Goal: Task Accomplishment & Management: Manage account settings

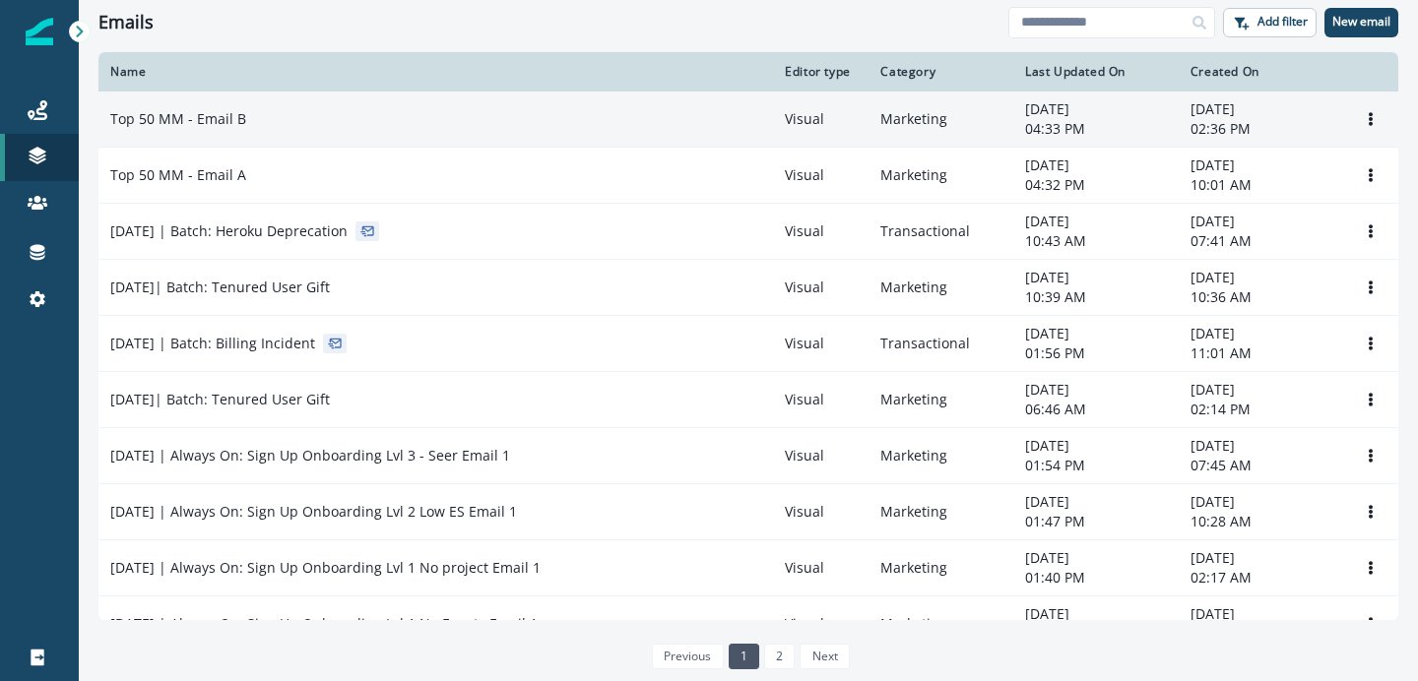
click at [393, 114] on div "Top 50 MM - Email B" at bounding box center [435, 119] width 651 height 20
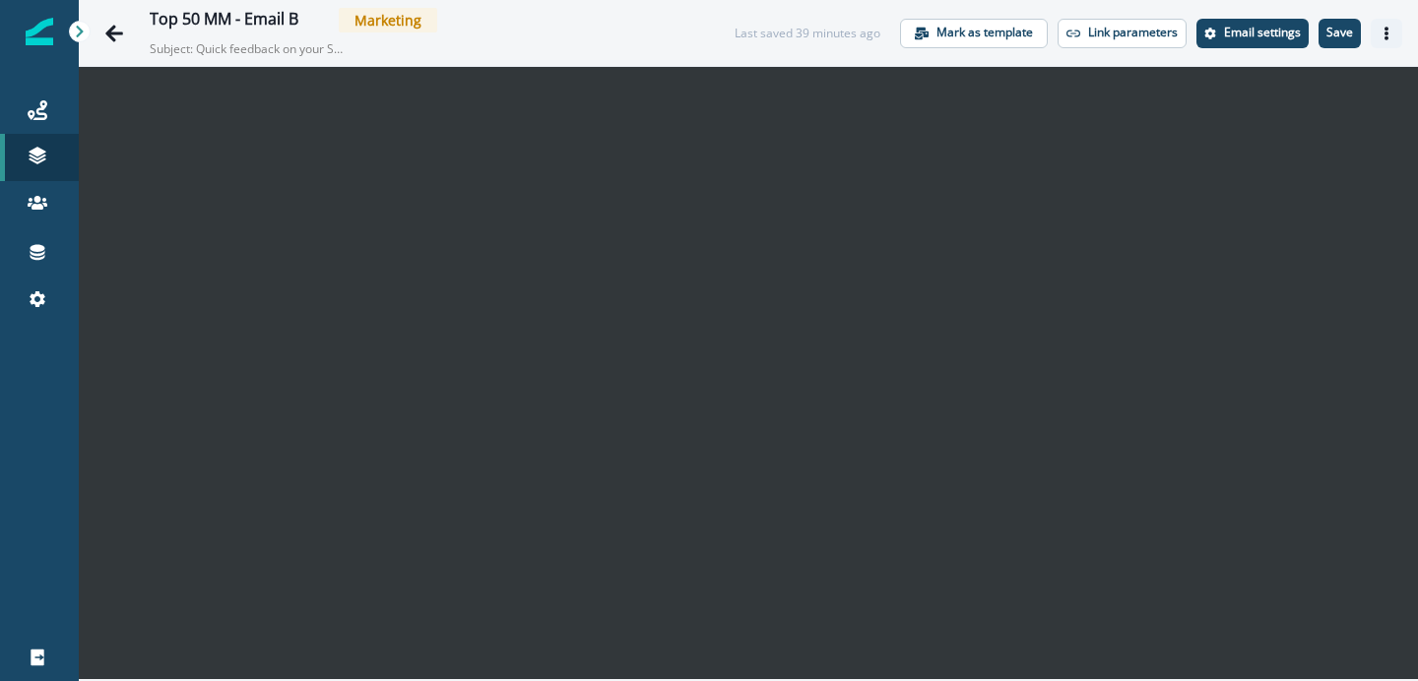
click at [1380, 38] on icon "Actions" at bounding box center [1387, 34] width 14 height 14
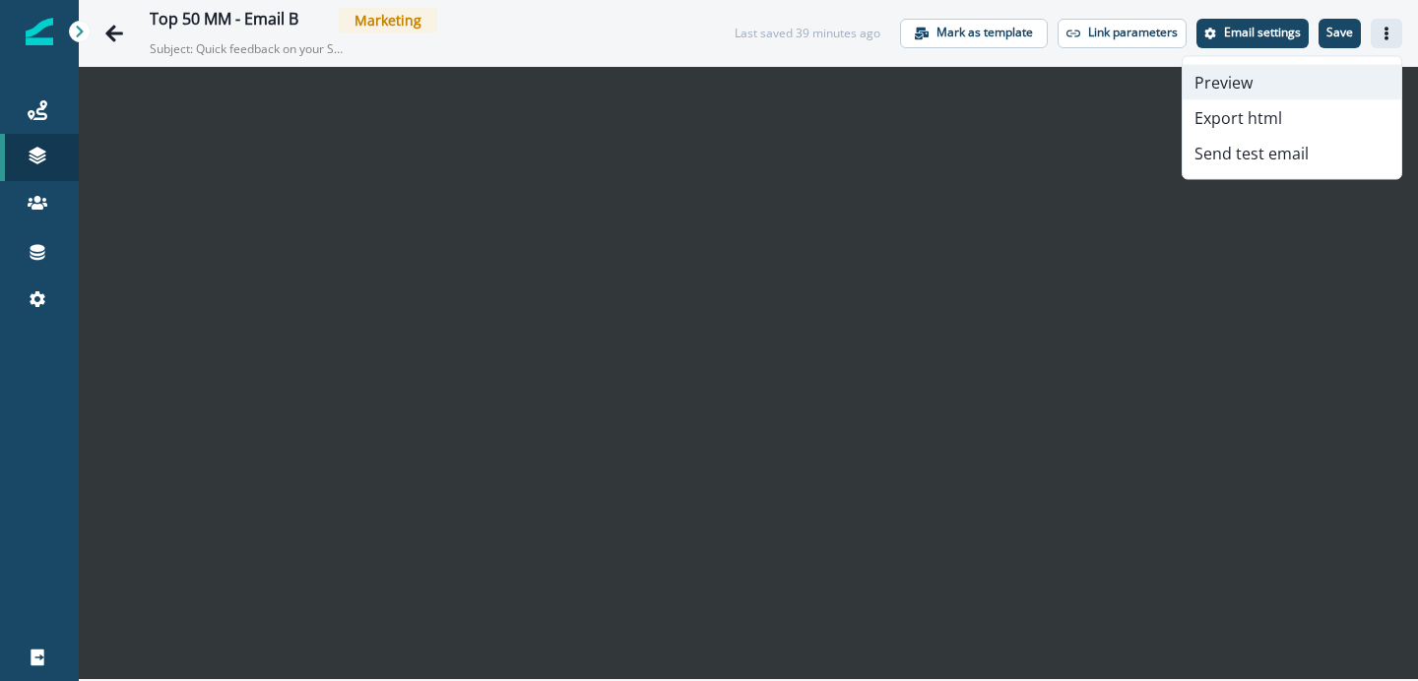
click at [1310, 80] on button "Preview" at bounding box center [1292, 82] width 219 height 35
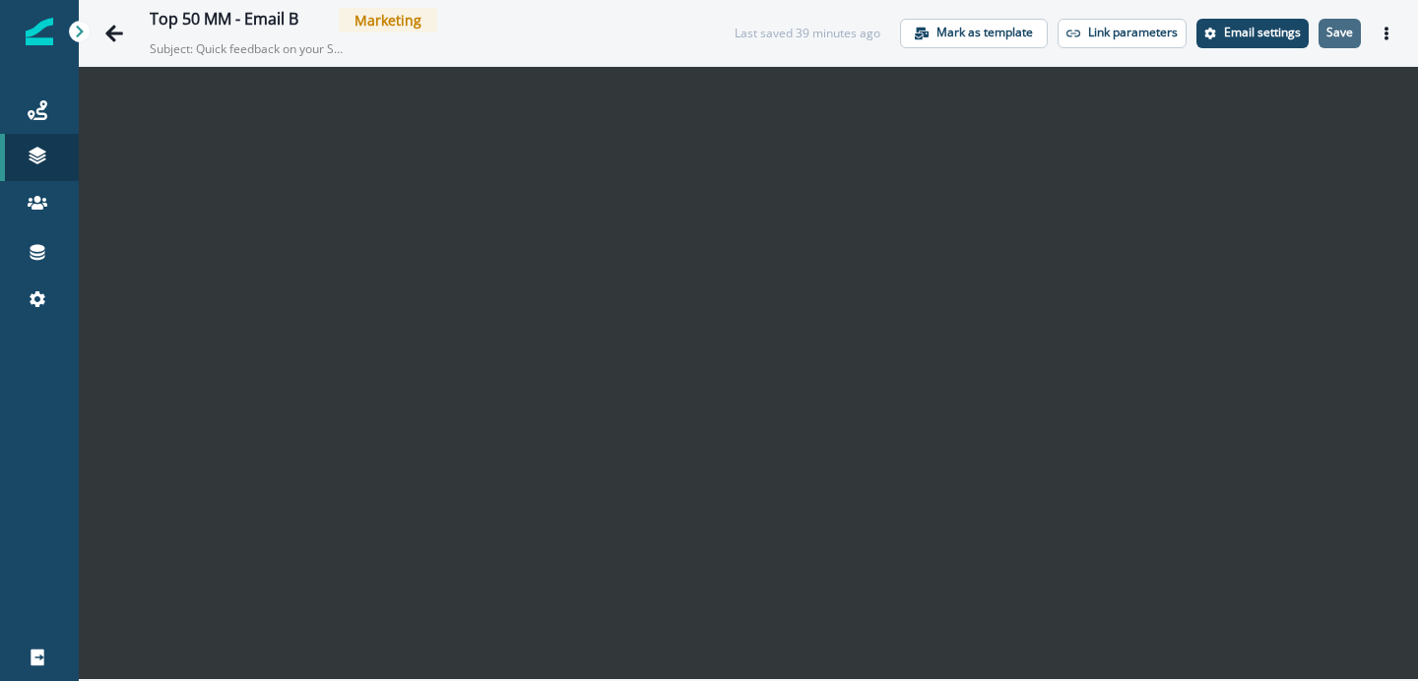
click at [1351, 42] on button "Save" at bounding box center [1340, 34] width 42 height 30
click at [1387, 40] on button "Actions" at bounding box center [1387, 34] width 32 height 30
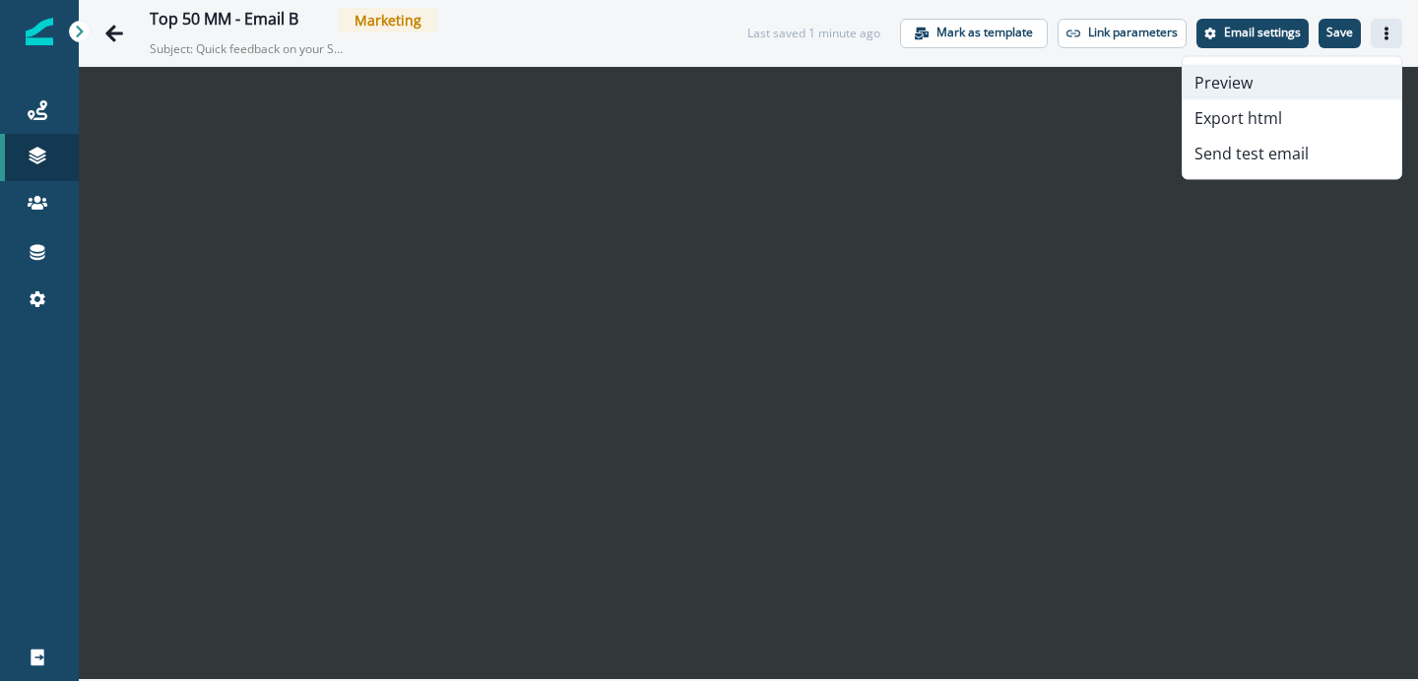
click at [1280, 88] on button "Preview" at bounding box center [1292, 82] width 219 height 35
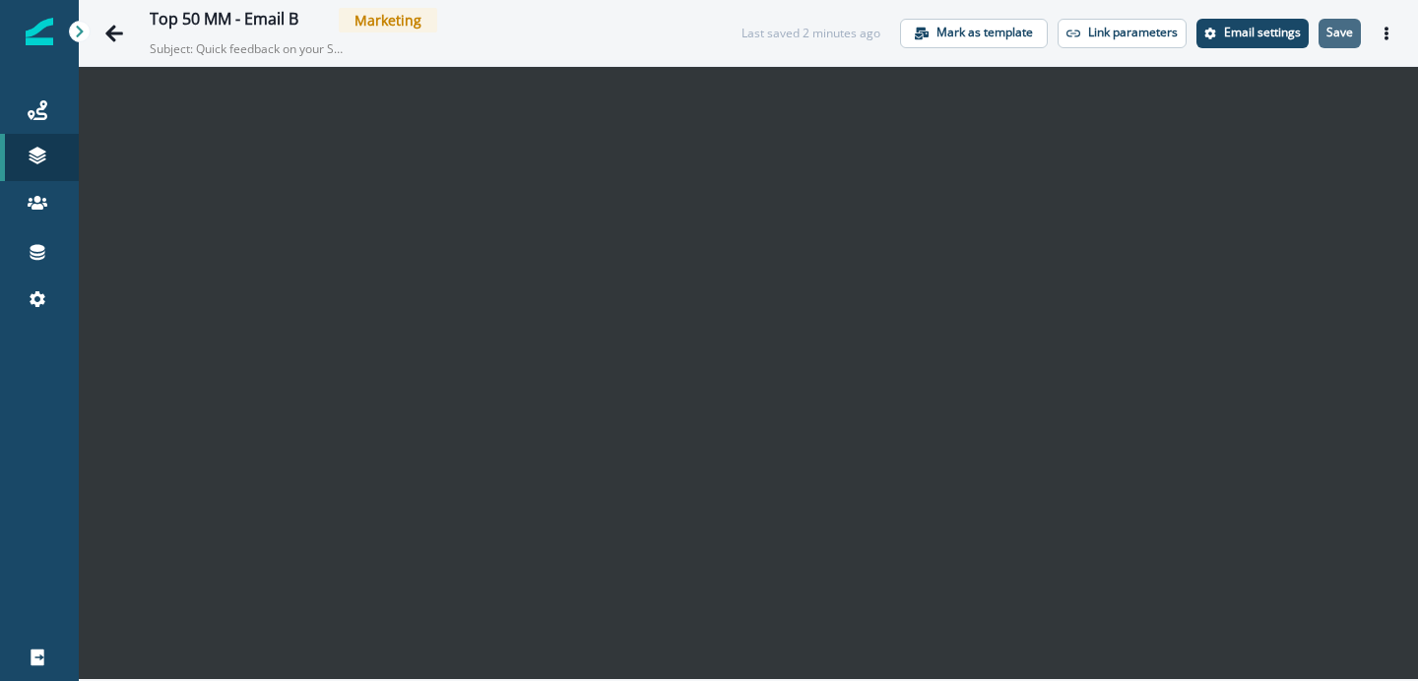
click at [1352, 29] on p "Save" at bounding box center [1340, 33] width 27 height 14
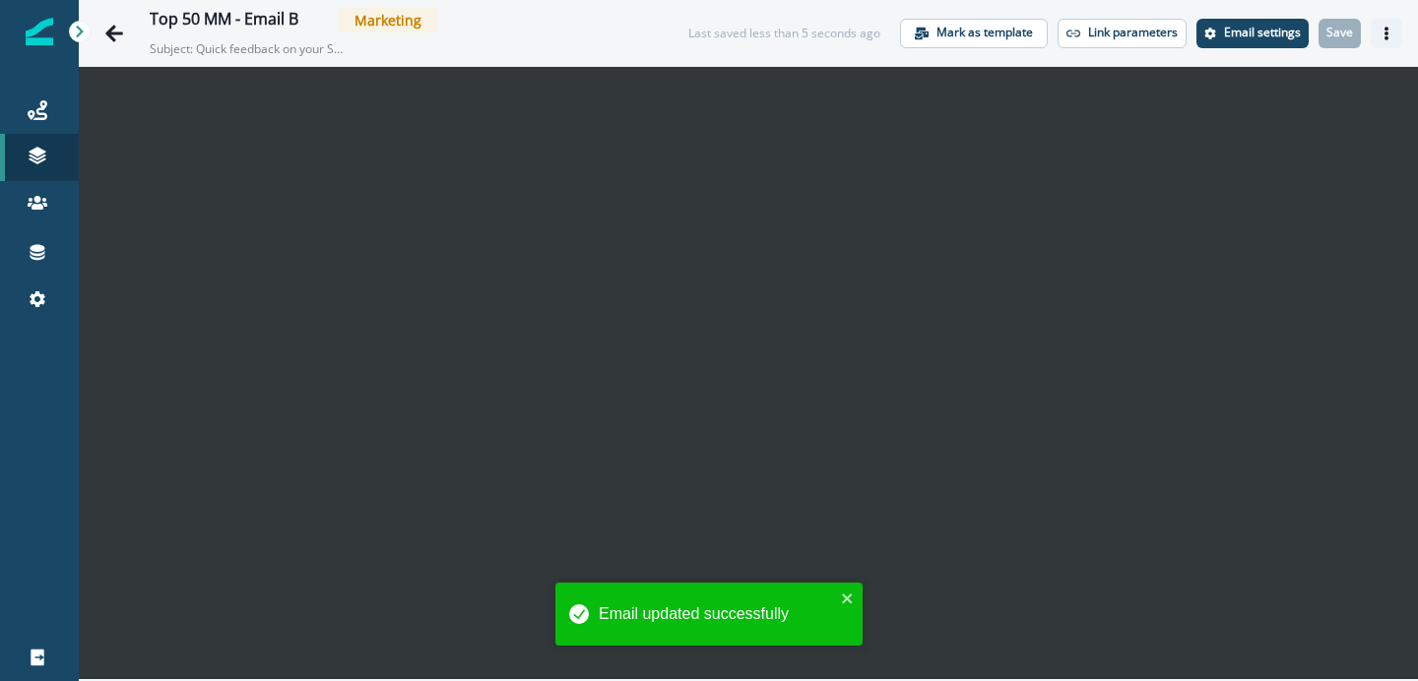
click at [1377, 35] on button "Actions" at bounding box center [1387, 34] width 32 height 30
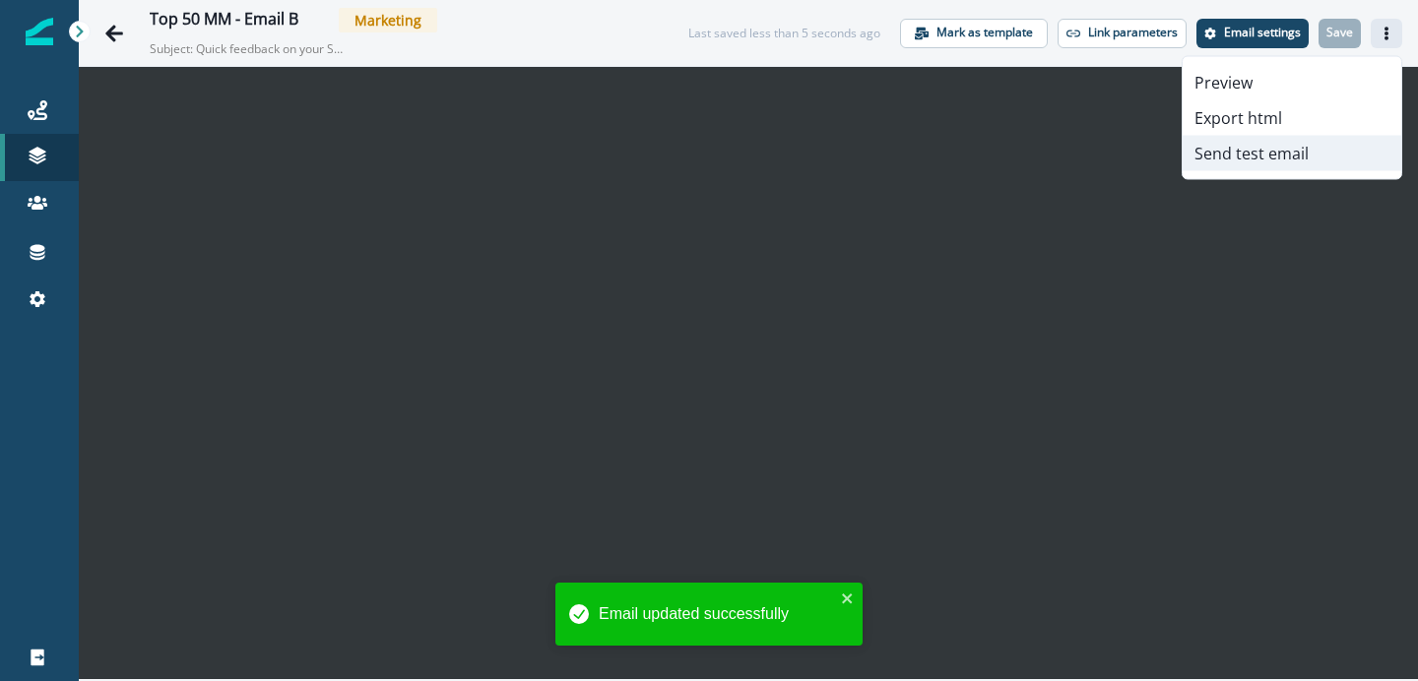
click at [1252, 161] on button "Send test email" at bounding box center [1292, 153] width 219 height 35
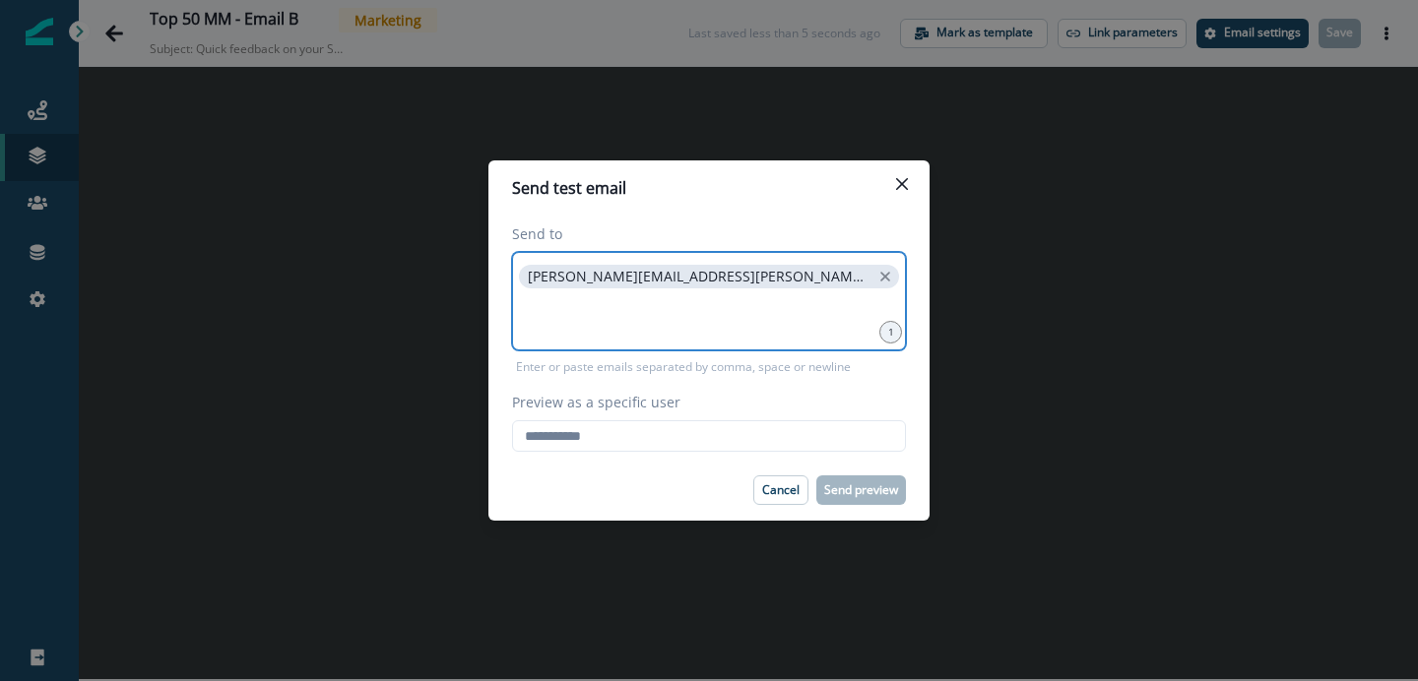
click at [784, 320] on input at bounding box center [709, 316] width 388 height 39
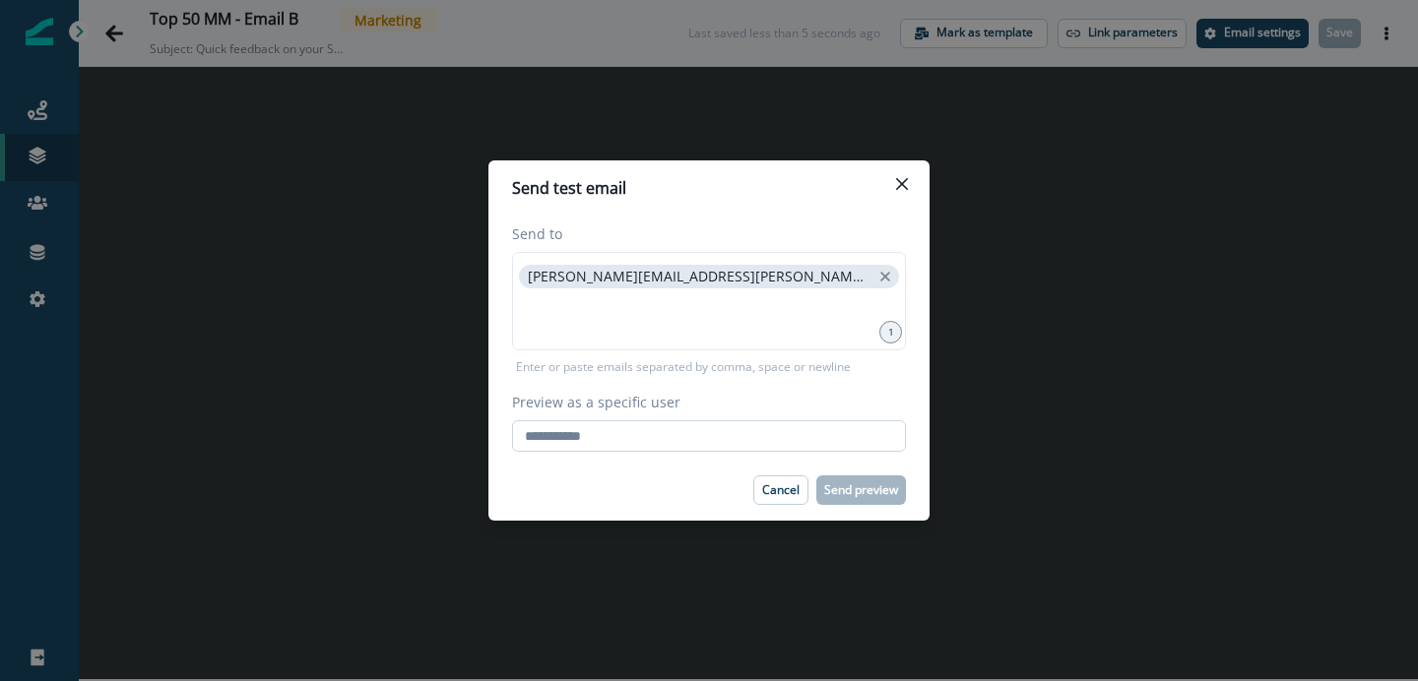
click at [705, 432] on input "Preview as a specific user" at bounding box center [709, 437] width 394 height 32
click at [727, 451] on input "Preview as a specific user" at bounding box center [709, 437] width 394 height 32
type input "**********"
click at [693, 489] on div "Cancel Send preview" at bounding box center [709, 491] width 394 height 30
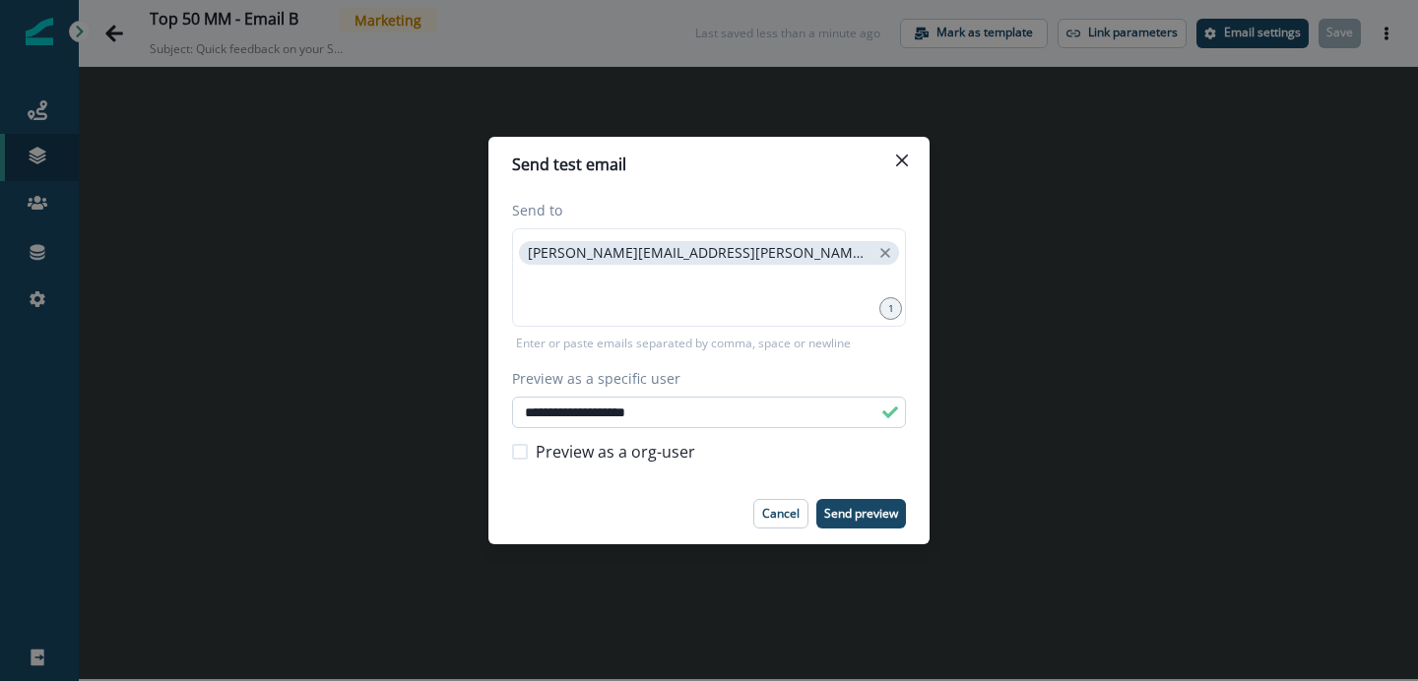
click at [754, 418] on input "**********" at bounding box center [709, 413] width 394 height 32
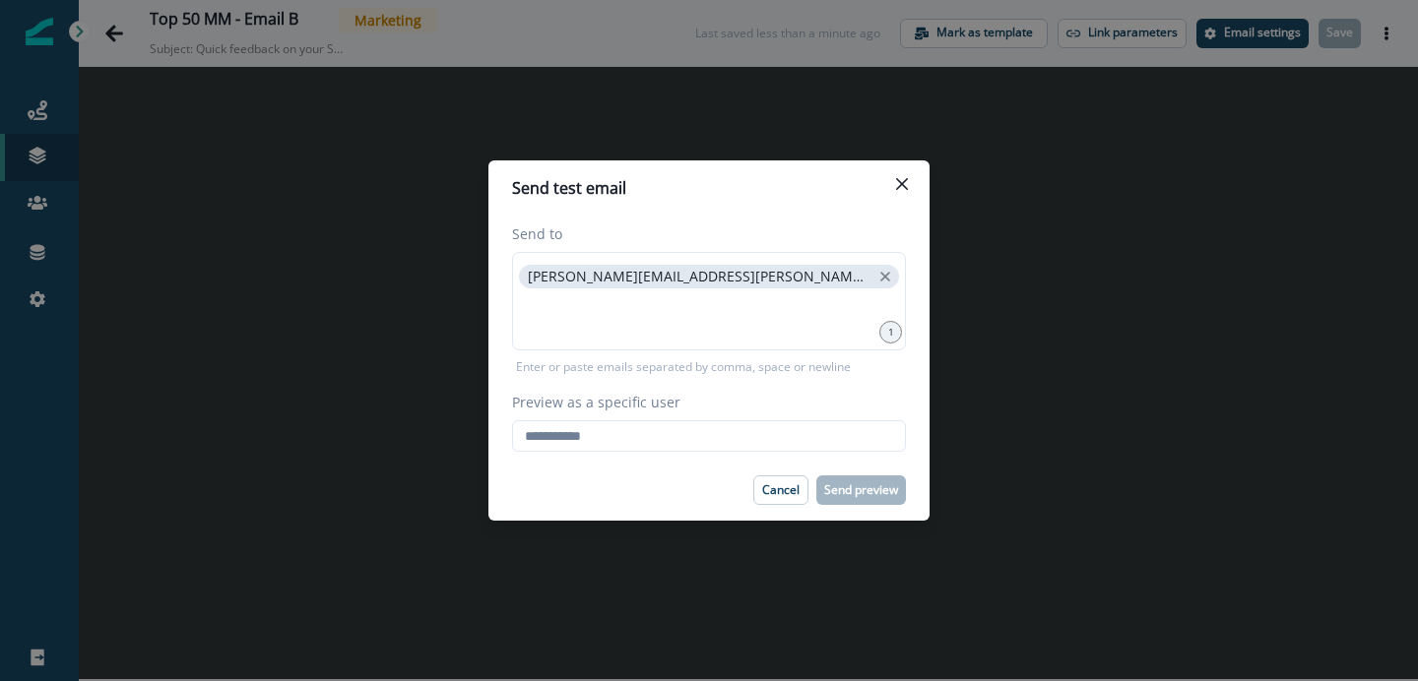
click at [818, 224] on label "Send to" at bounding box center [703, 234] width 382 height 21
click at [893, 191] on button "Close" at bounding box center [902, 184] width 32 height 32
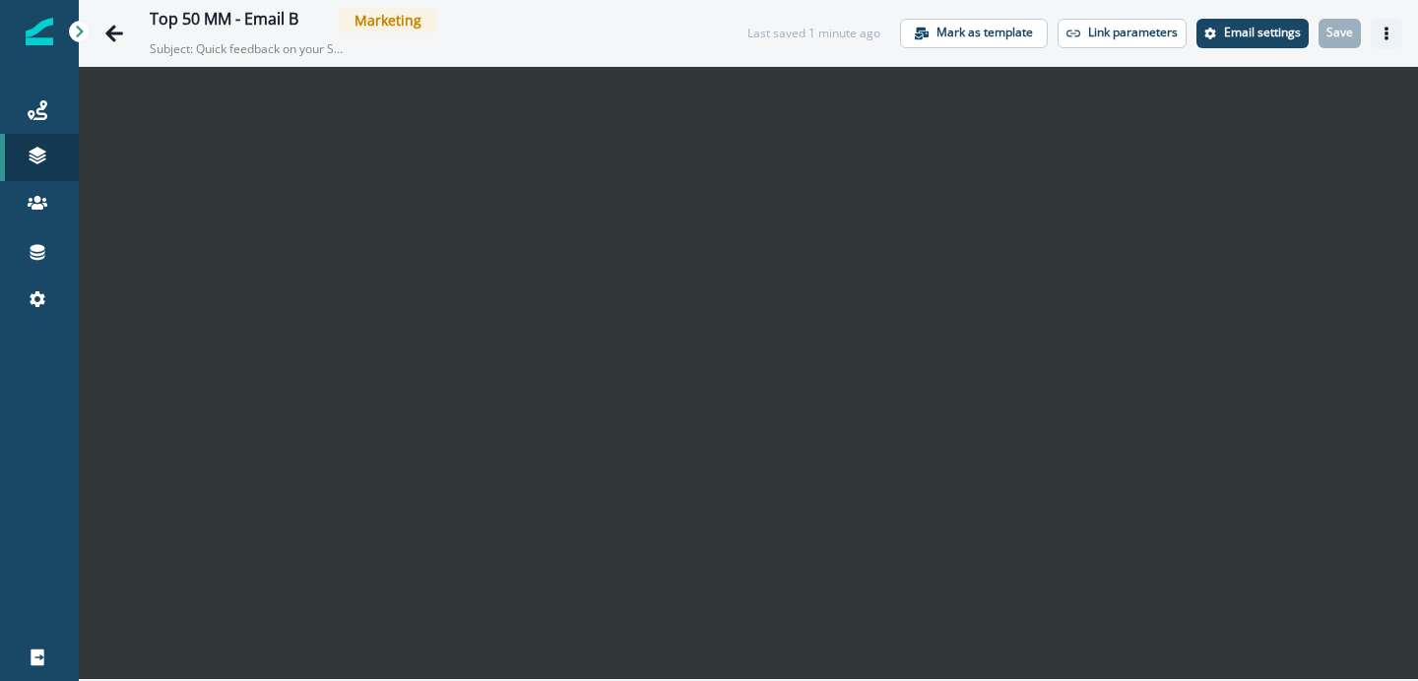
click at [1392, 33] on icon "Actions" at bounding box center [1387, 34] width 14 height 14
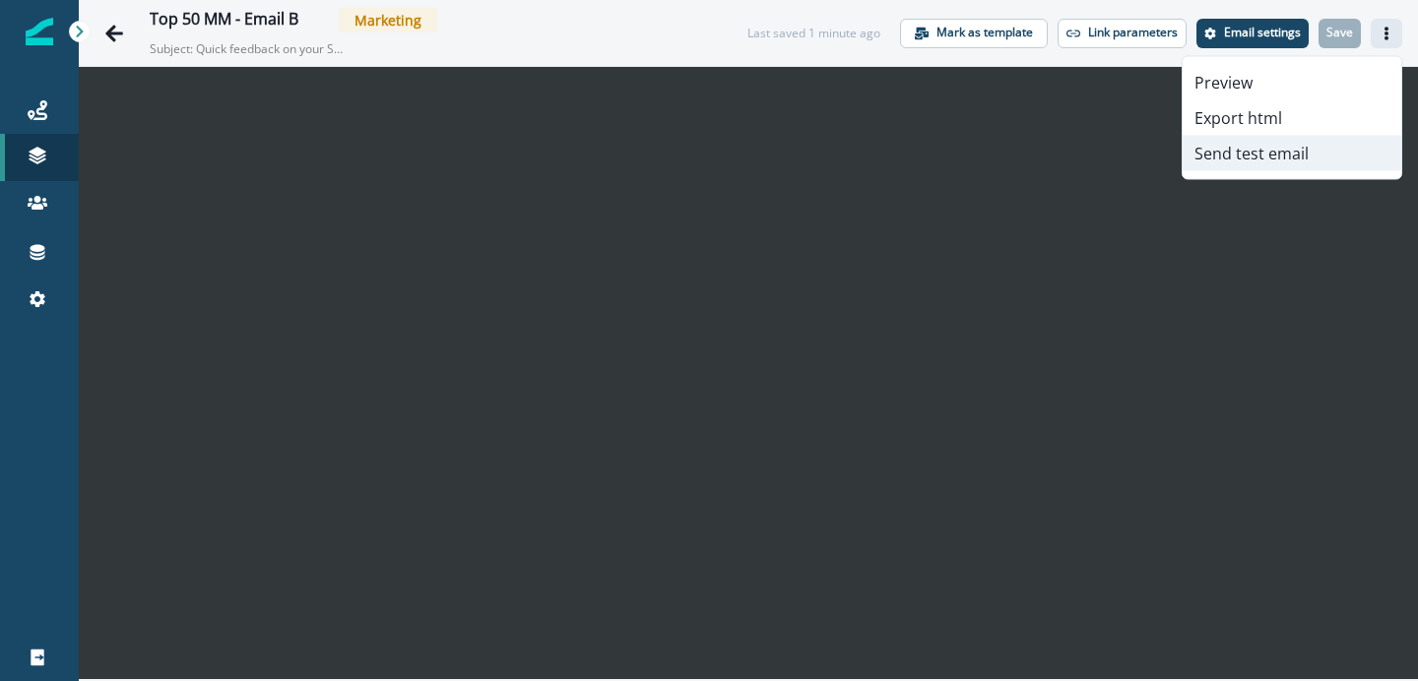
click at [1271, 153] on button "Send test email" at bounding box center [1292, 153] width 219 height 35
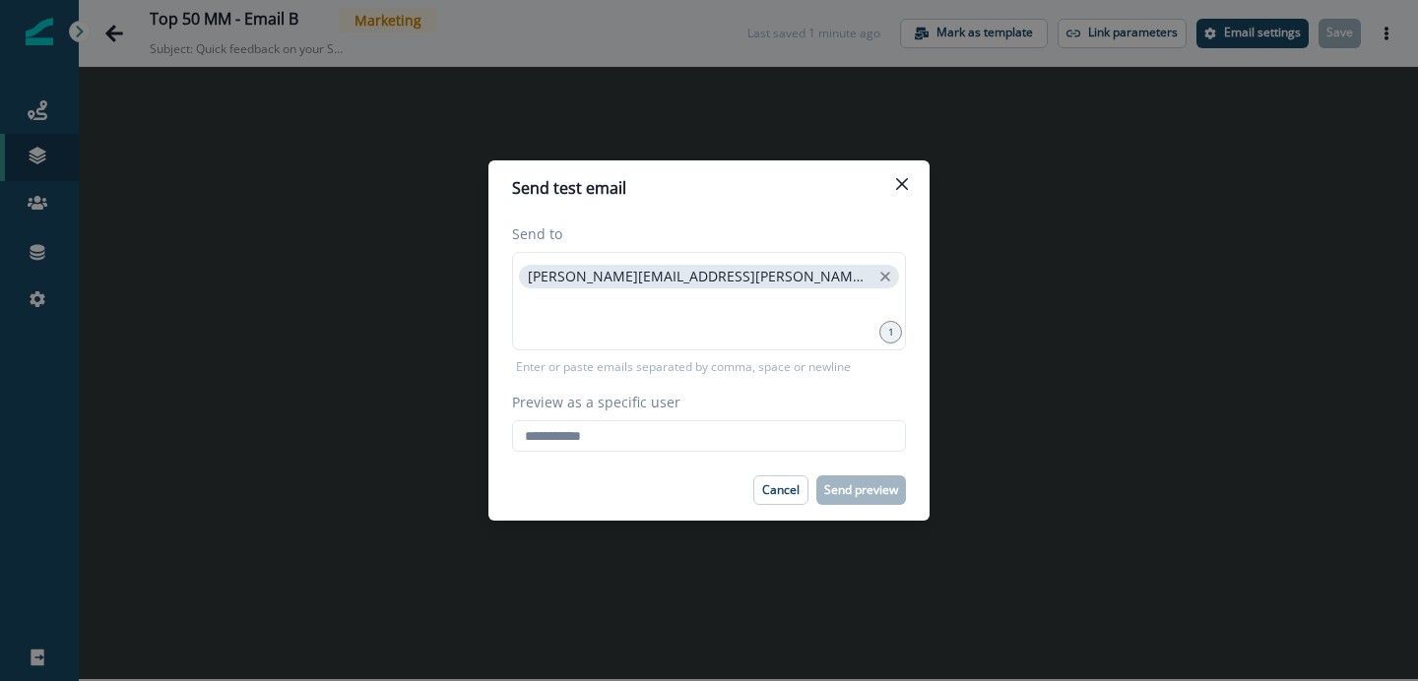
click at [778, 205] on header "Send test email" at bounding box center [708, 188] width 441 height 55
click at [714, 281] on div "jeff.ayers@sentry.io" at bounding box center [709, 301] width 394 height 98
click at [696, 440] on input "Preview as a specific user" at bounding box center [709, 437] width 394 height 32
type input "**********"
click at [691, 475] on footer "Cancel Send preview" at bounding box center [708, 490] width 441 height 61
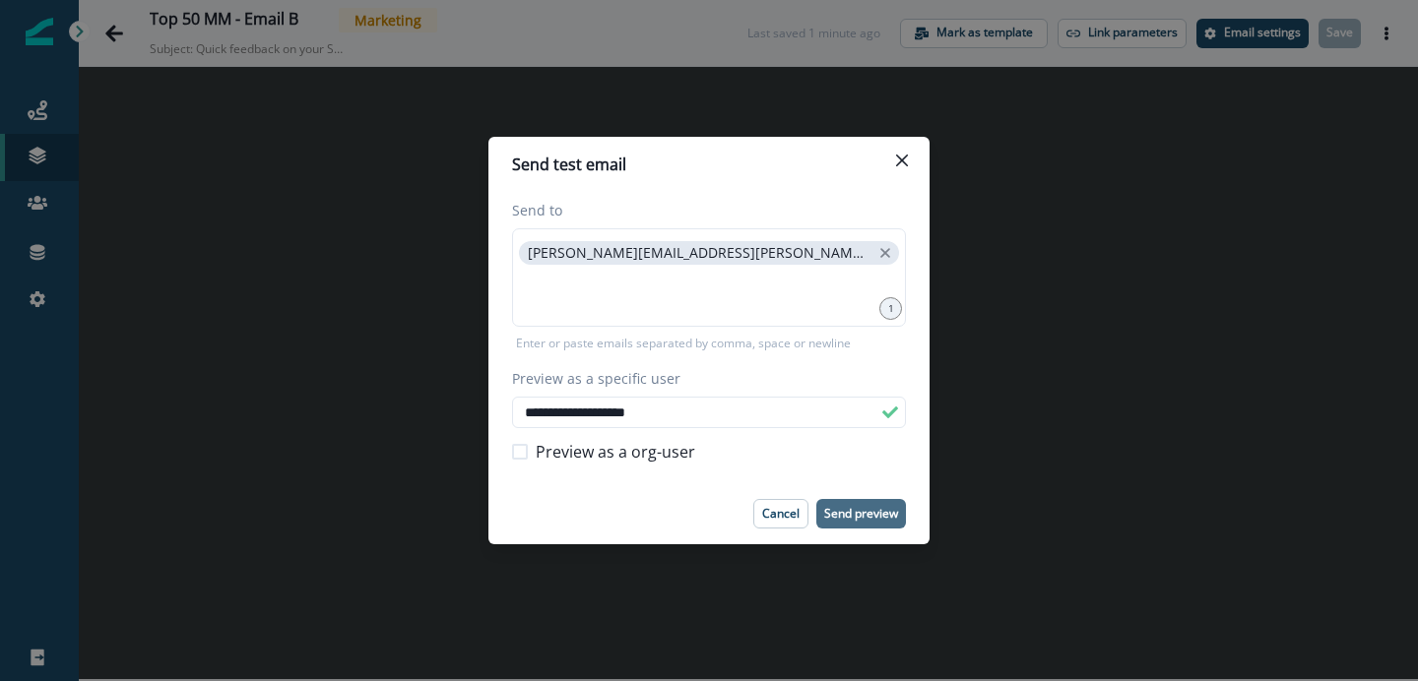
click at [850, 507] on p "Send preview" at bounding box center [861, 514] width 74 height 14
click at [902, 160] on icon "Close" at bounding box center [902, 161] width 12 height 12
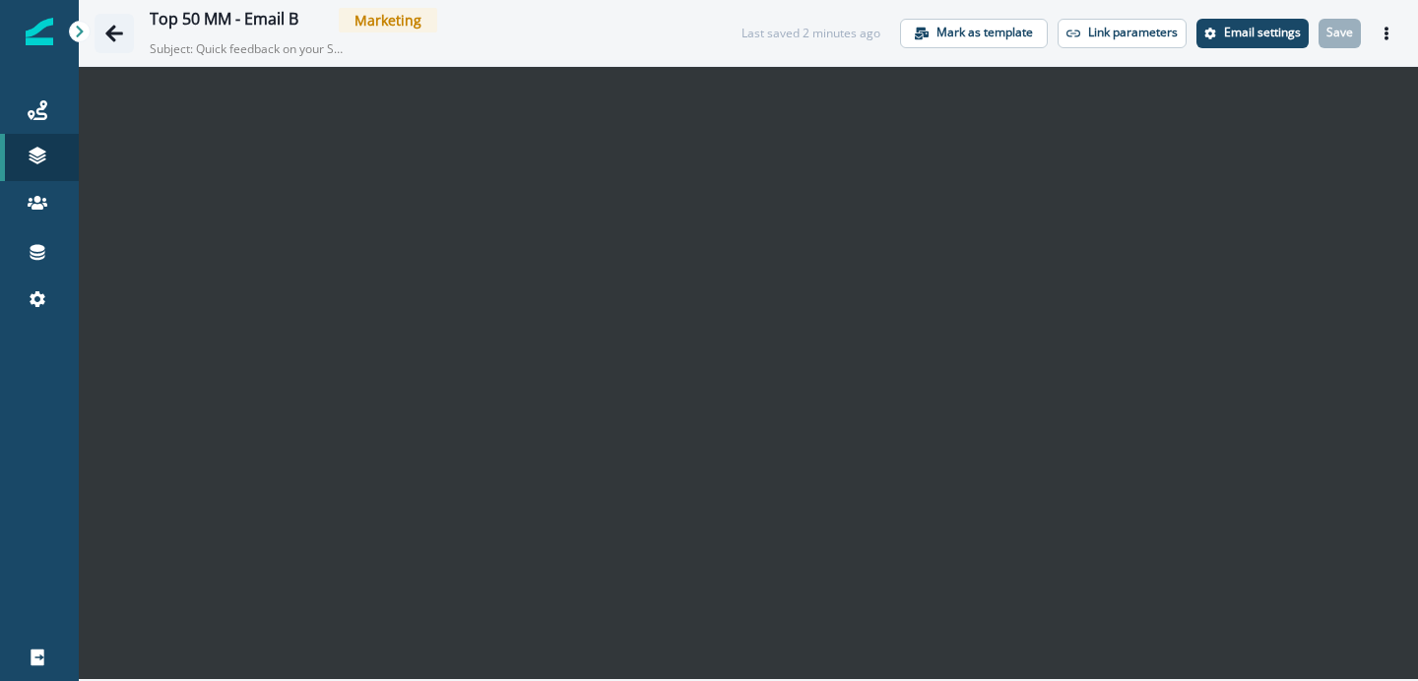
click at [115, 41] on icon "Go back" at bounding box center [114, 34] width 20 height 20
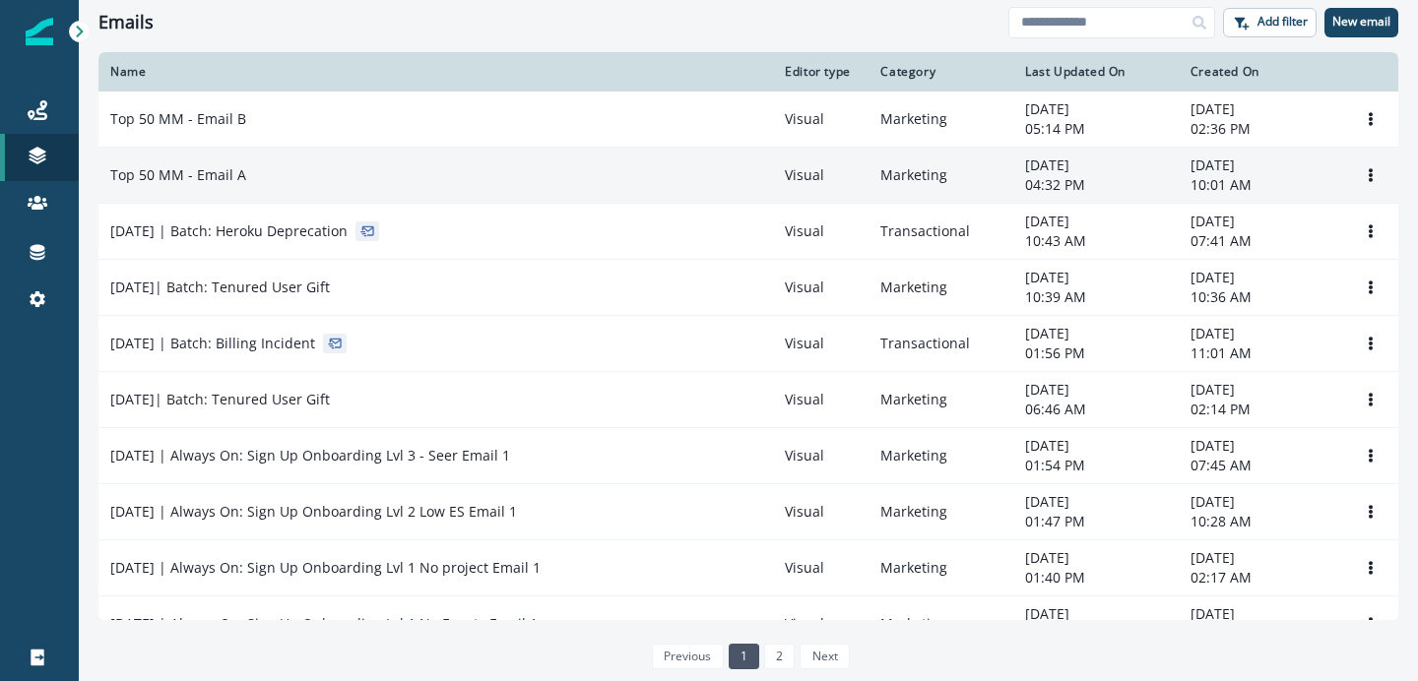
click at [268, 165] on div "Top 50 MM - Email A" at bounding box center [435, 175] width 651 height 20
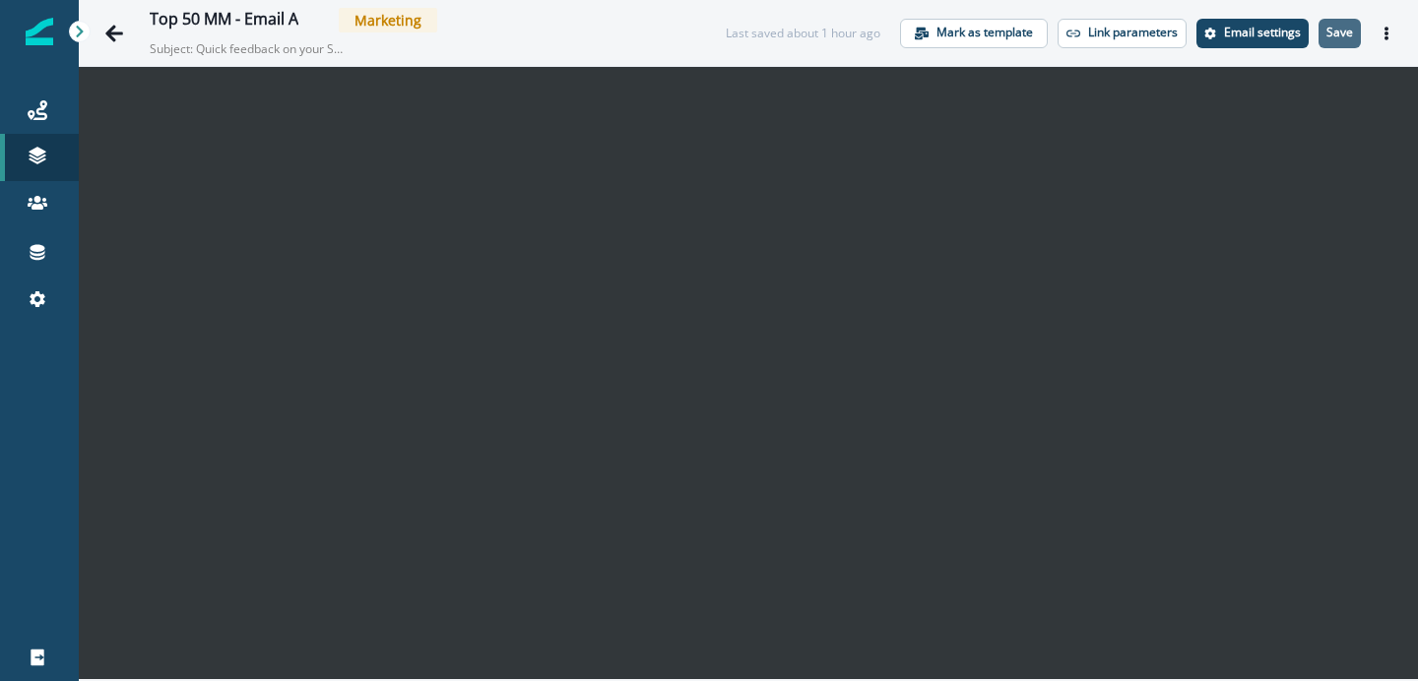
click at [1338, 32] on p "Save" at bounding box center [1340, 33] width 27 height 14
click at [1394, 31] on button "Actions" at bounding box center [1387, 34] width 32 height 30
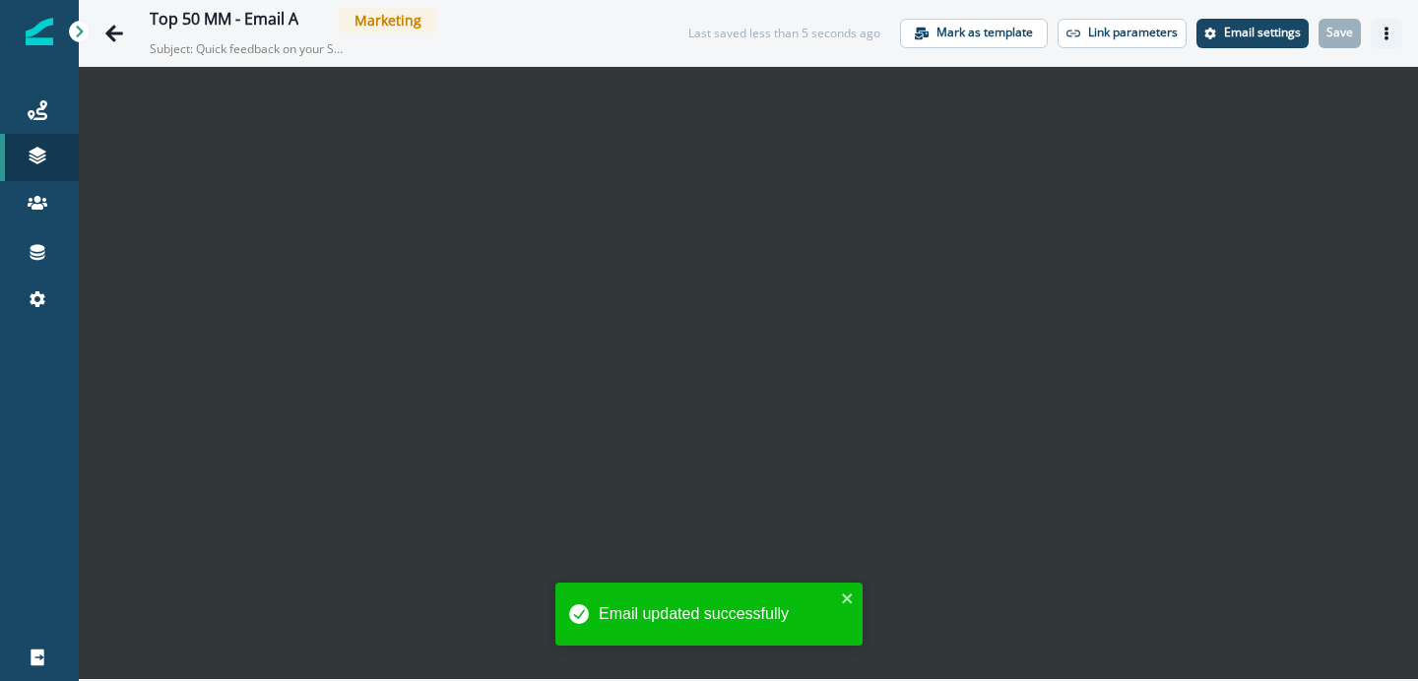
click at [1384, 34] on icon "Actions" at bounding box center [1387, 34] width 14 height 14
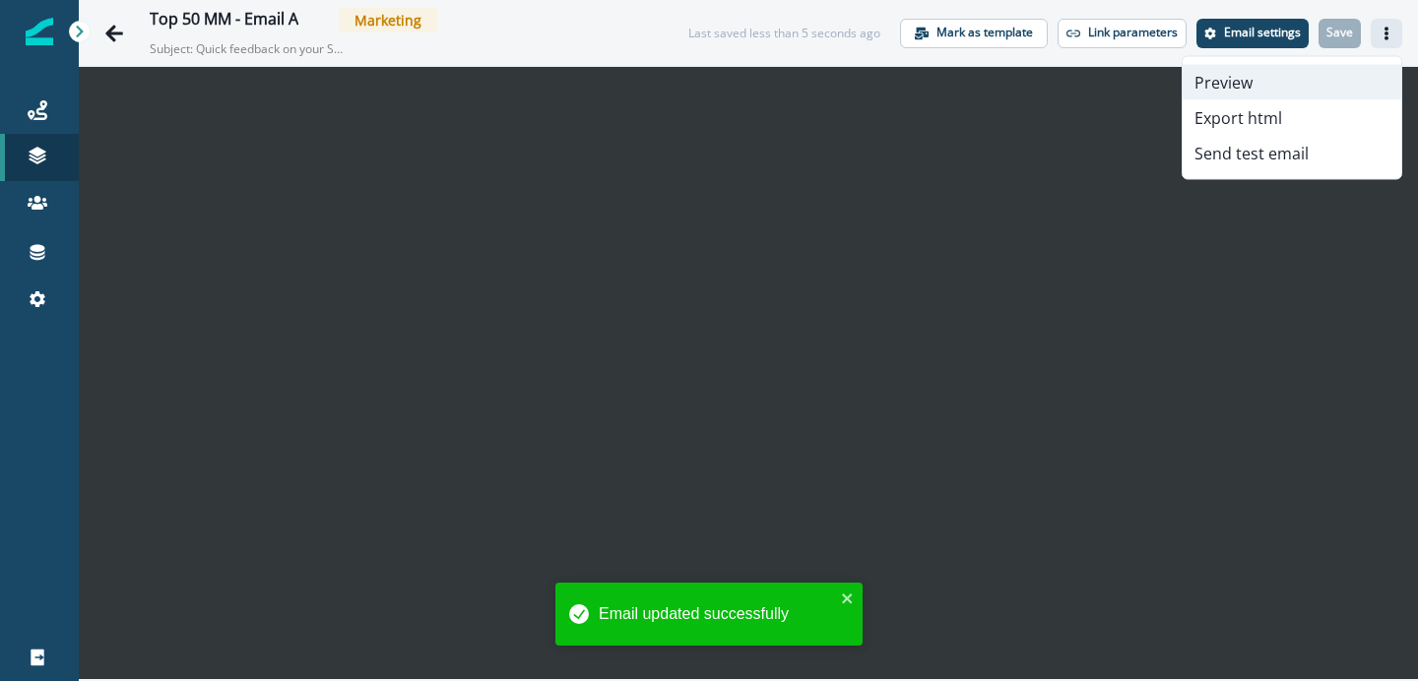
click at [1266, 87] on button "Preview" at bounding box center [1292, 82] width 219 height 35
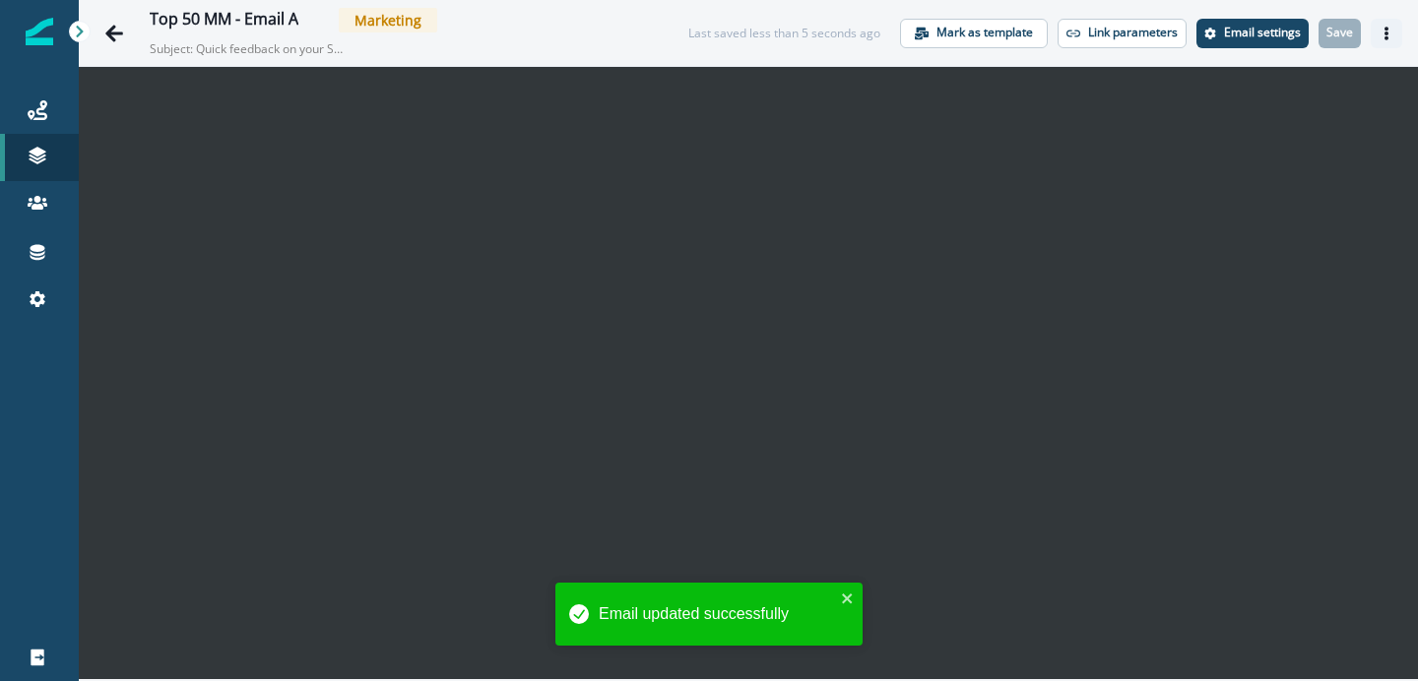
click at [1390, 40] on button "Actions" at bounding box center [1387, 34] width 32 height 30
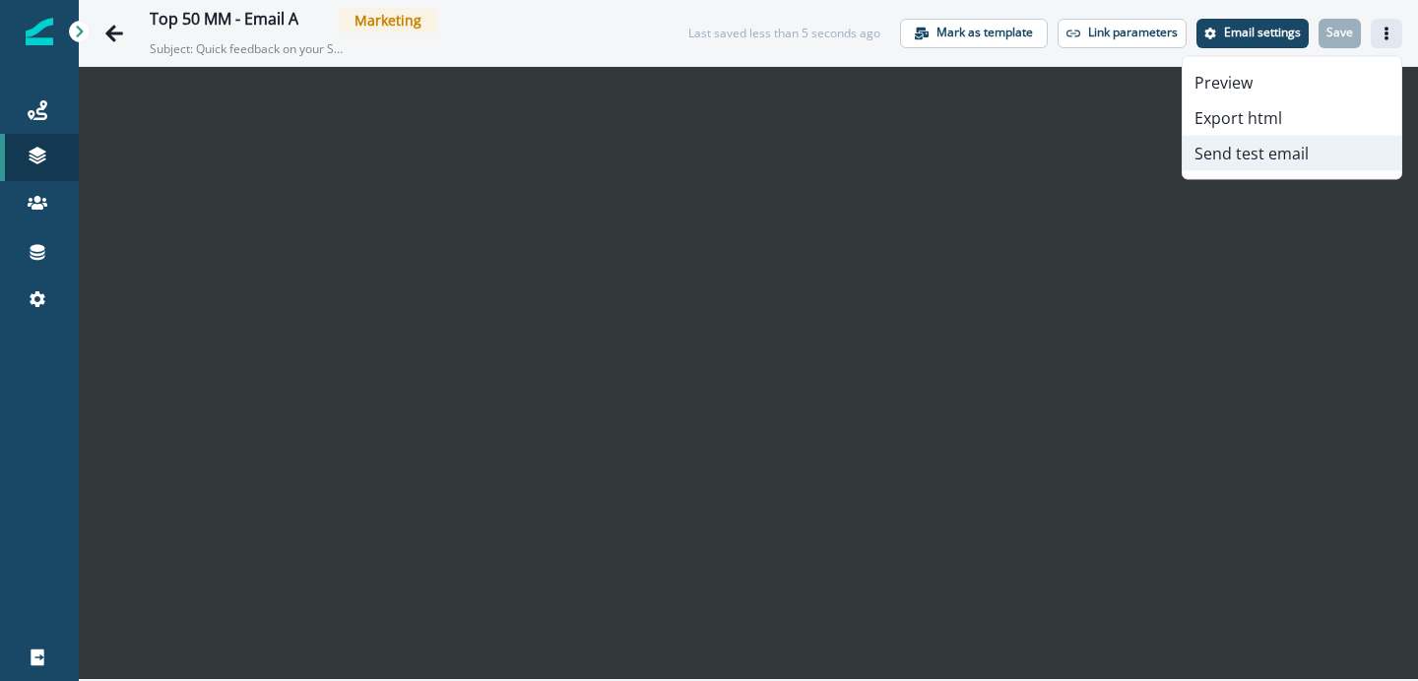
click at [1242, 155] on button "Send test email" at bounding box center [1292, 153] width 219 height 35
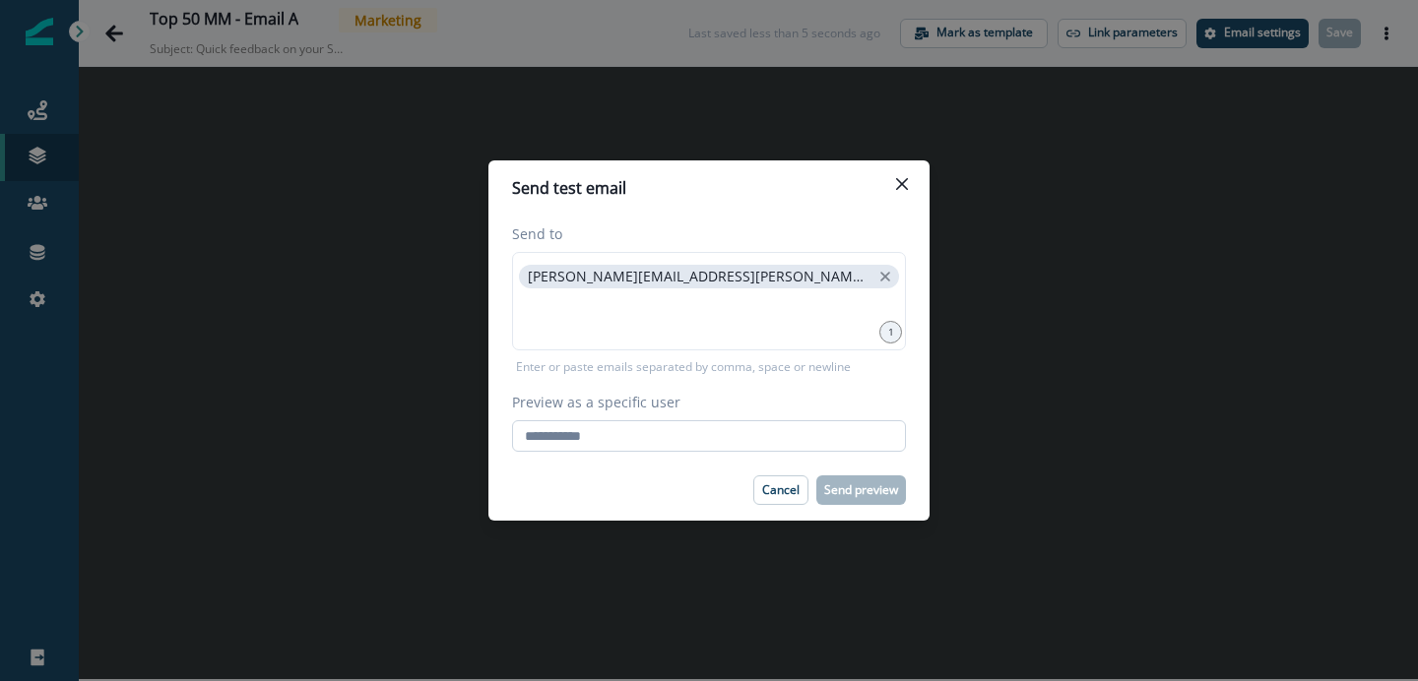
click at [760, 444] on input "Preview as a specific user" at bounding box center [709, 437] width 394 height 32
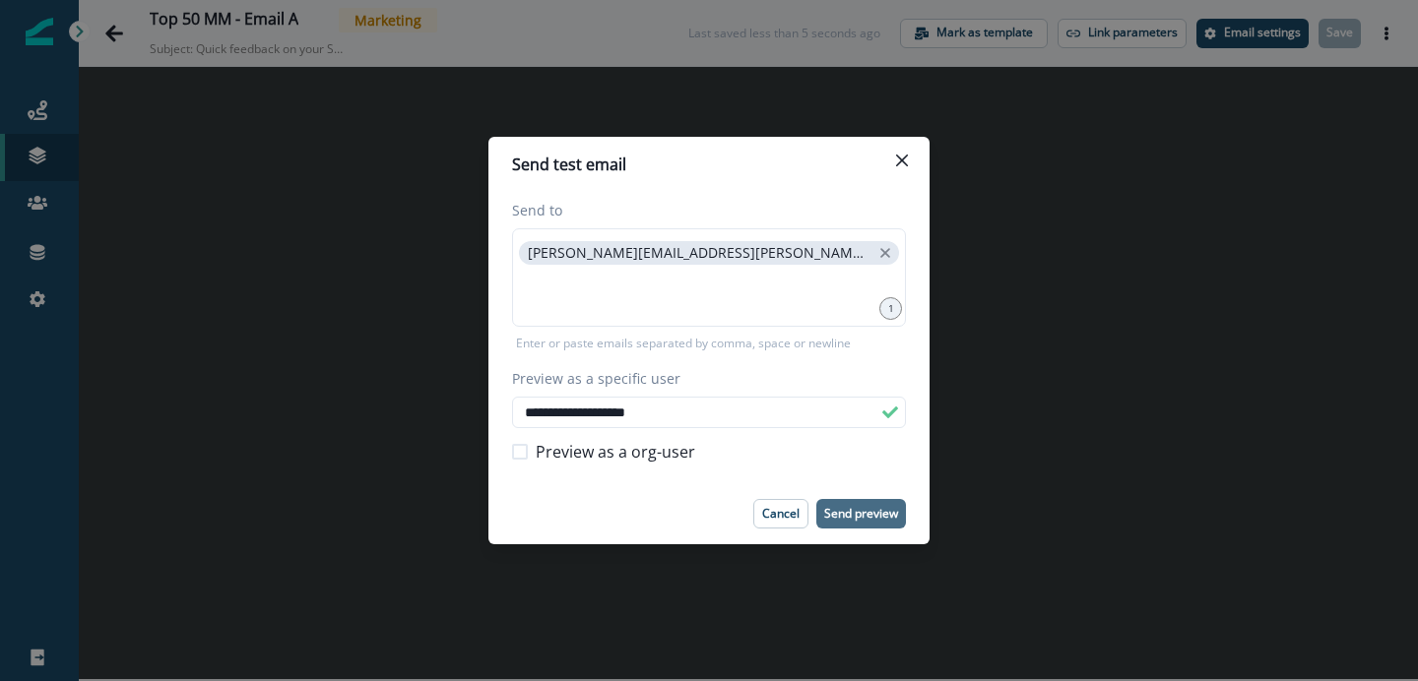
type input "**********"
click at [841, 510] on p "Send preview" at bounding box center [861, 514] width 74 height 14
click at [906, 162] on icon "Close" at bounding box center [902, 161] width 12 height 12
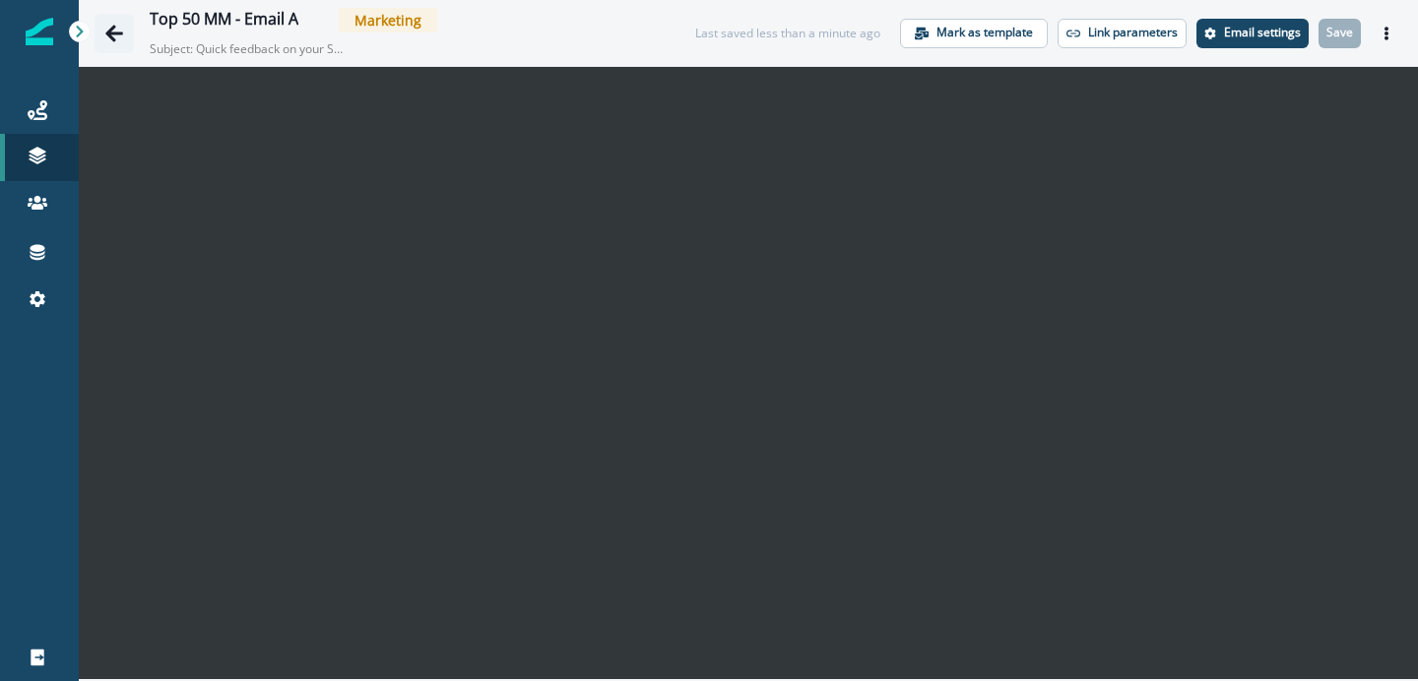
click at [114, 30] on icon "Go back" at bounding box center [114, 34] width 20 height 20
click at [117, 31] on icon "Go back" at bounding box center [114, 34] width 20 height 20
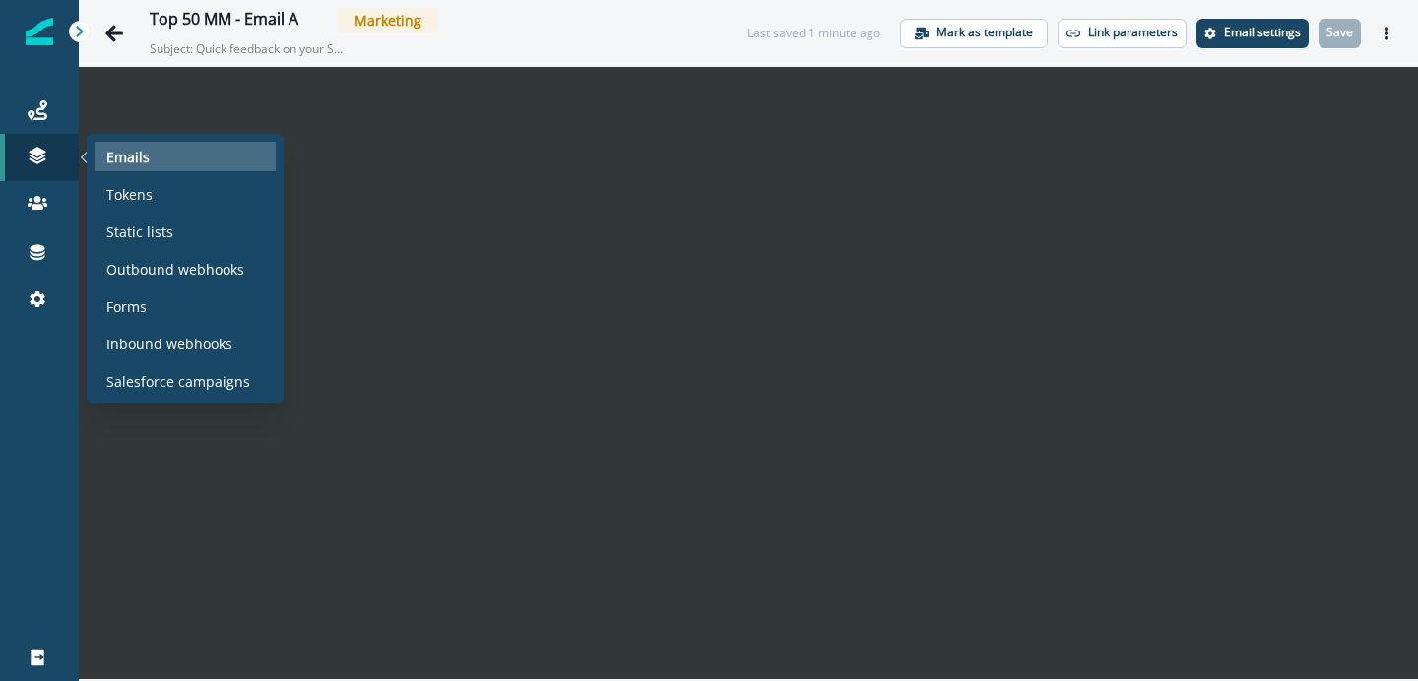
click at [135, 157] on p "Emails" at bounding box center [127, 157] width 43 height 21
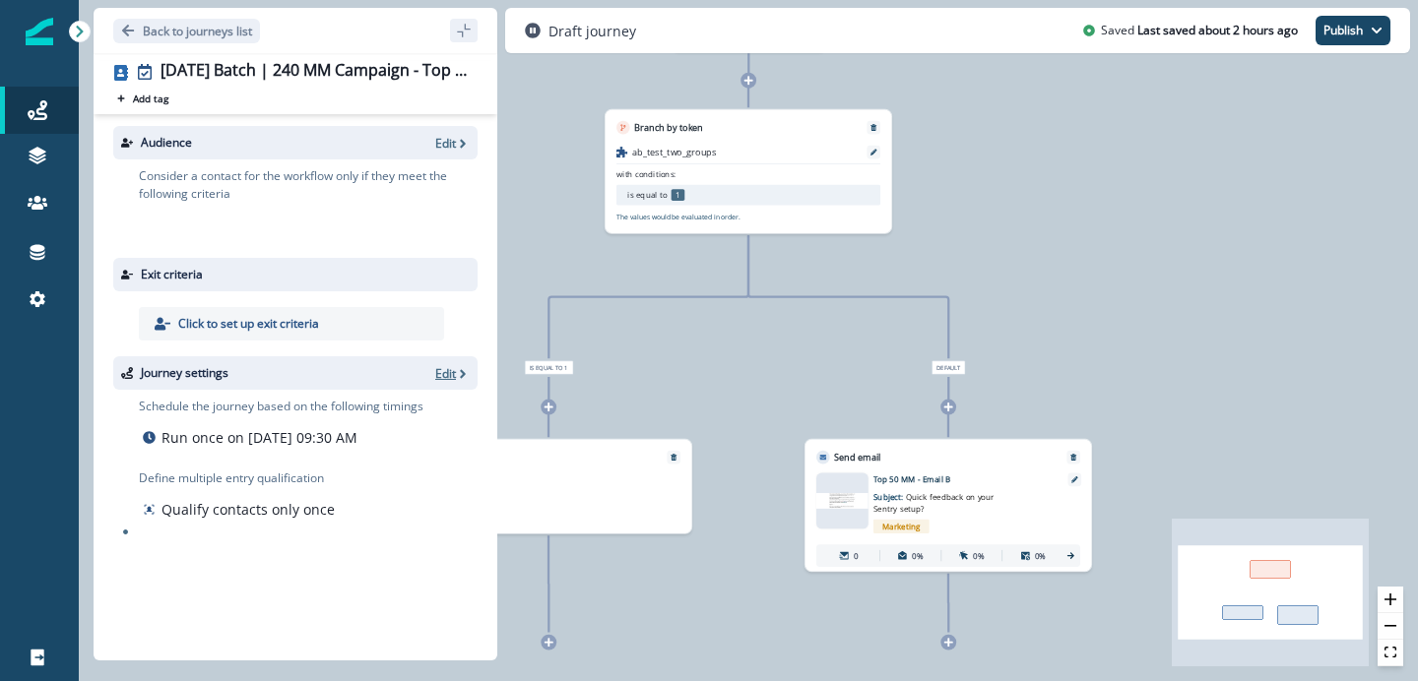
click at [459, 372] on icon "button" at bounding box center [463, 374] width 14 height 14
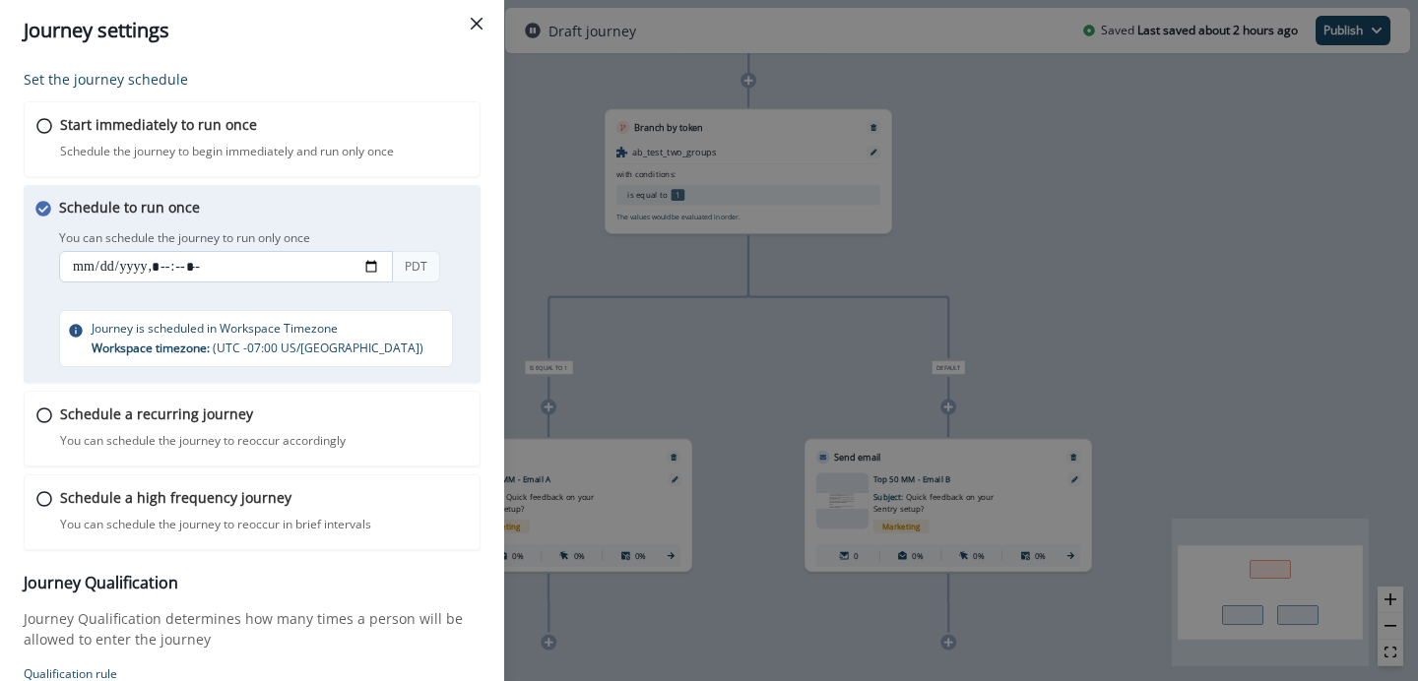
click at [294, 265] on input "datetime-local" at bounding box center [226, 267] width 334 height 32
click at [227, 267] on input "datetime-local" at bounding box center [226, 267] width 334 height 32
click at [173, 266] on input "datetime-local" at bounding box center [226, 267] width 334 height 32
click at [187, 266] on input "datetime-local" at bounding box center [226, 267] width 334 height 32
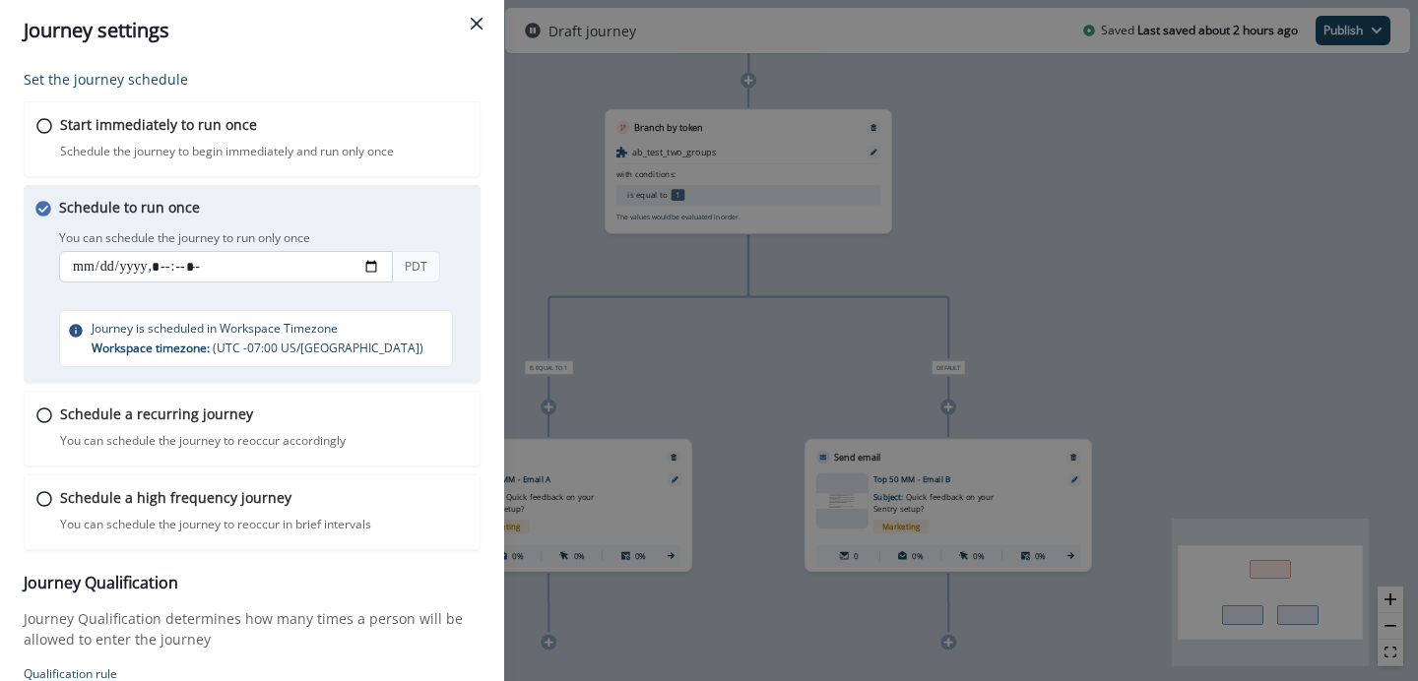
click at [164, 267] on input "datetime-local" at bounding box center [226, 267] width 334 height 32
type input "**********"
click at [266, 284] on div "You can schedule the journey to run only once PDT" at bounding box center [270, 258] width 423 height 65
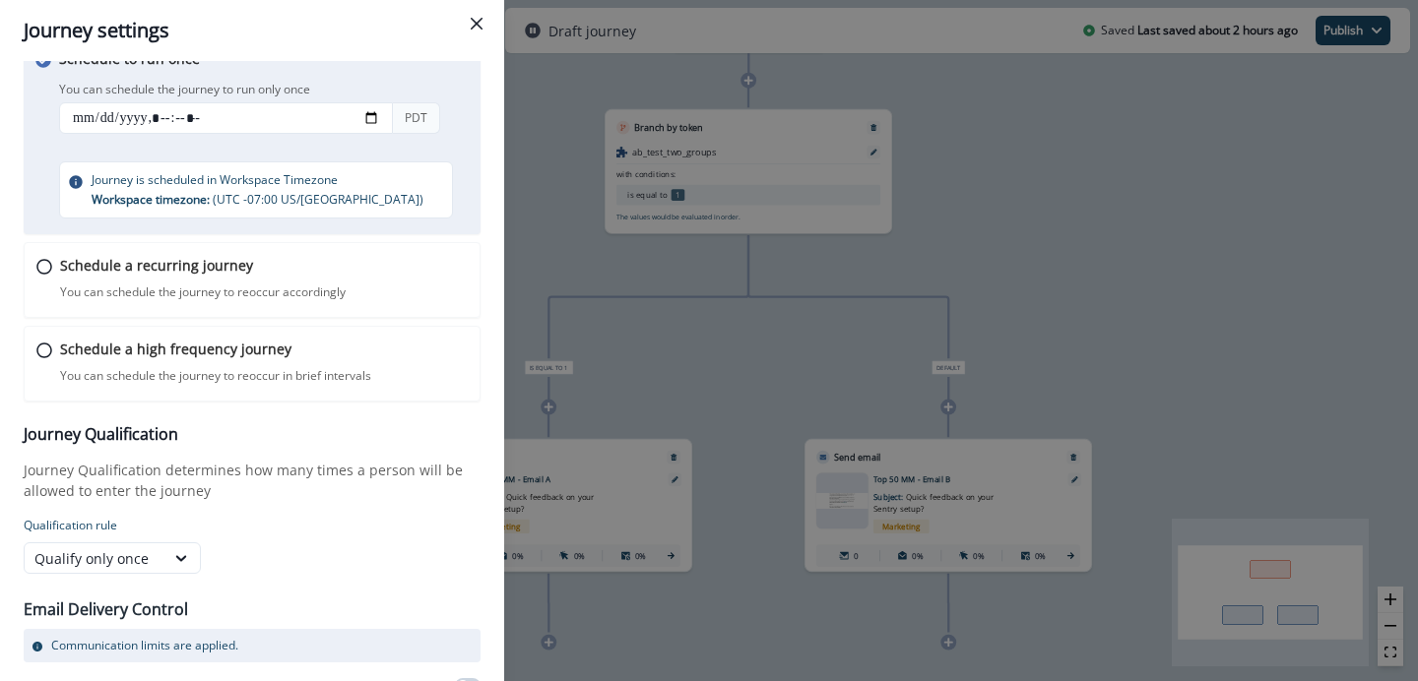
scroll to position [215, 0]
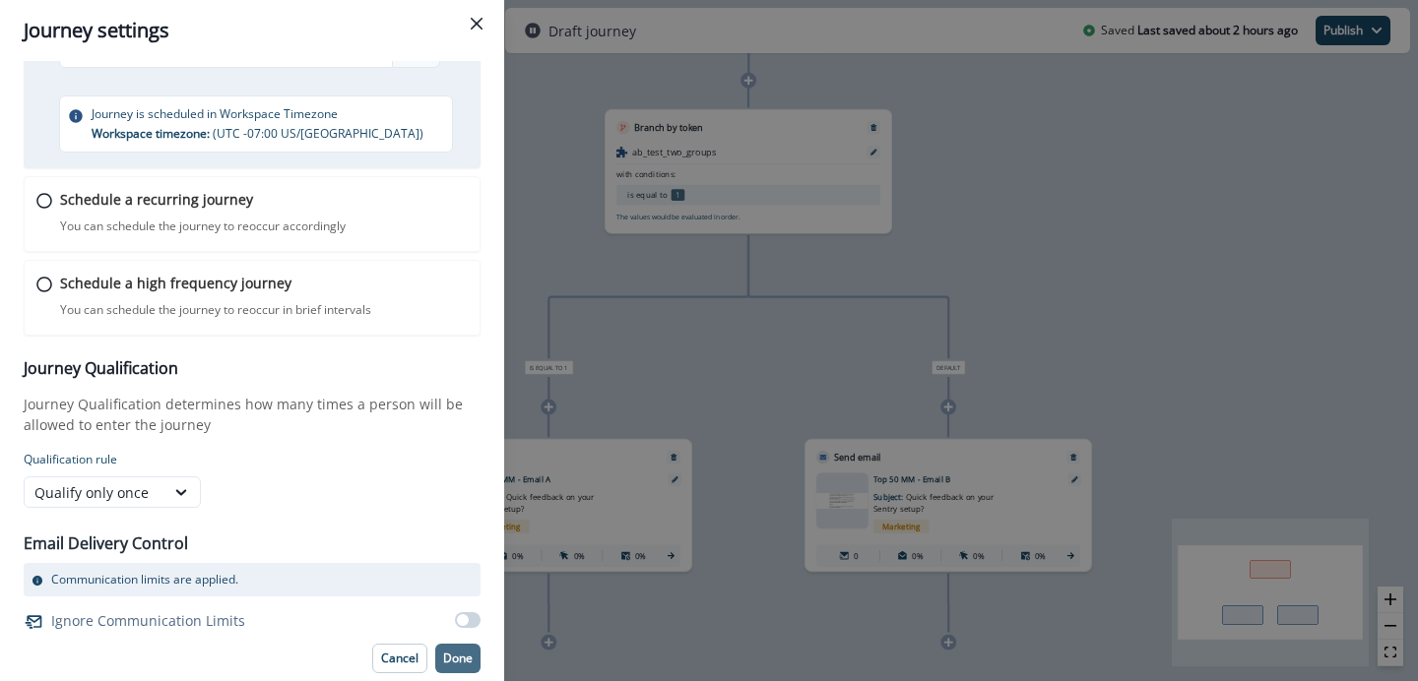
click at [463, 656] on p "Done" at bounding box center [458, 659] width 30 height 14
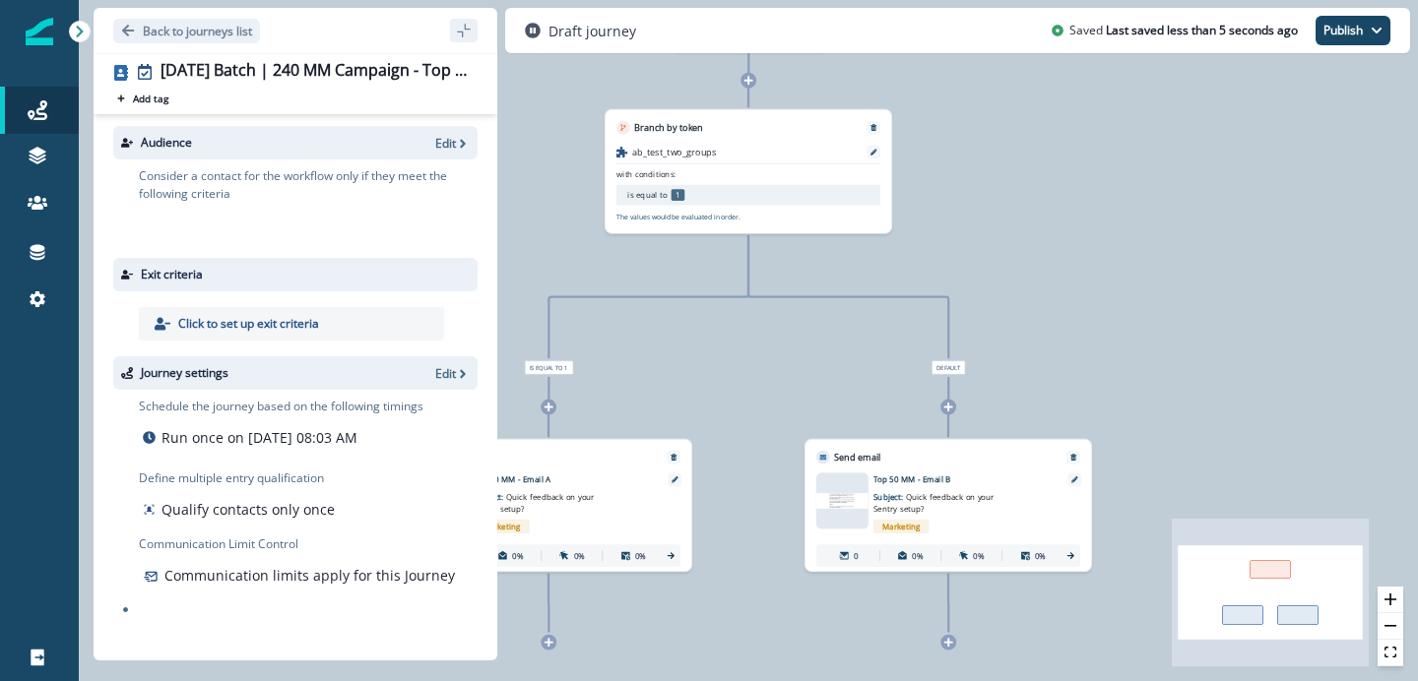
click at [541, 221] on div "0 contact has entered the journey Branch by token ab_test_two_groups with condi…" at bounding box center [748, 340] width 1339 height 681
click at [448, 149] on p "Edit" at bounding box center [445, 143] width 21 height 17
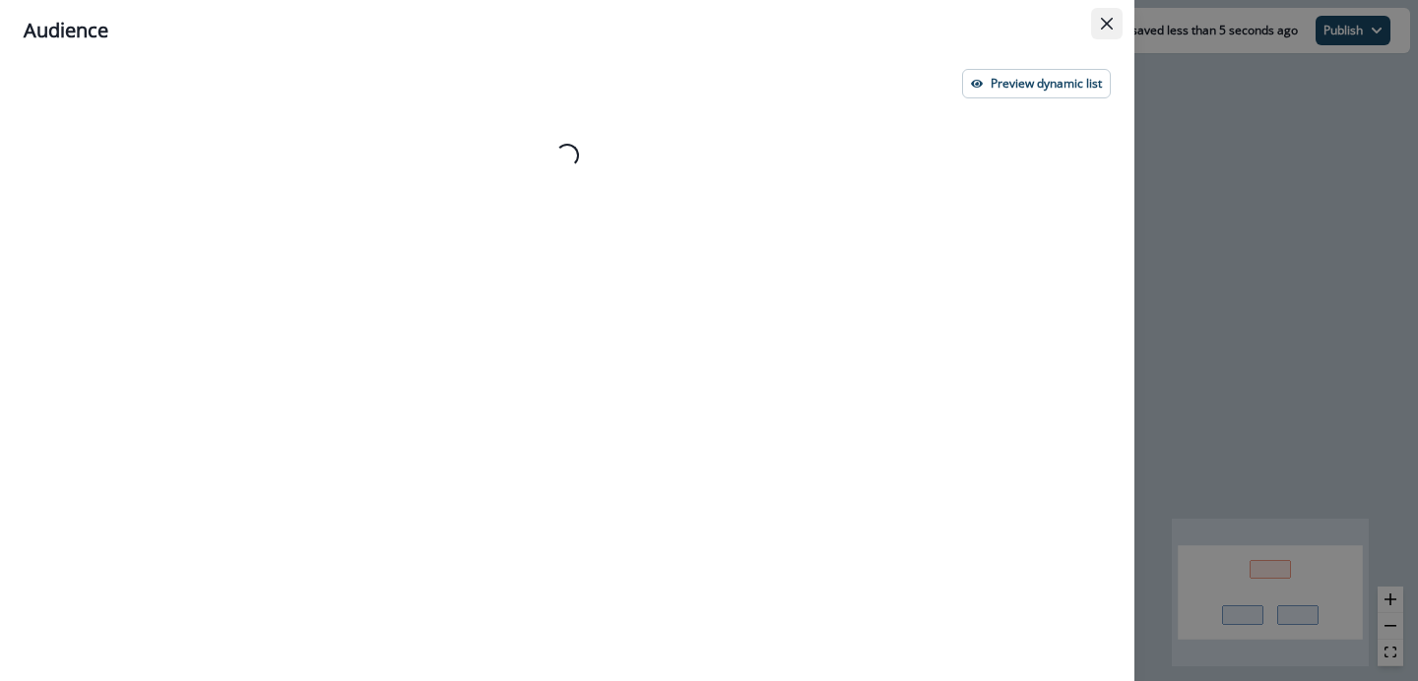
click at [1104, 19] on icon "Close" at bounding box center [1107, 24] width 12 height 12
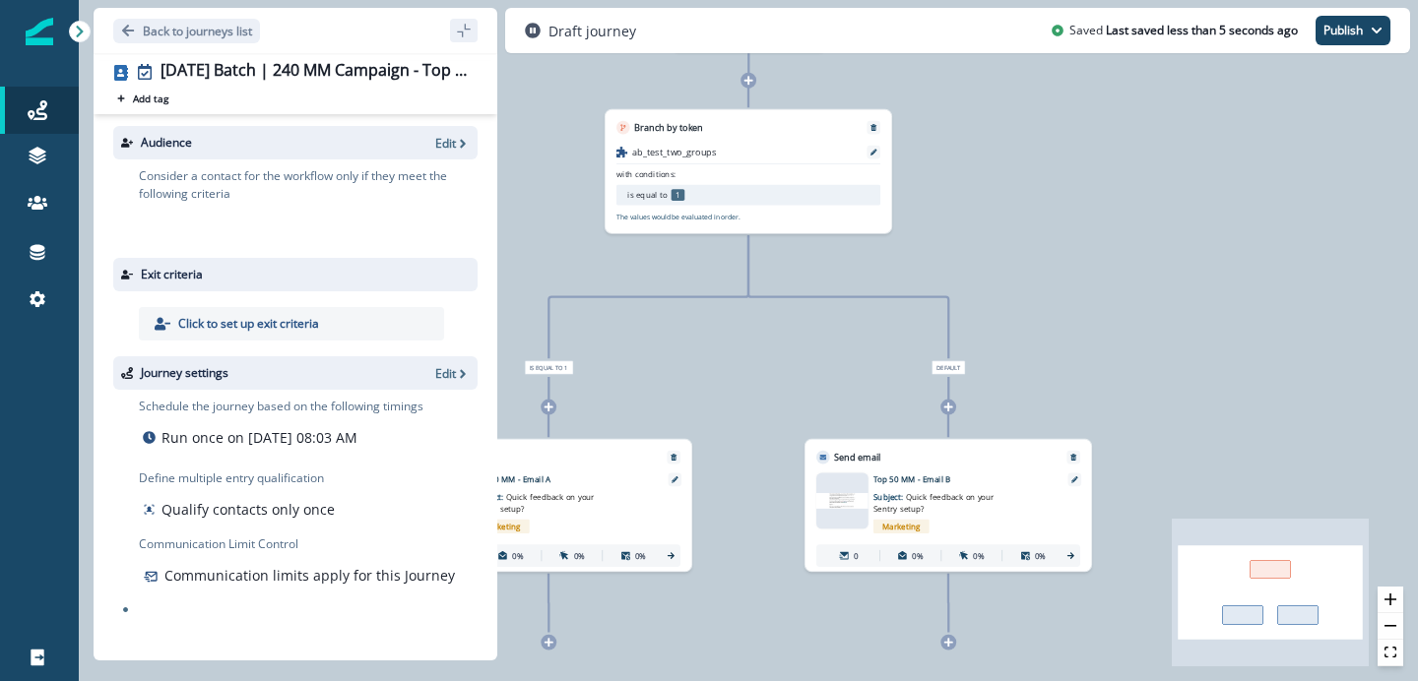
click at [1031, 184] on div "0 contact has entered the journey Branch by token ab_test_two_groups with condi…" at bounding box center [748, 340] width 1339 height 681
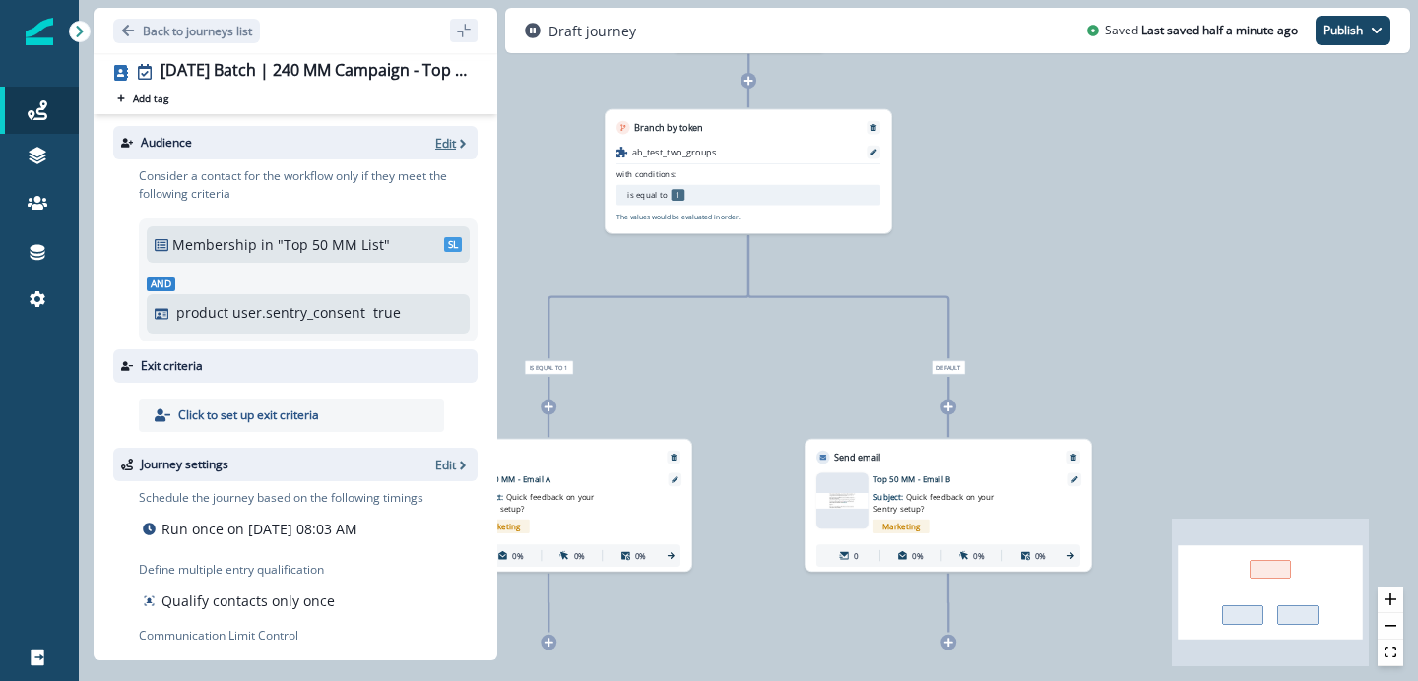
click at [457, 144] on icon "button" at bounding box center [463, 144] width 14 height 14
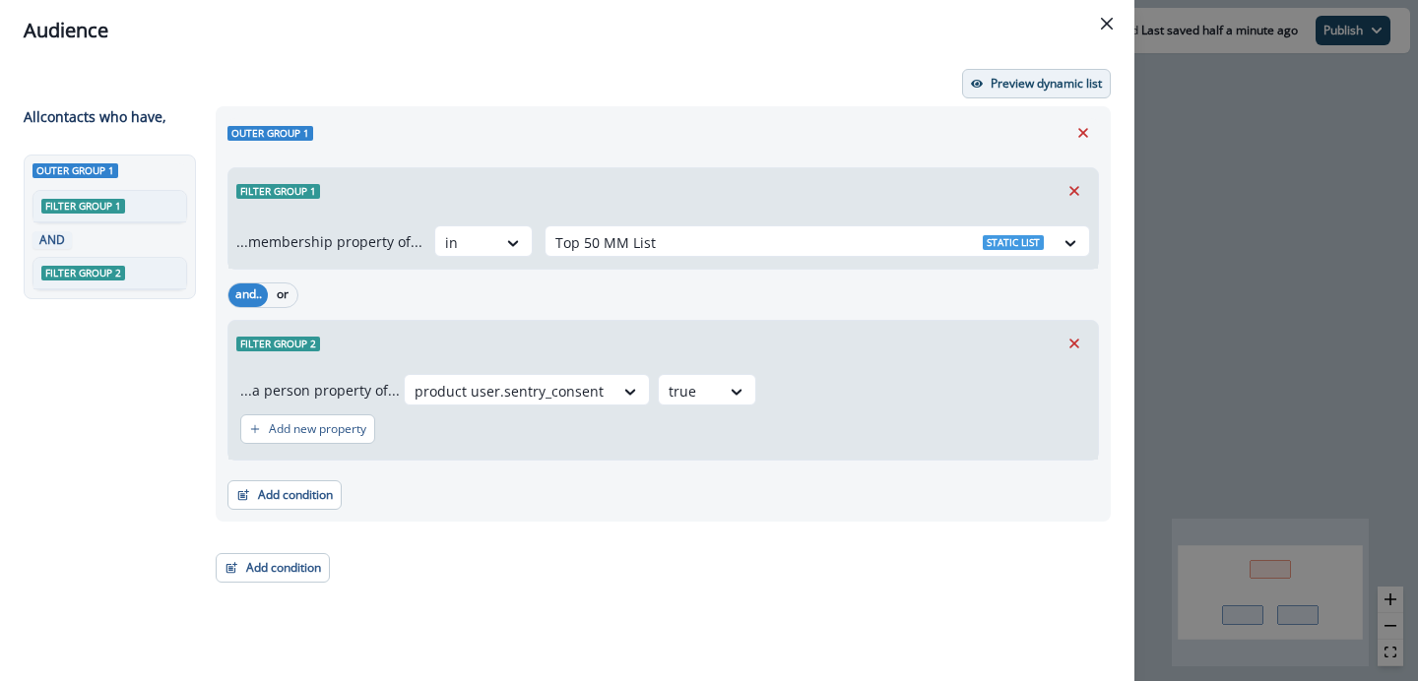
click at [1016, 91] on p "Preview dynamic list" at bounding box center [1046, 84] width 111 height 14
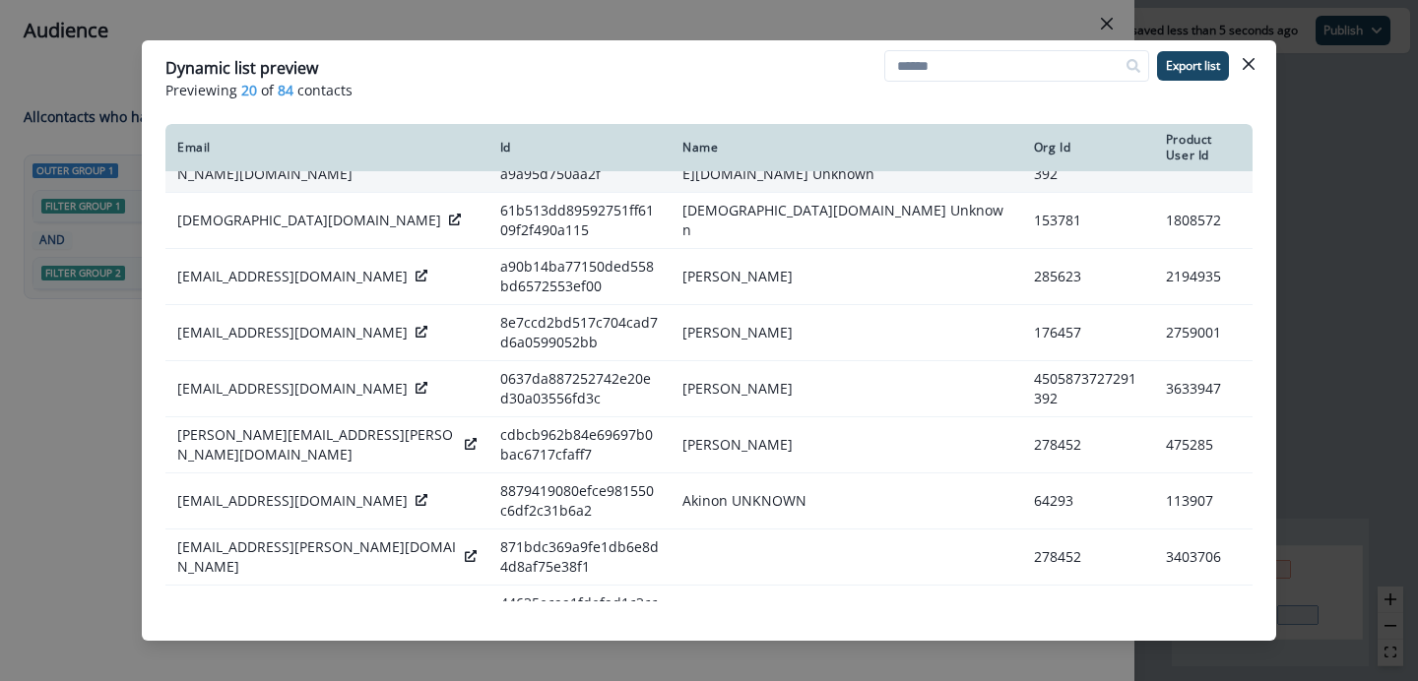
scroll to position [521, 0]
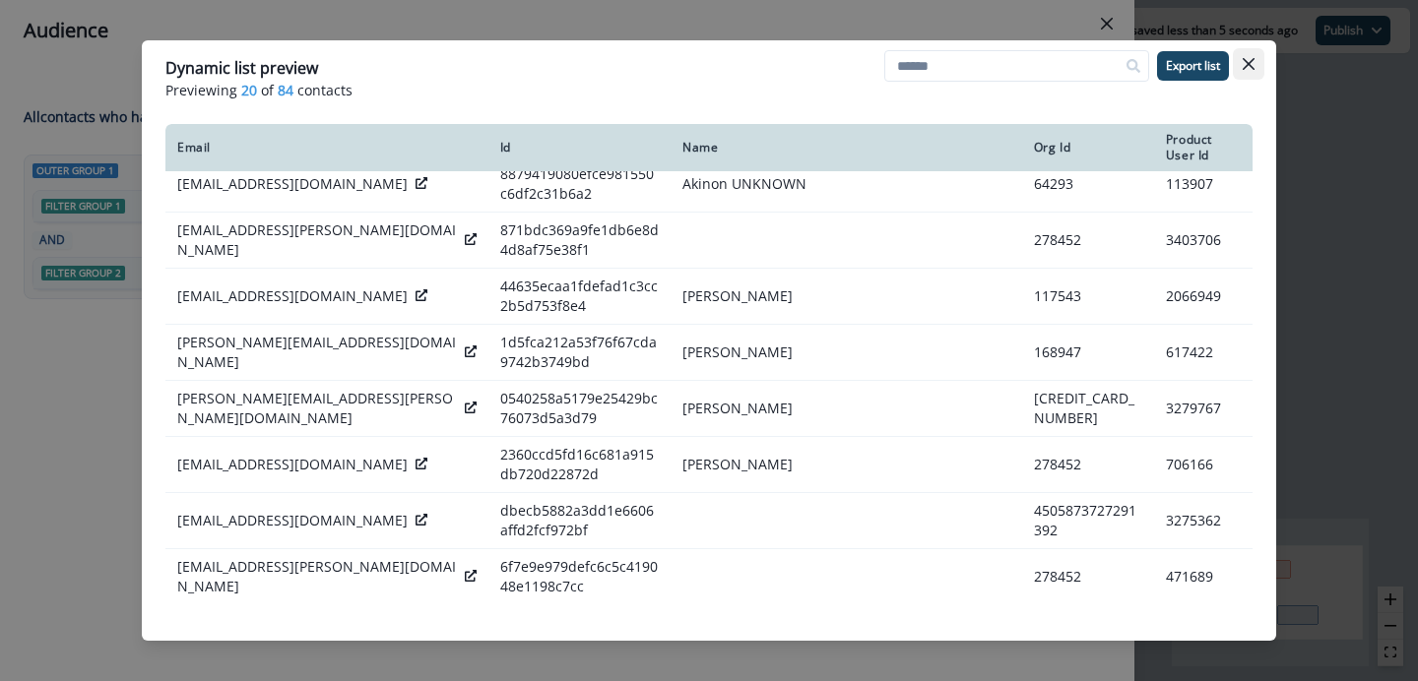
click at [1251, 68] on icon "Close" at bounding box center [1249, 64] width 12 height 12
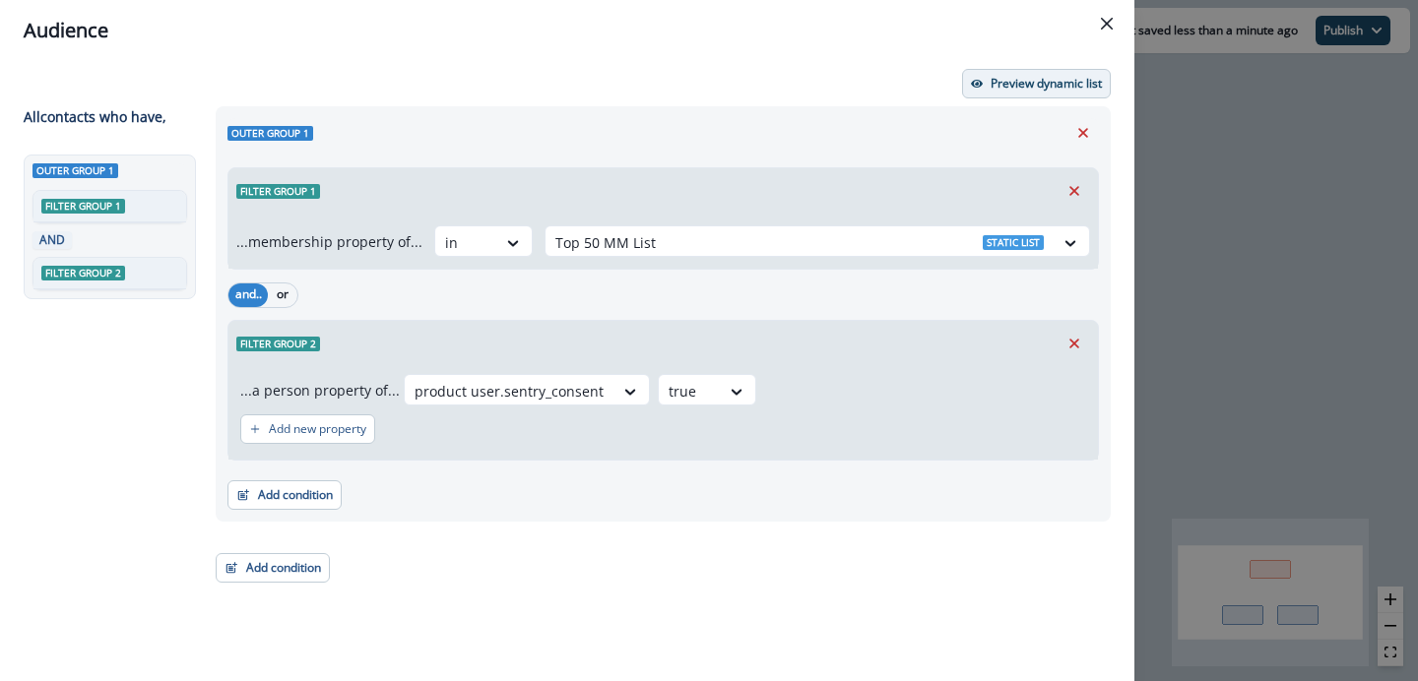
click at [1075, 77] on p "Preview dynamic list" at bounding box center [1046, 84] width 111 height 14
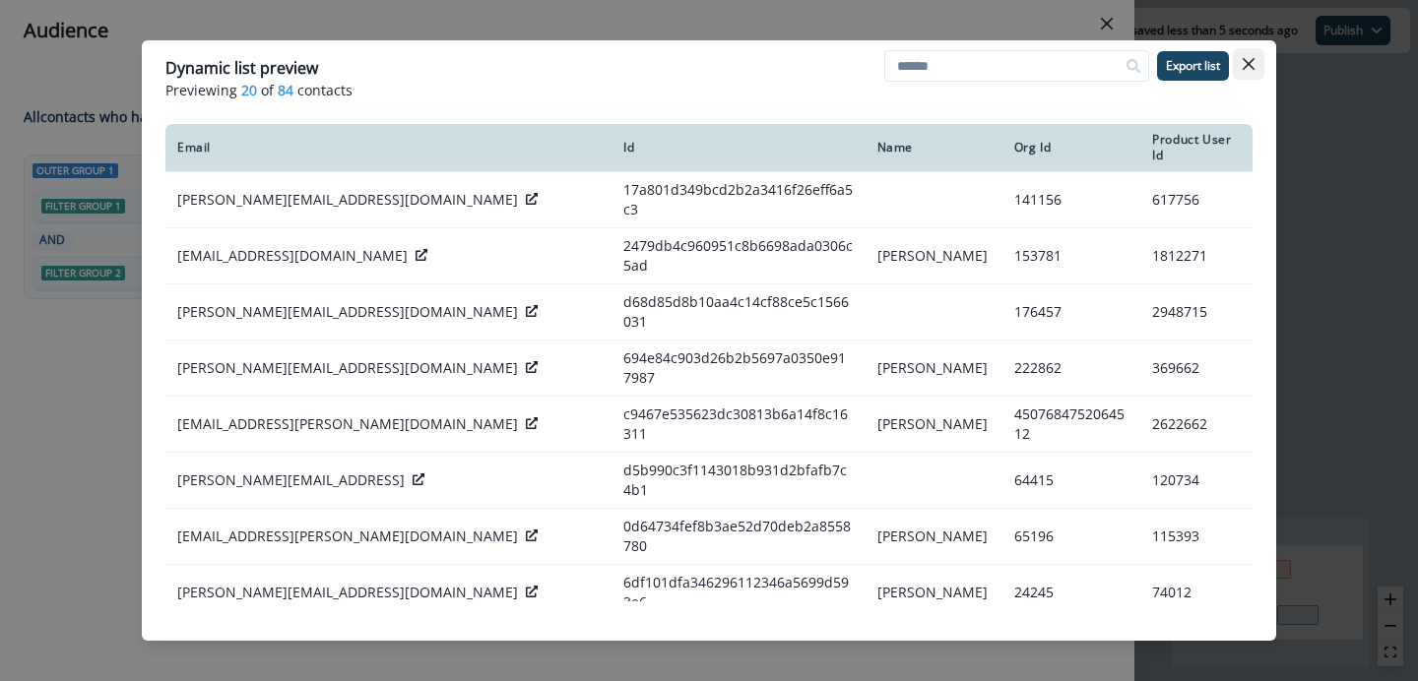
click at [1246, 70] on icon "Close" at bounding box center [1249, 64] width 12 height 12
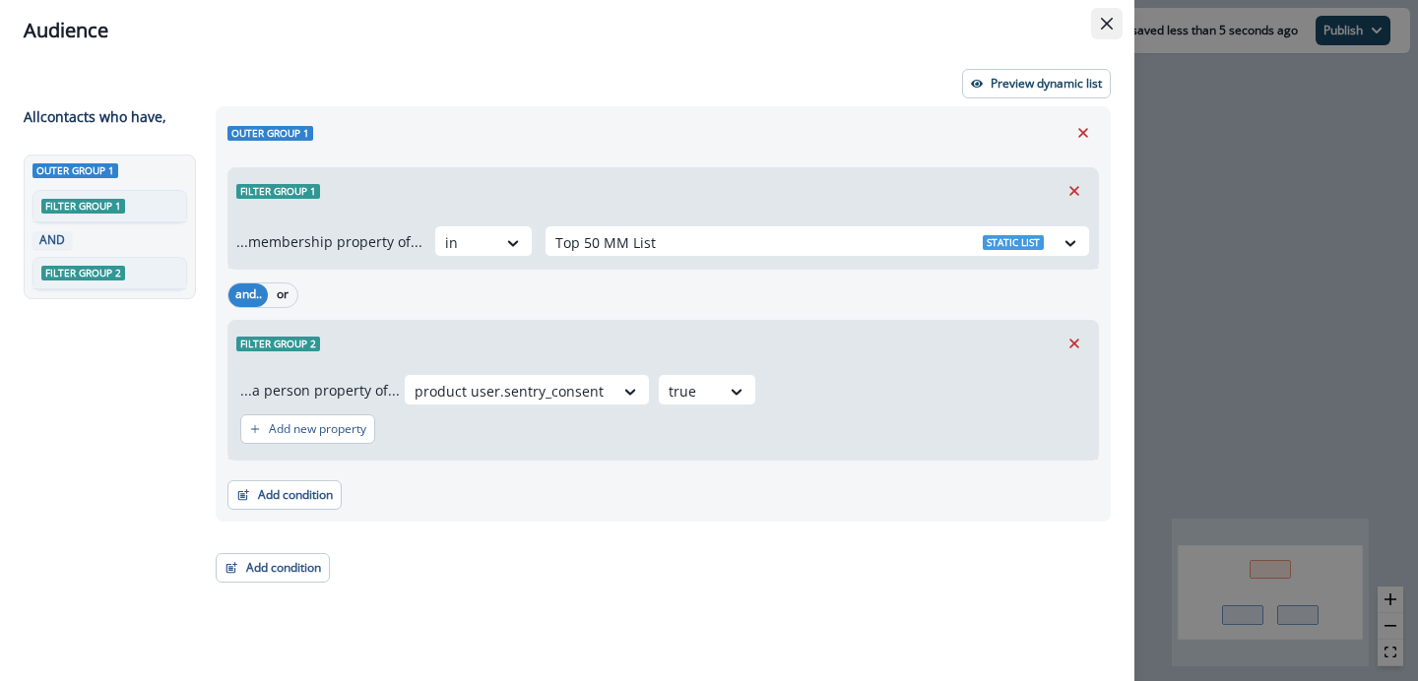
click at [1102, 32] on button "Close" at bounding box center [1107, 24] width 32 height 32
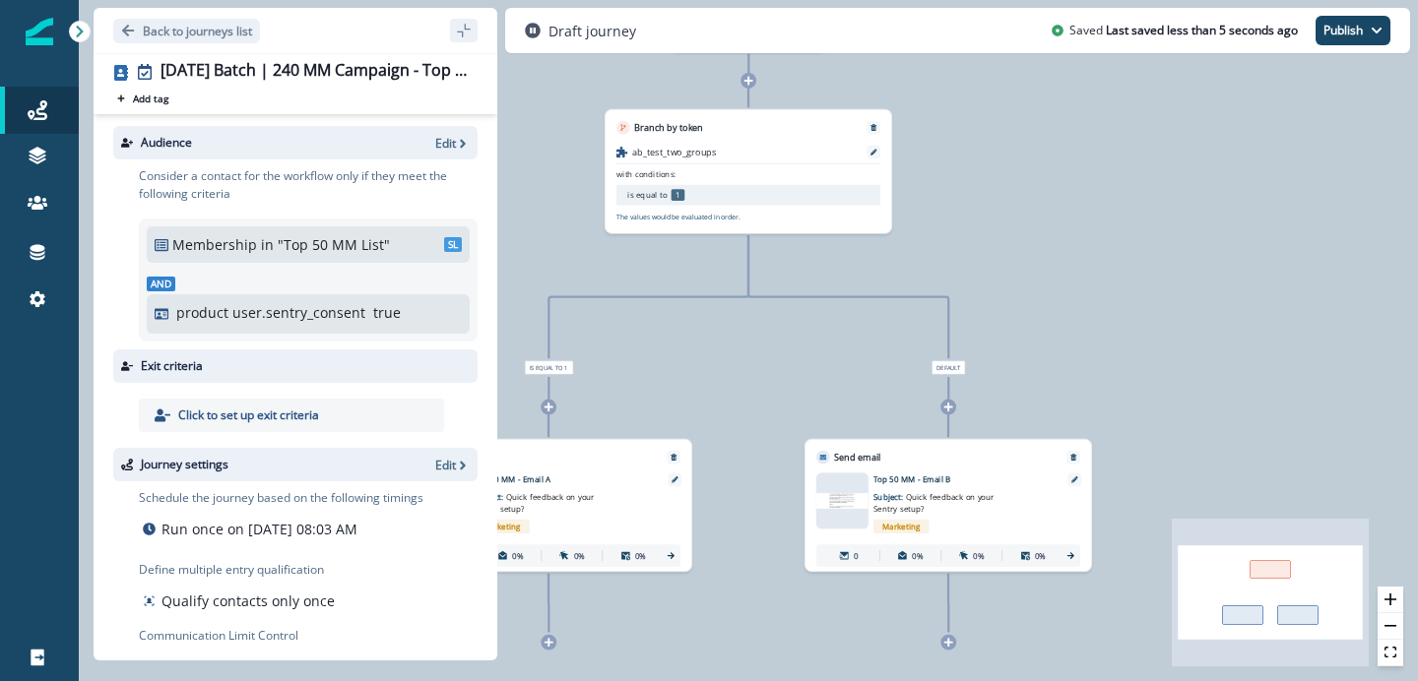
click at [1017, 281] on div "0 contact has entered the journey Branch by token ab_test_two_groups with condi…" at bounding box center [748, 340] width 1339 height 681
click at [450, 140] on p "Edit" at bounding box center [445, 143] width 21 height 17
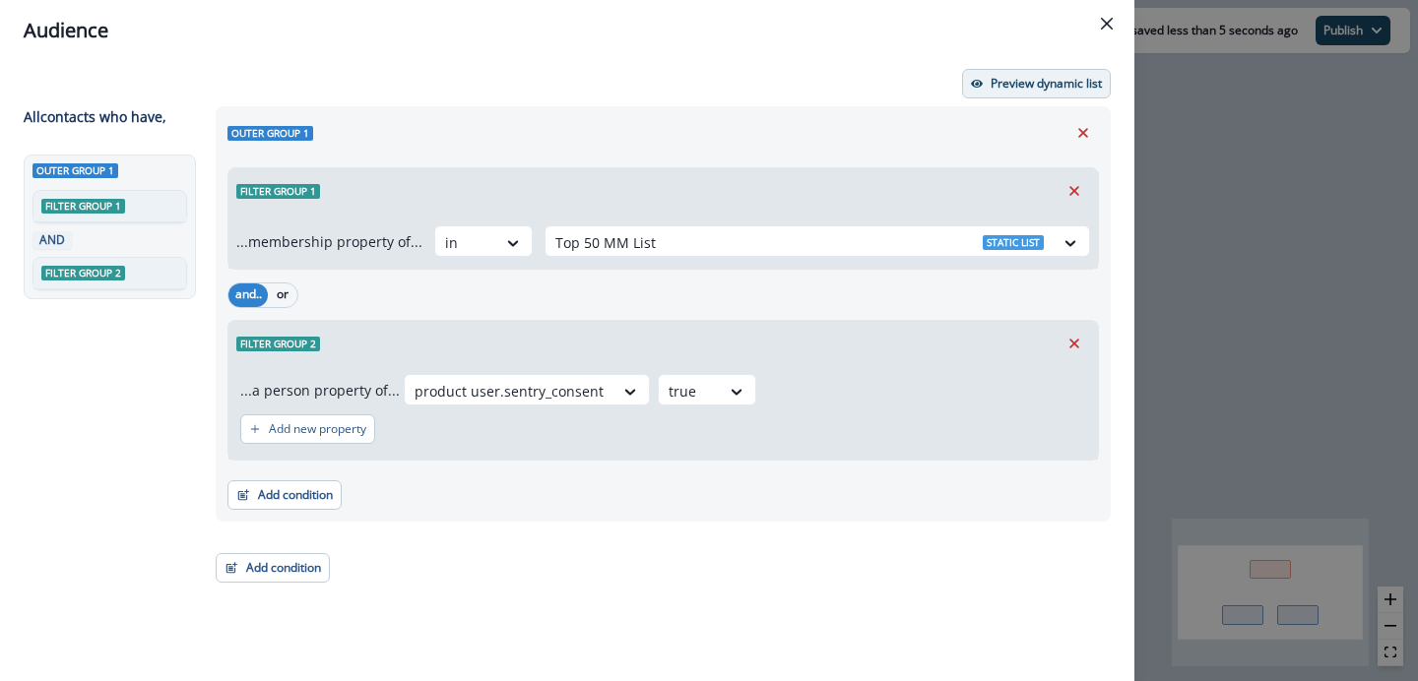
click at [1055, 87] on p "Preview dynamic list" at bounding box center [1046, 84] width 111 height 14
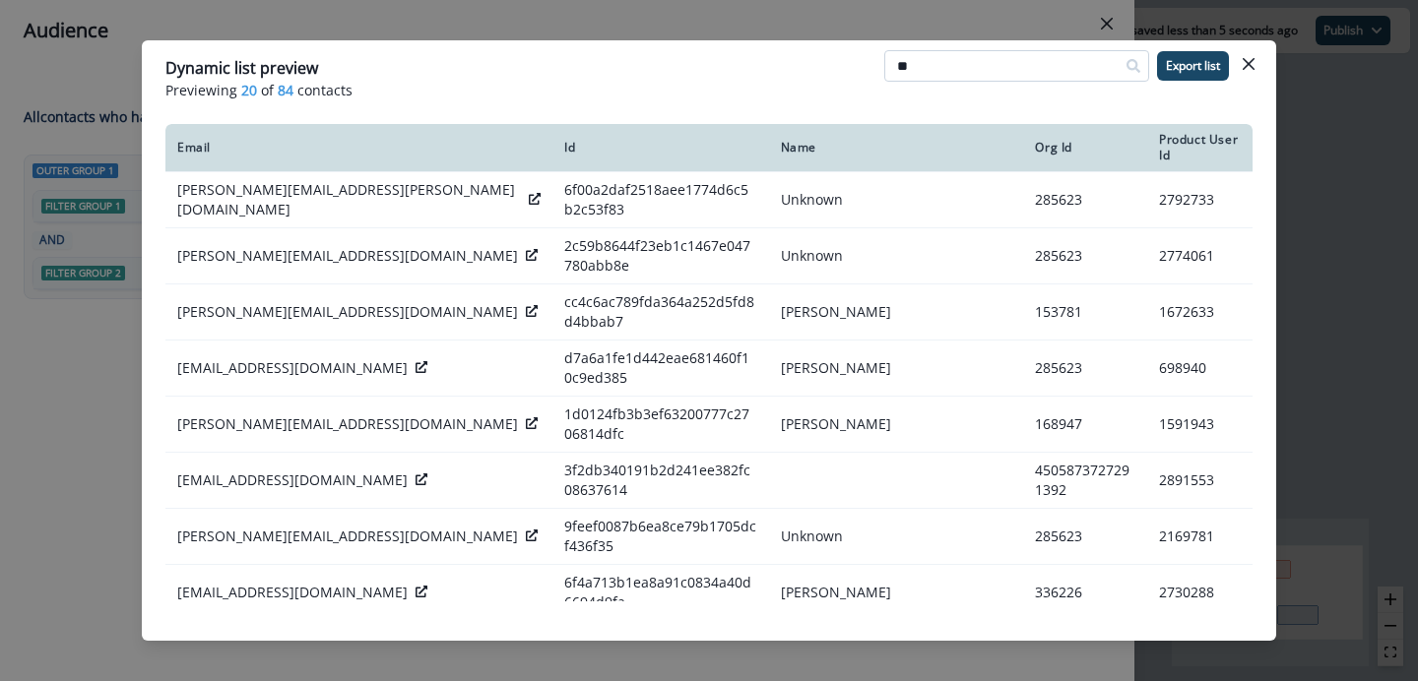
type input "***"
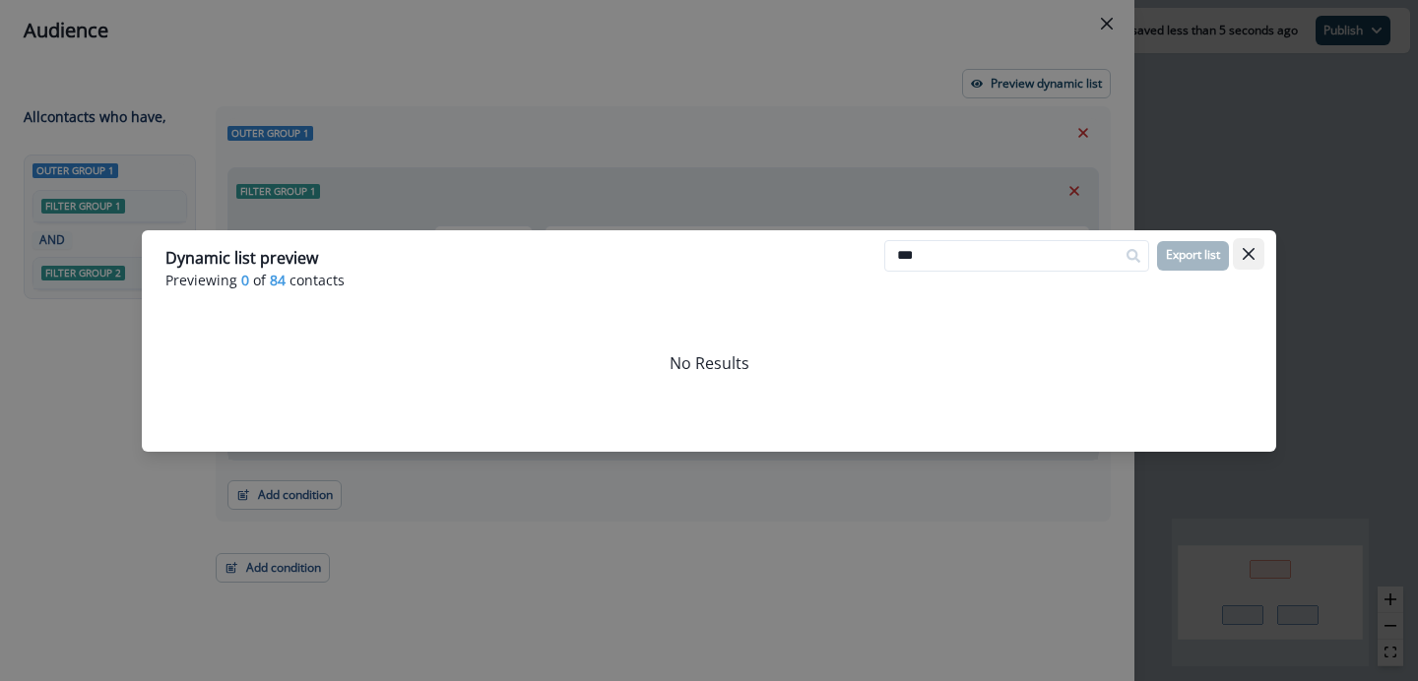
click at [1247, 246] on button "Close" at bounding box center [1249, 254] width 32 height 32
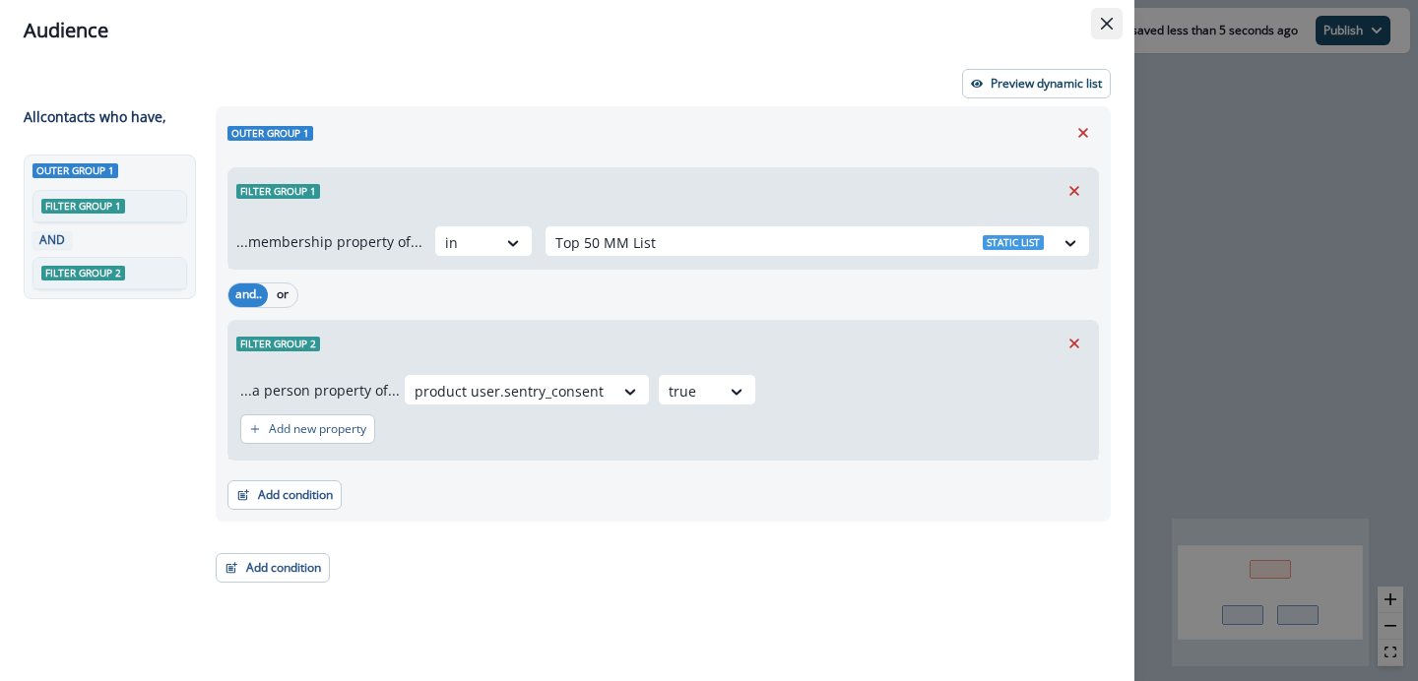
click at [1116, 13] on button "Close" at bounding box center [1107, 24] width 32 height 32
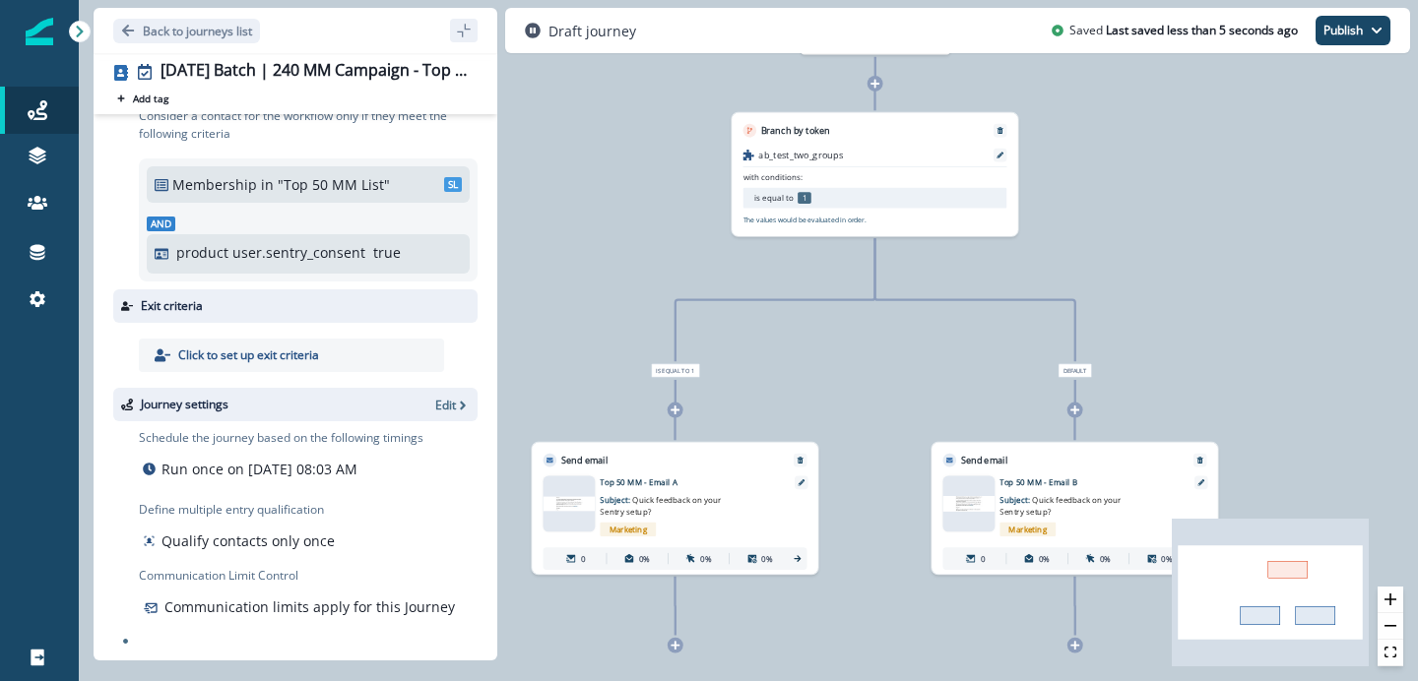
scroll to position [0, 0]
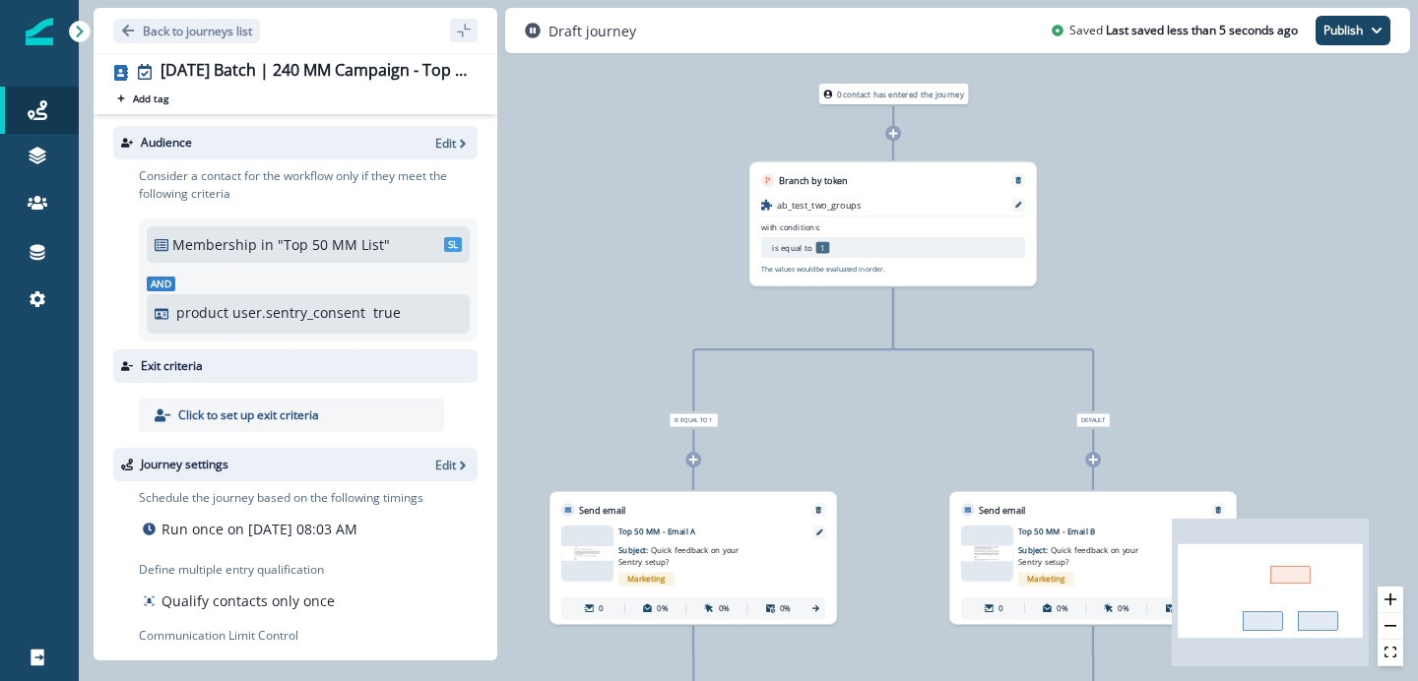
click at [1211, 265] on div "0 contact has entered the journey Branch by token ab_test_two_groups with condi…" at bounding box center [748, 340] width 1339 height 681
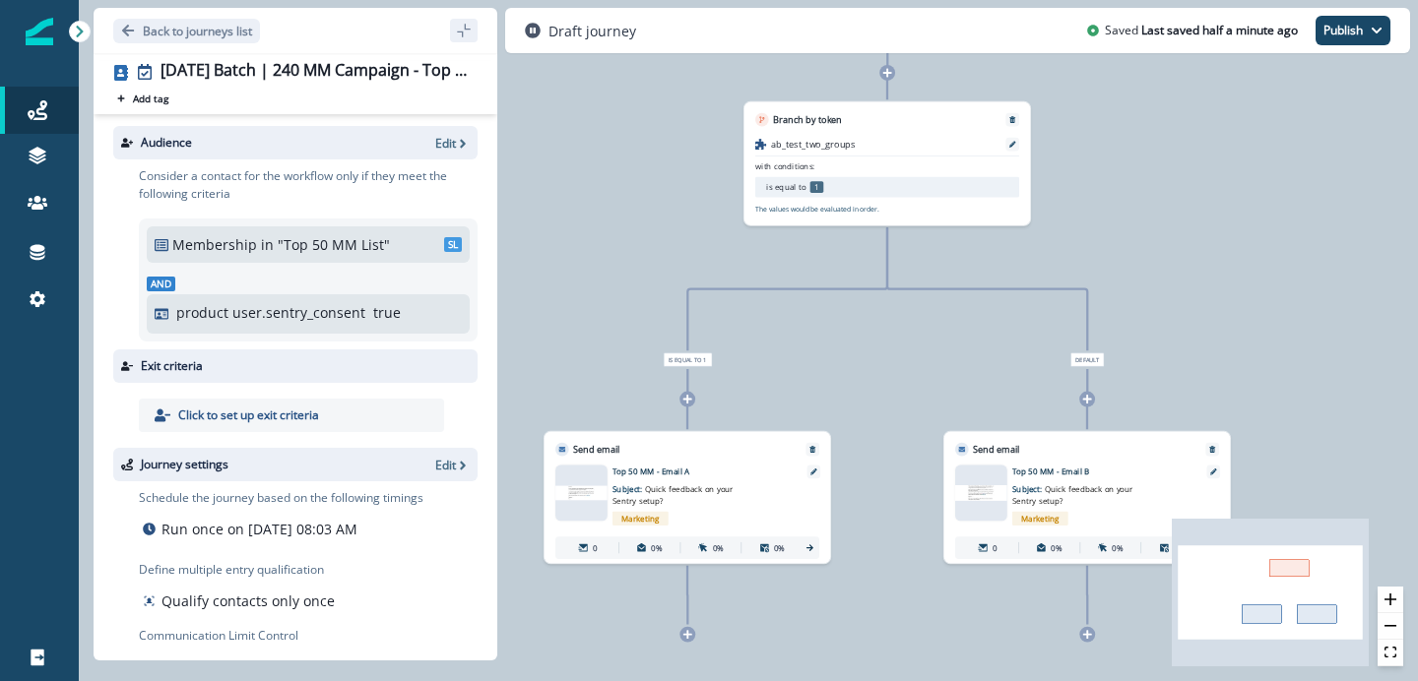
drag, startPoint x: 1188, startPoint y: 301, endPoint x: 1182, endPoint y: 245, distance: 56.4
click at [1182, 245] on div "0 contact has entered the journey Branch by token ab_test_two_groups with condi…" at bounding box center [748, 340] width 1339 height 681
click at [1402, 605] on button "zoom in" at bounding box center [1391, 600] width 26 height 27
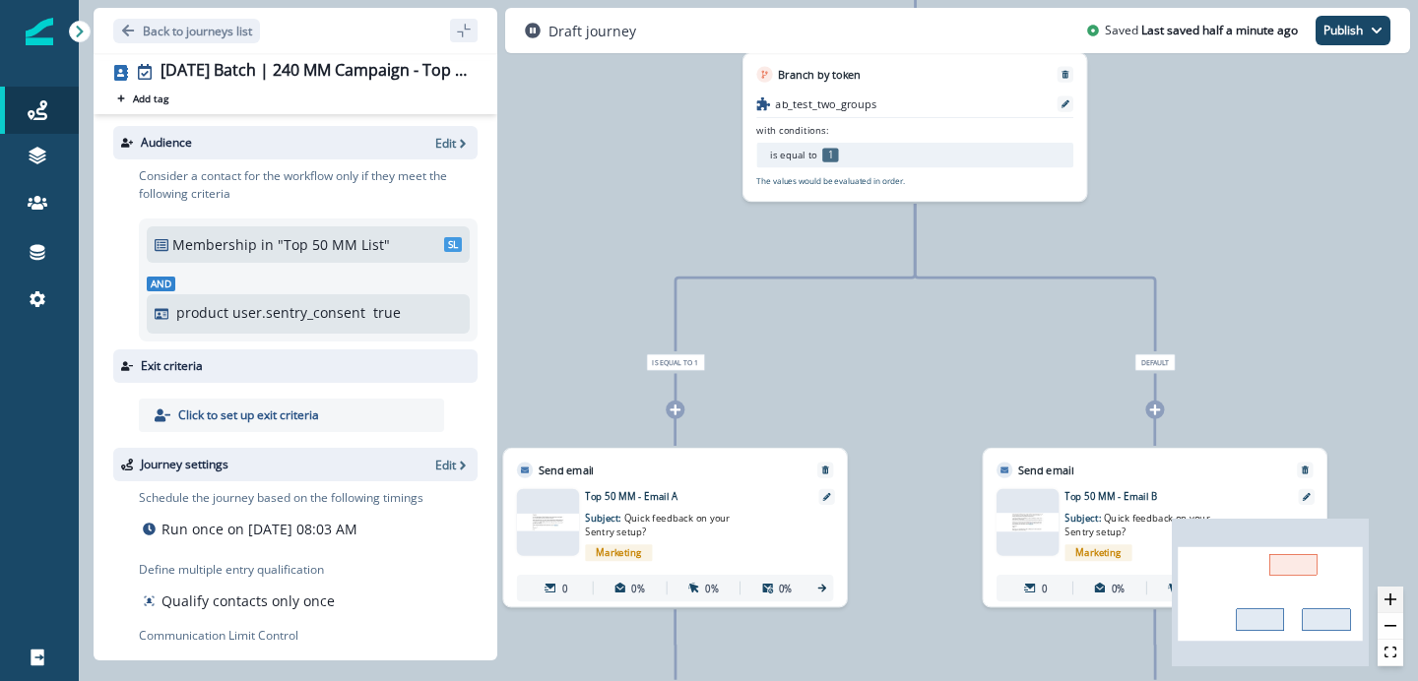
click at [1402, 605] on button "zoom in" at bounding box center [1391, 600] width 26 height 27
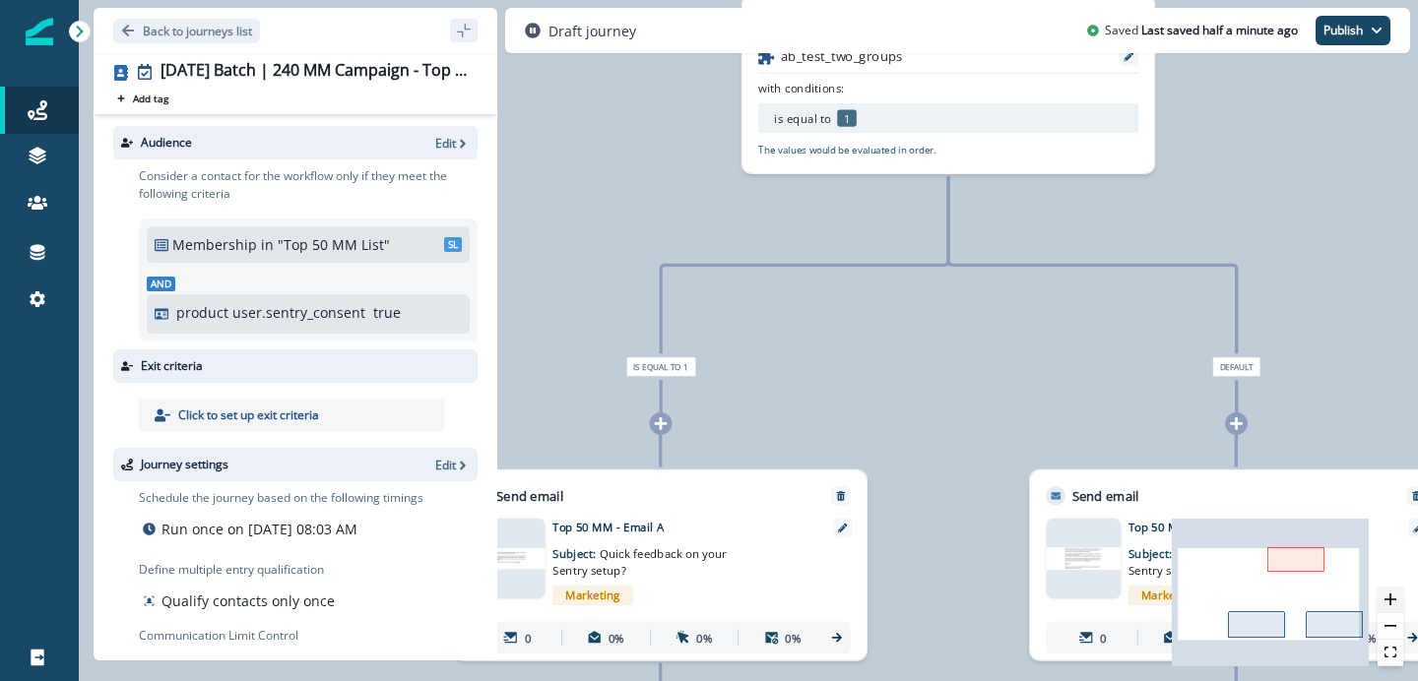
click at [1402, 605] on button "zoom in" at bounding box center [1391, 600] width 26 height 27
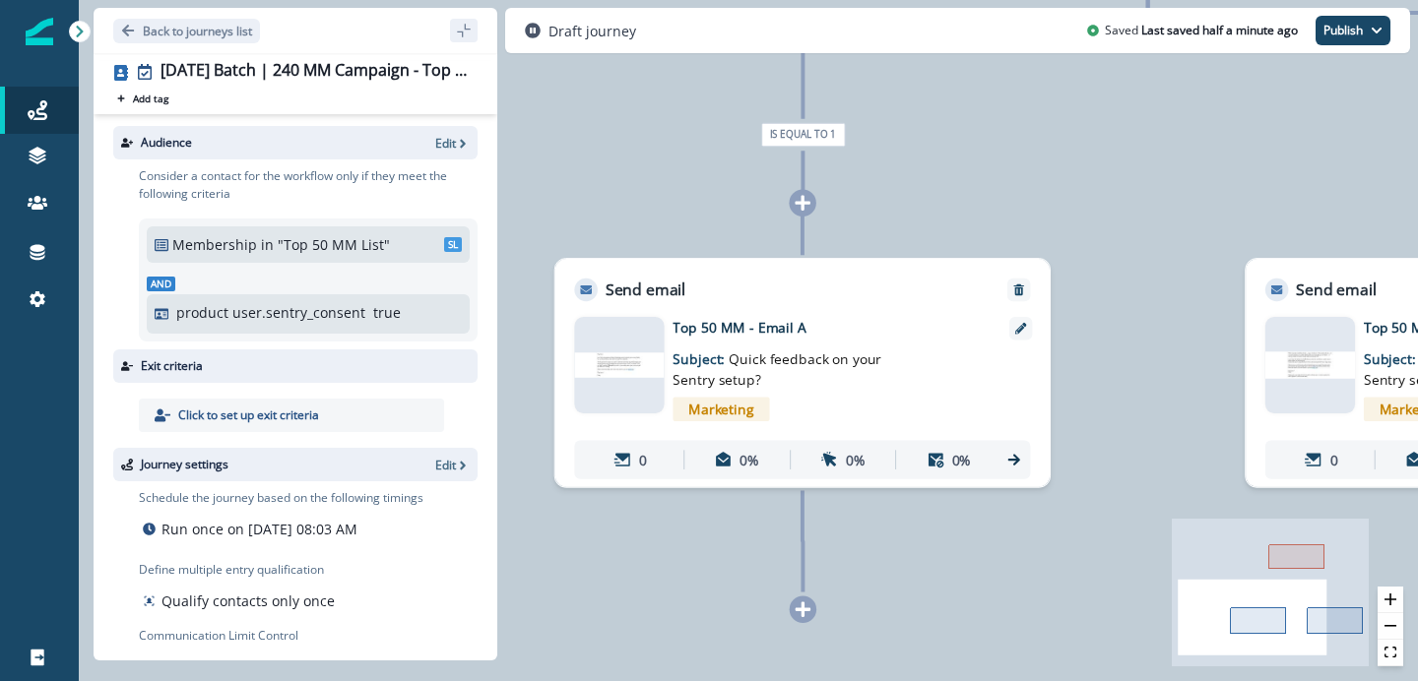
click at [633, 362] on img at bounding box center [619, 365] width 90 height 25
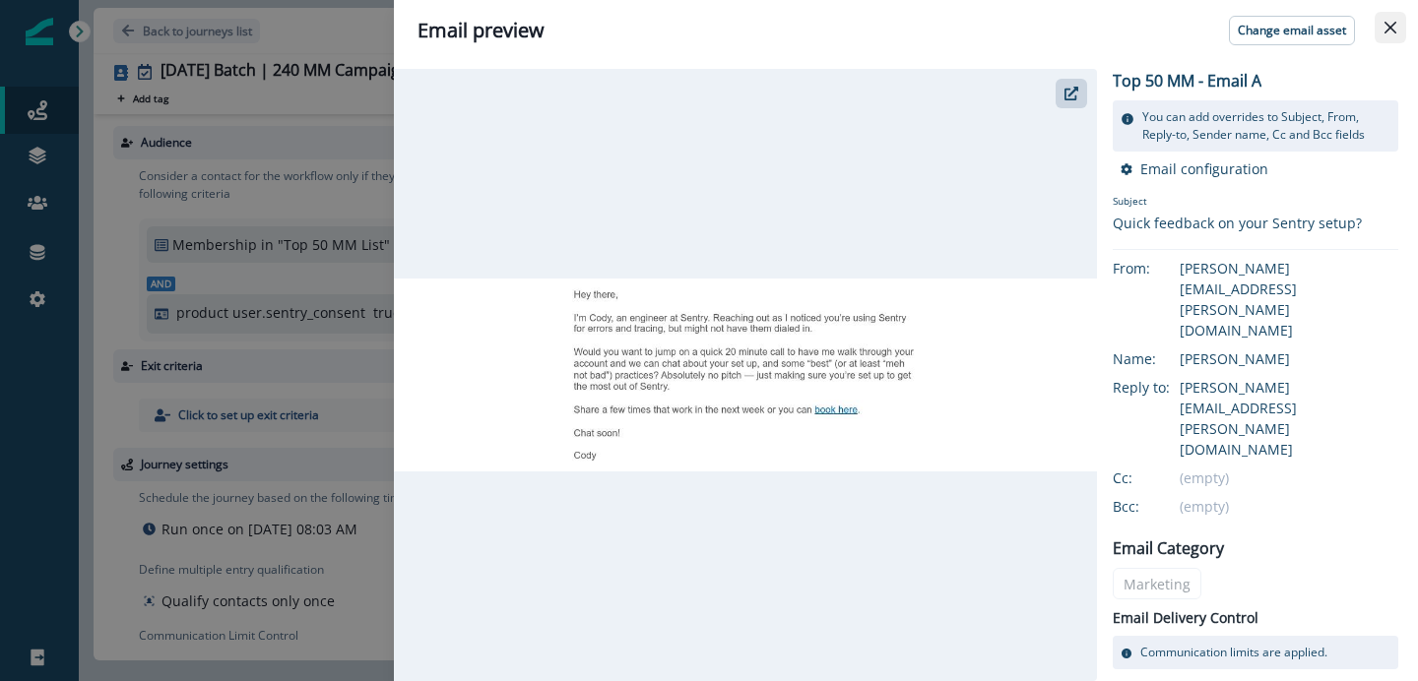
click at [1388, 33] on button "Close" at bounding box center [1391, 28] width 32 height 32
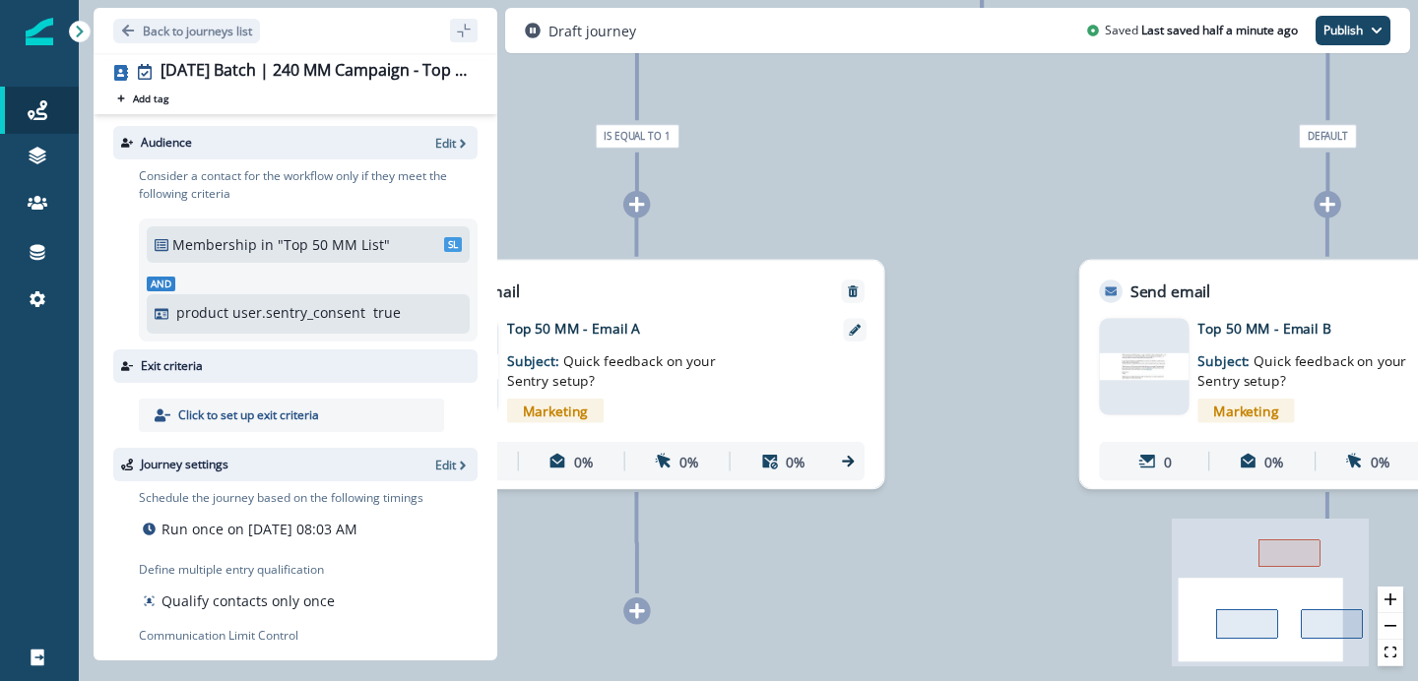
click at [1149, 367] on img at bounding box center [1144, 367] width 90 height 28
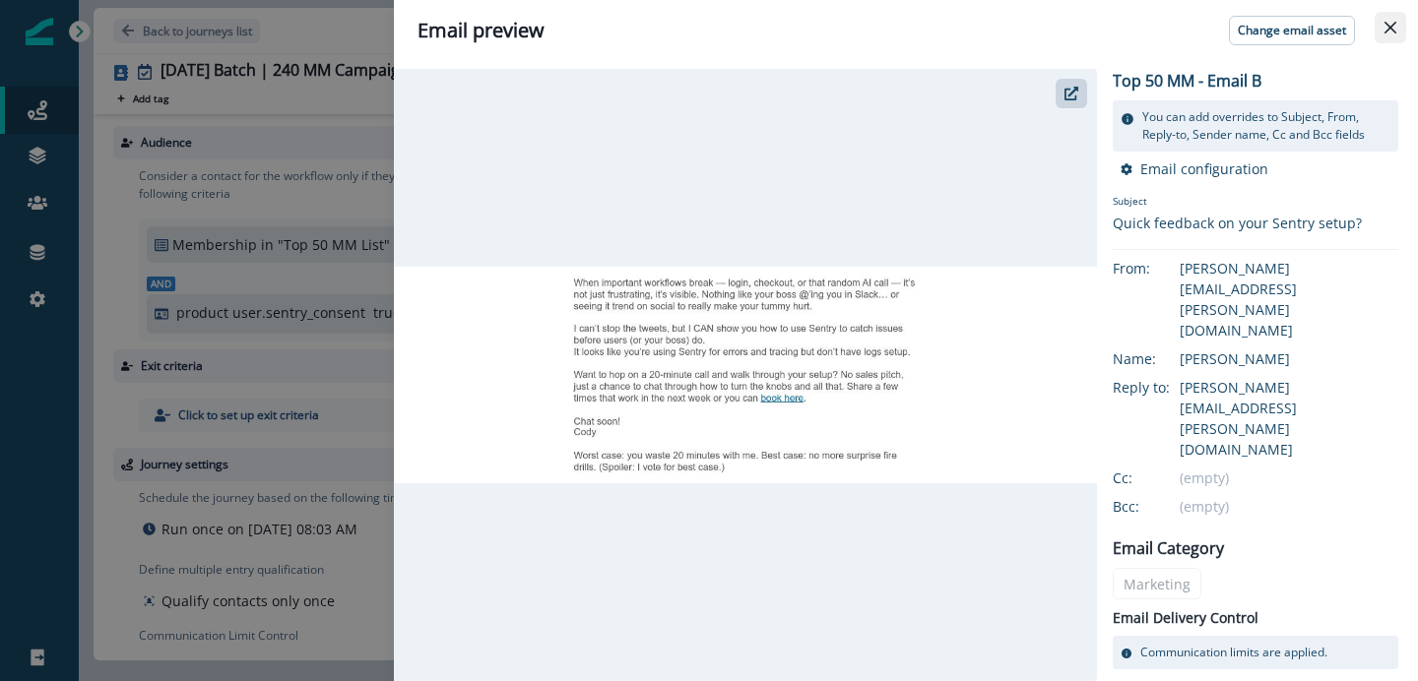
click at [1390, 32] on icon "Close" at bounding box center [1391, 28] width 12 height 12
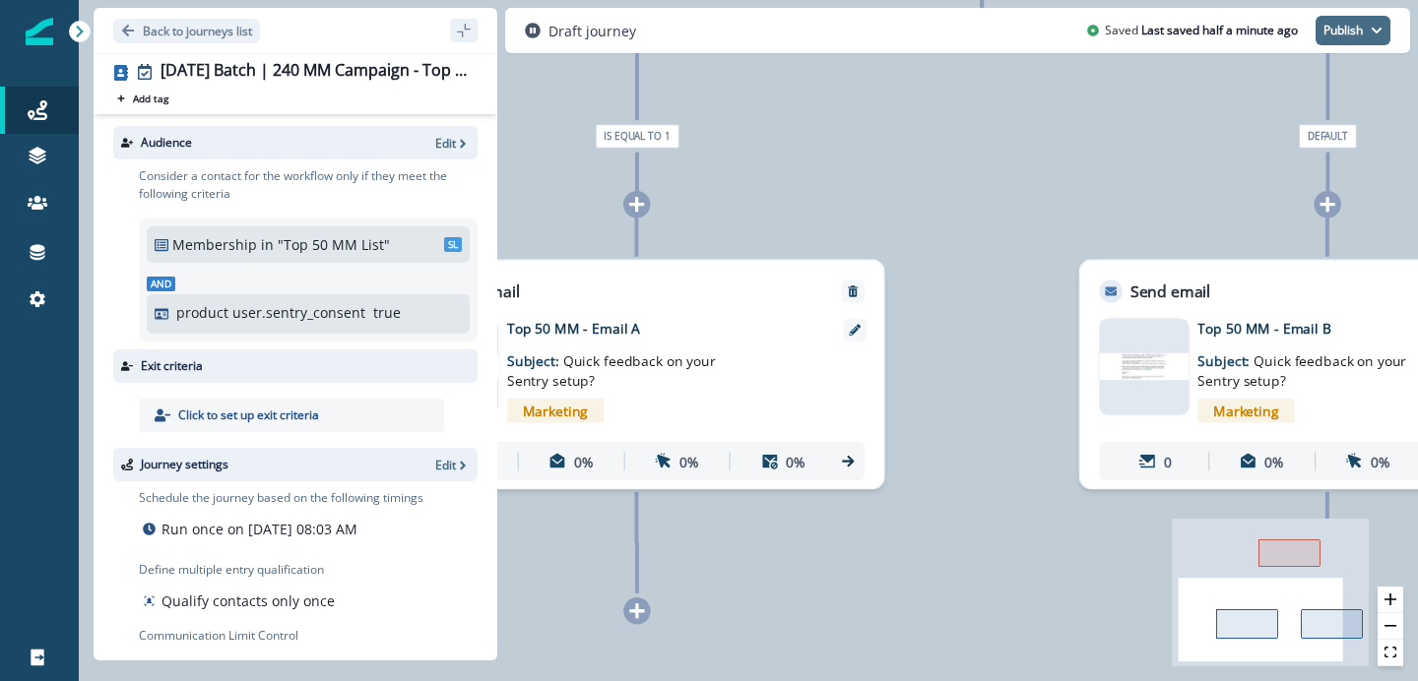
click at [1358, 32] on button "Publish" at bounding box center [1353, 31] width 75 height 30
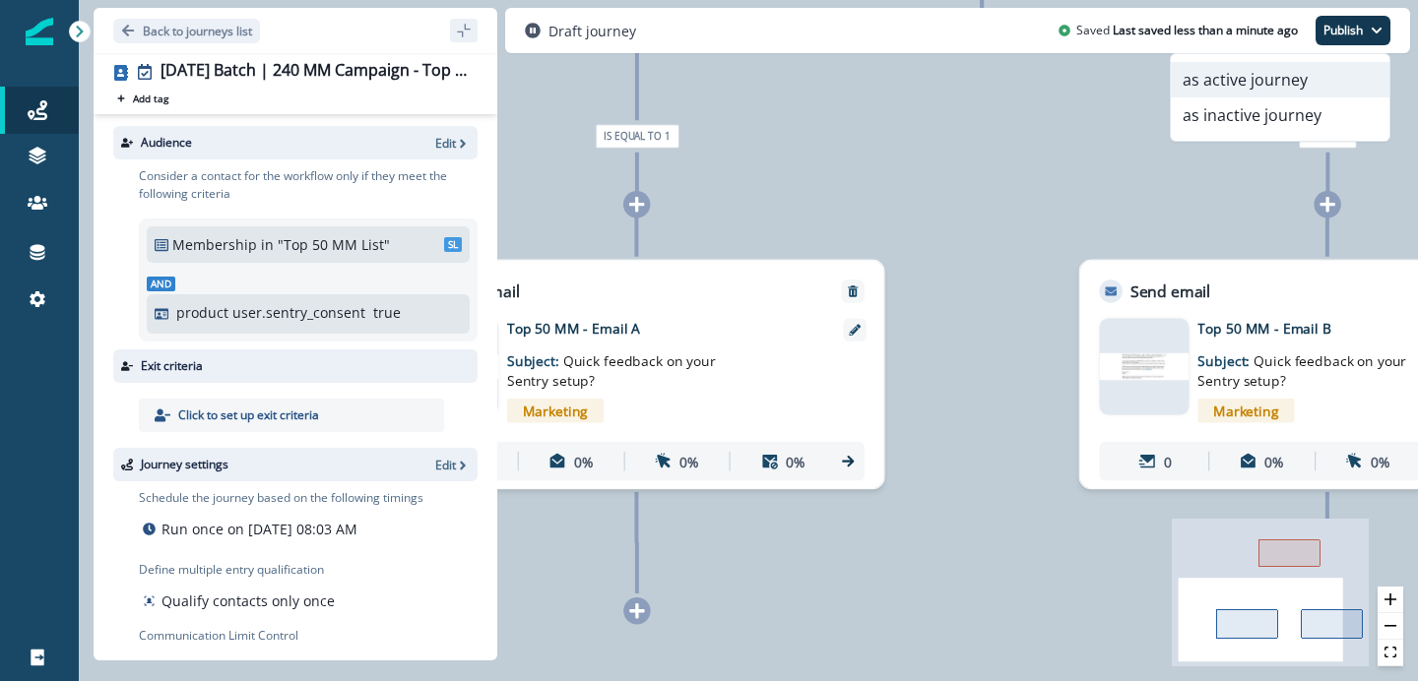
click at [1256, 92] on button "as active journey" at bounding box center [1280, 79] width 219 height 35
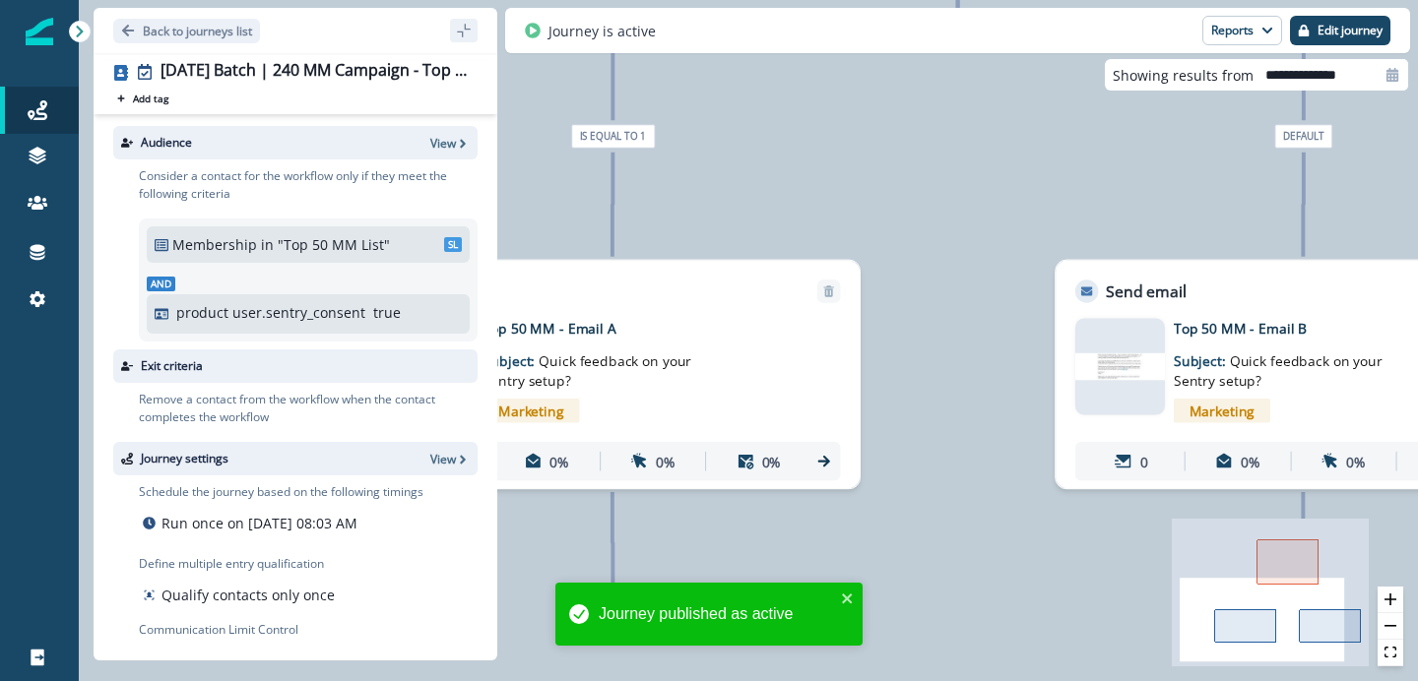
scroll to position [54, 0]
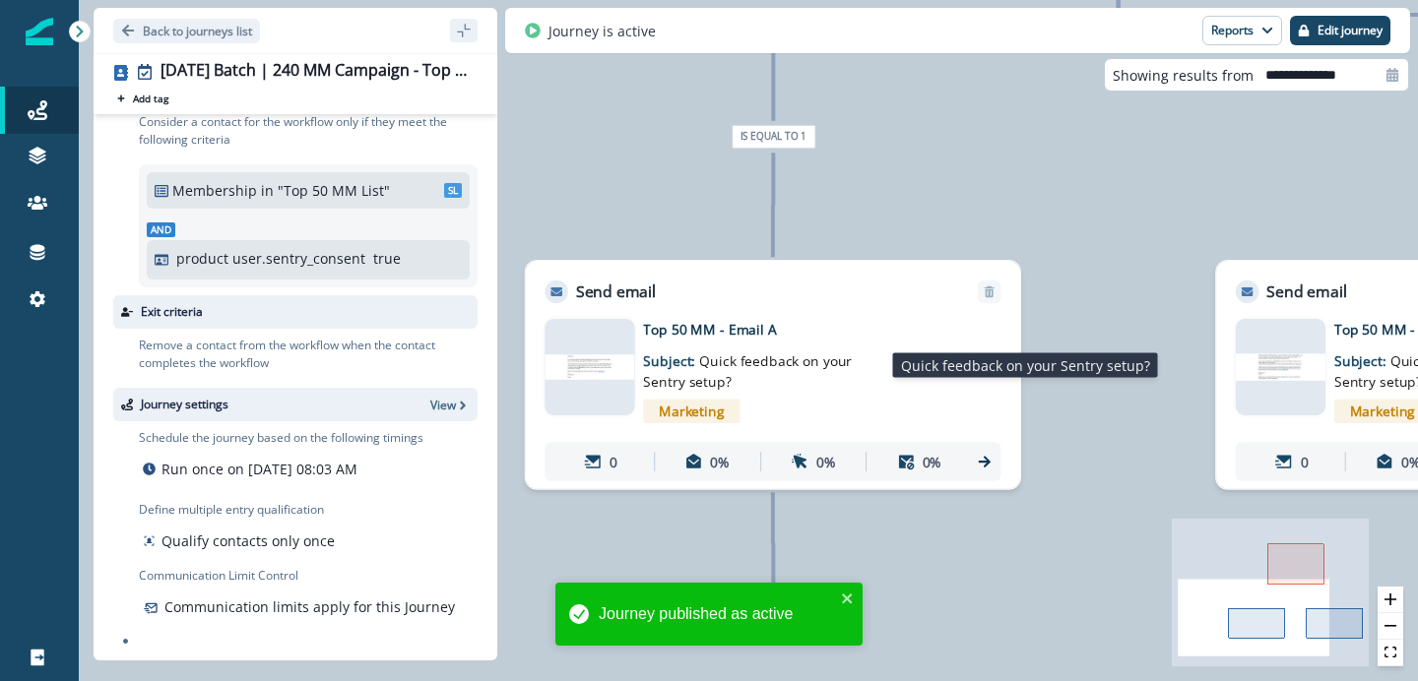
click at [716, 361] on span "Quick feedback on your Sentry setup?" at bounding box center [747, 371] width 209 height 38
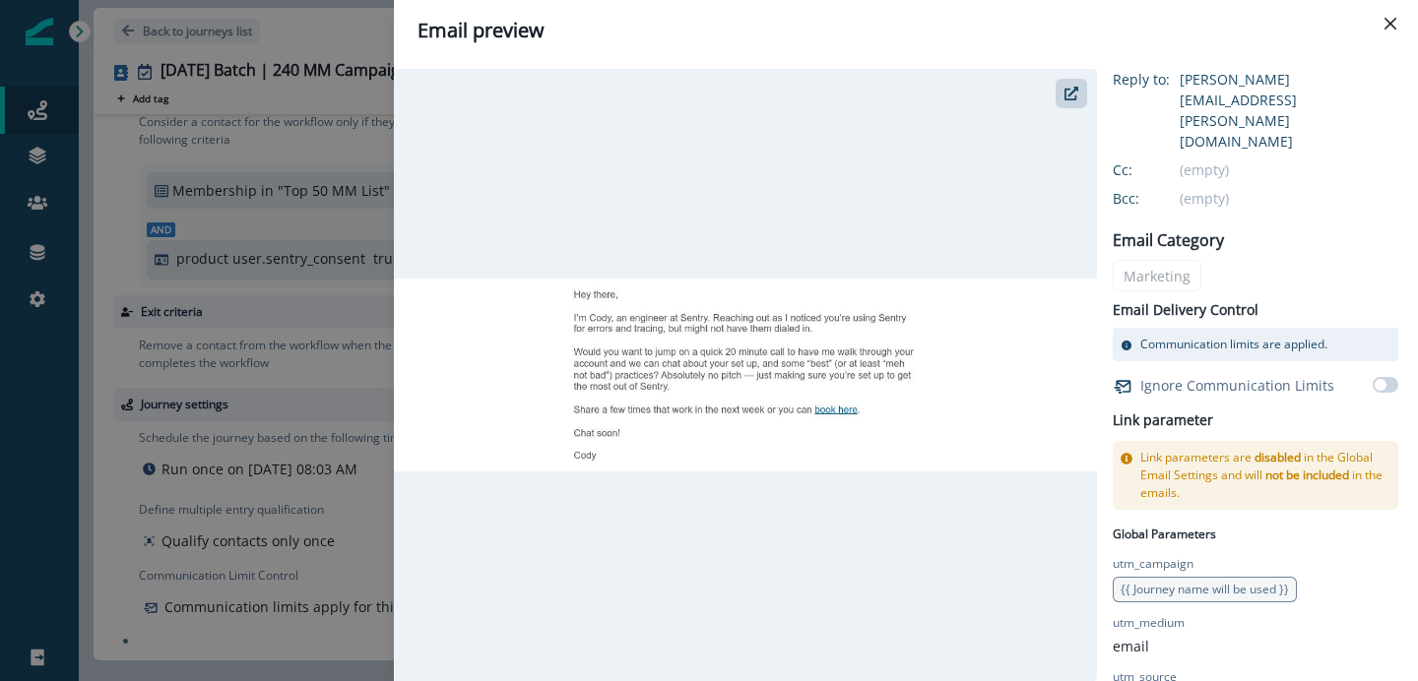
scroll to position [0, 0]
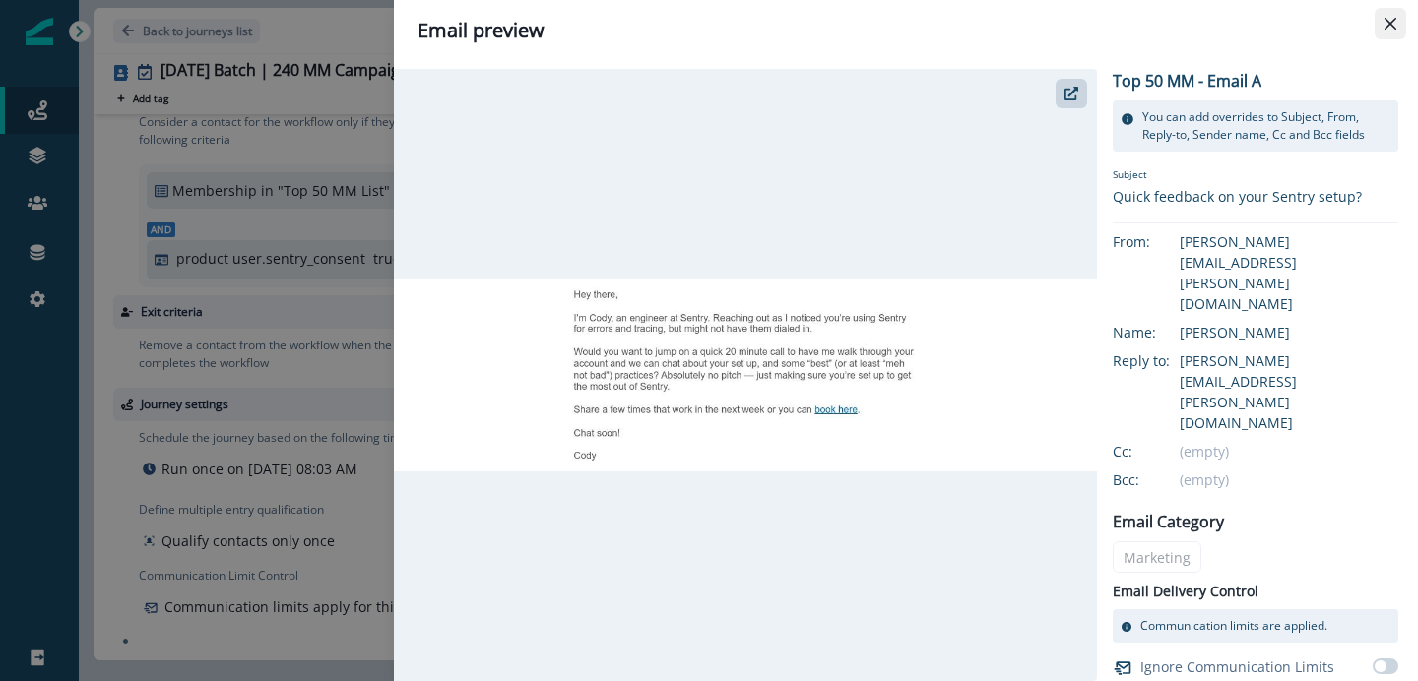
click at [1389, 29] on icon "Close" at bounding box center [1391, 24] width 12 height 12
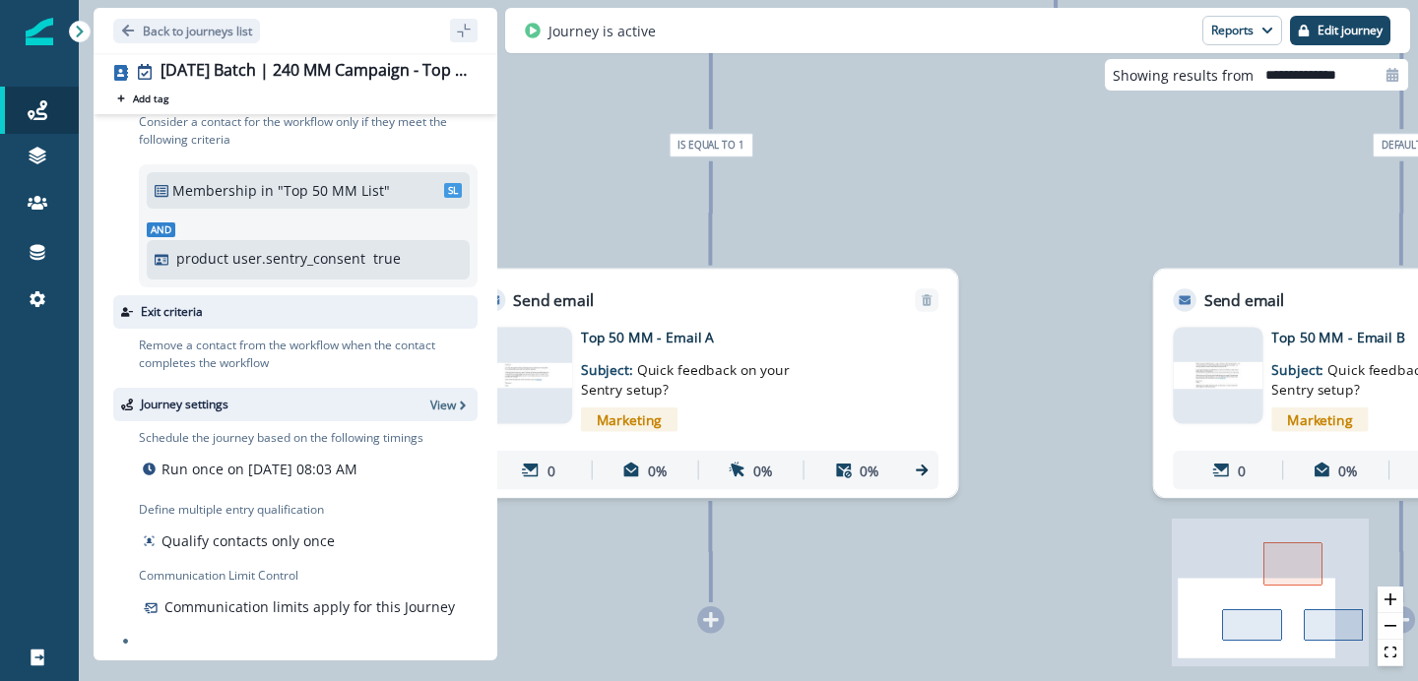
click at [1225, 371] on img at bounding box center [1218, 375] width 90 height 28
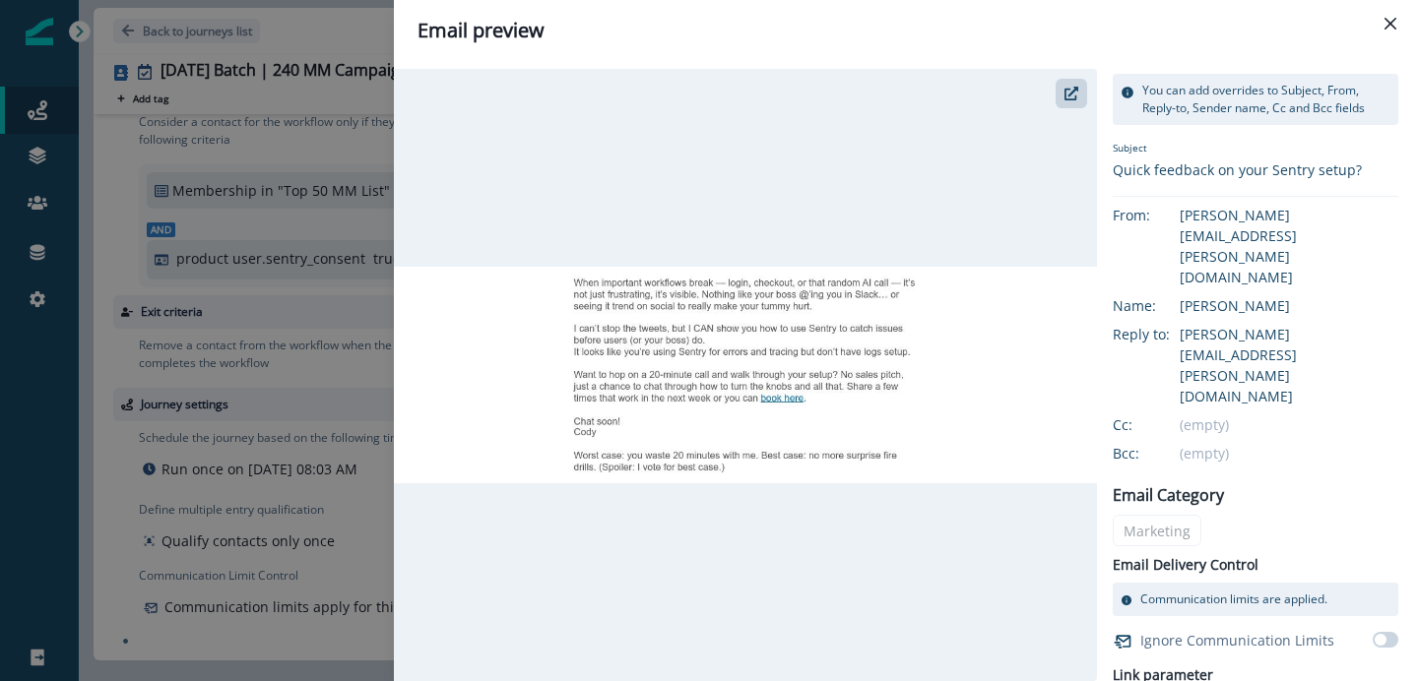
scroll to position [31, 0]
click at [1386, 15] on button "Close" at bounding box center [1391, 24] width 32 height 32
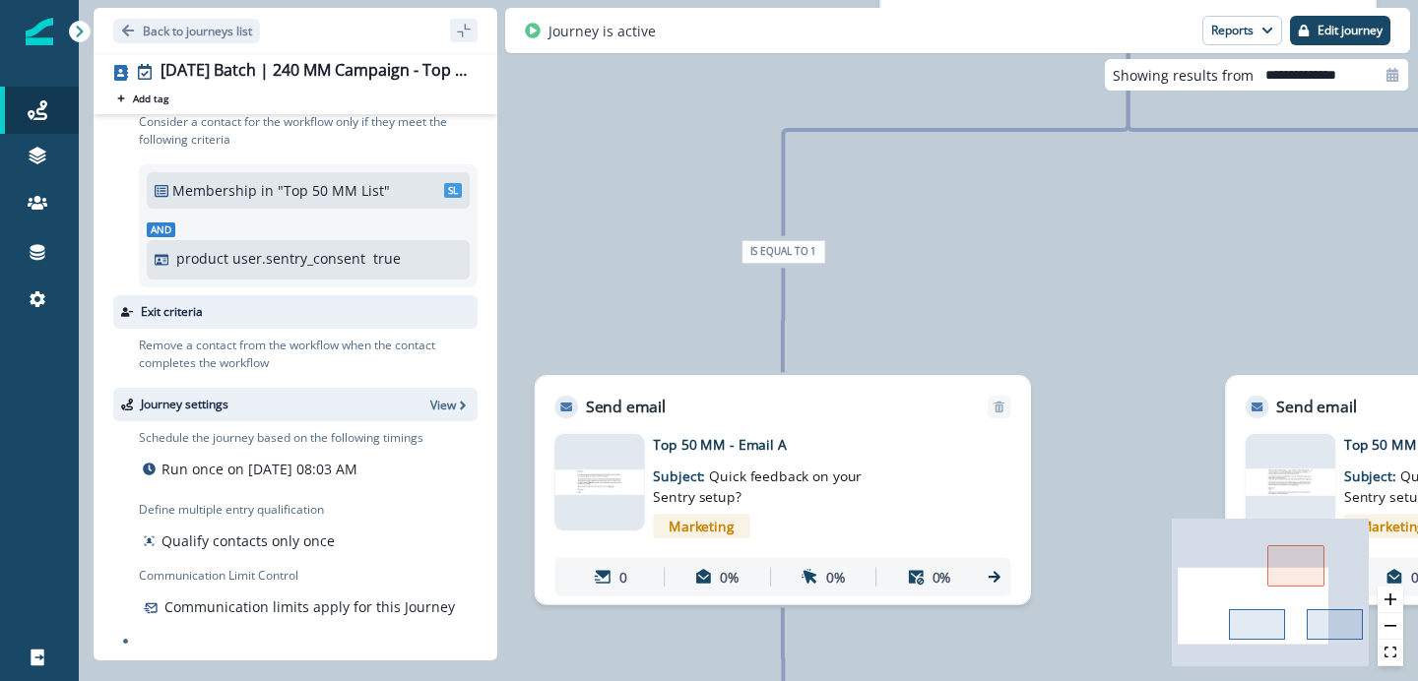
click at [615, 493] on img at bounding box center [599, 482] width 90 height 25
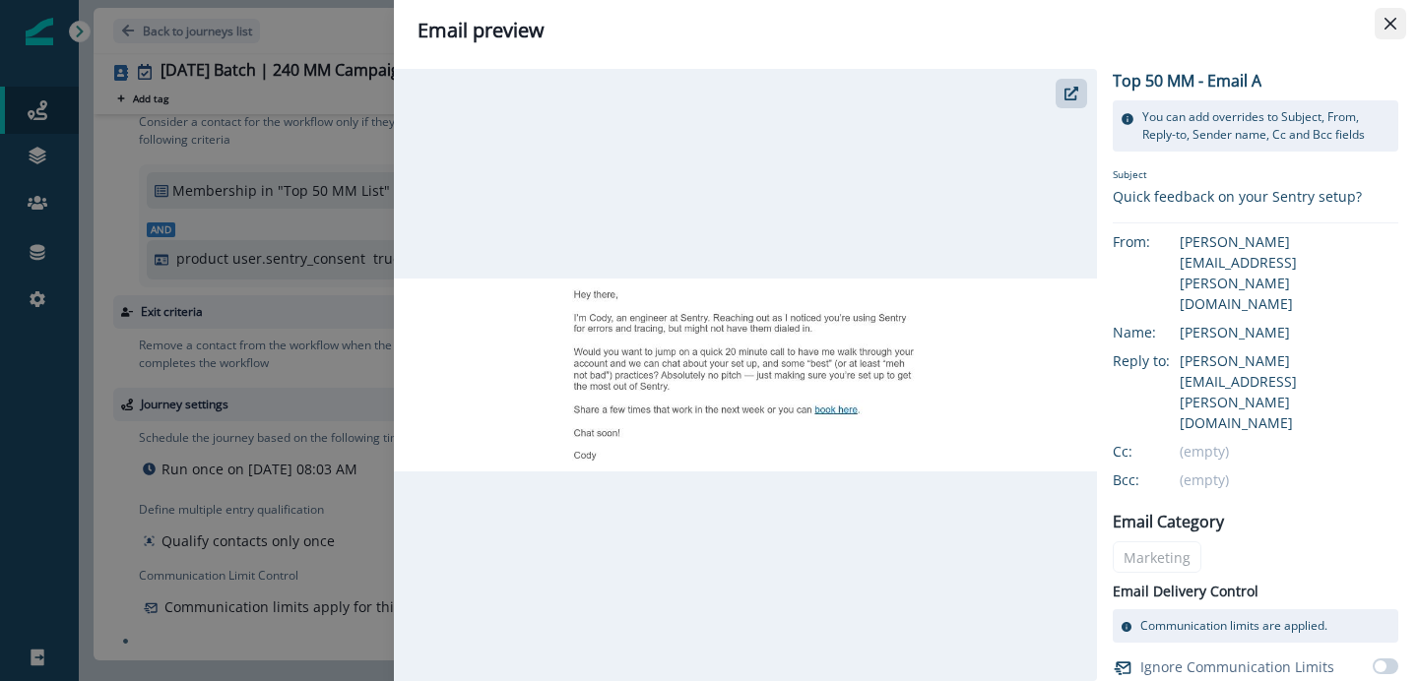
click at [1403, 30] on button "Close" at bounding box center [1391, 24] width 32 height 32
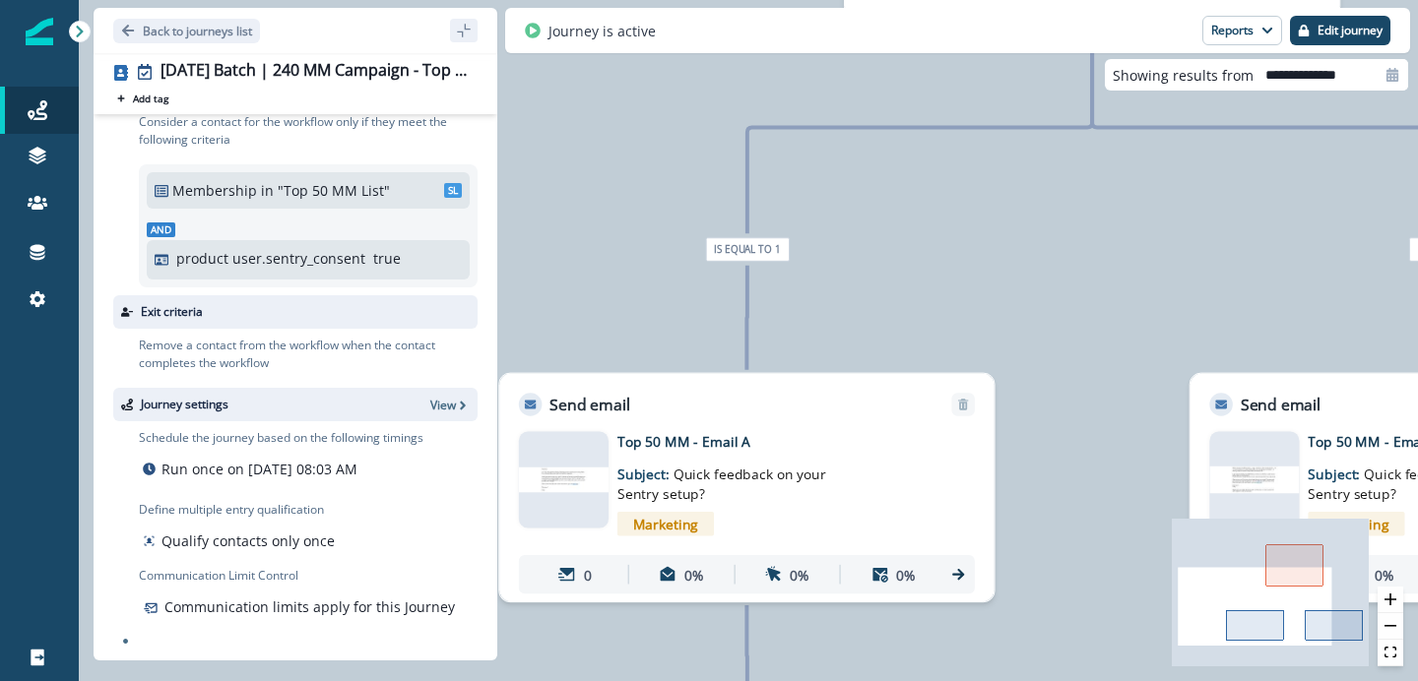
click at [1236, 476] on img at bounding box center [1254, 480] width 90 height 28
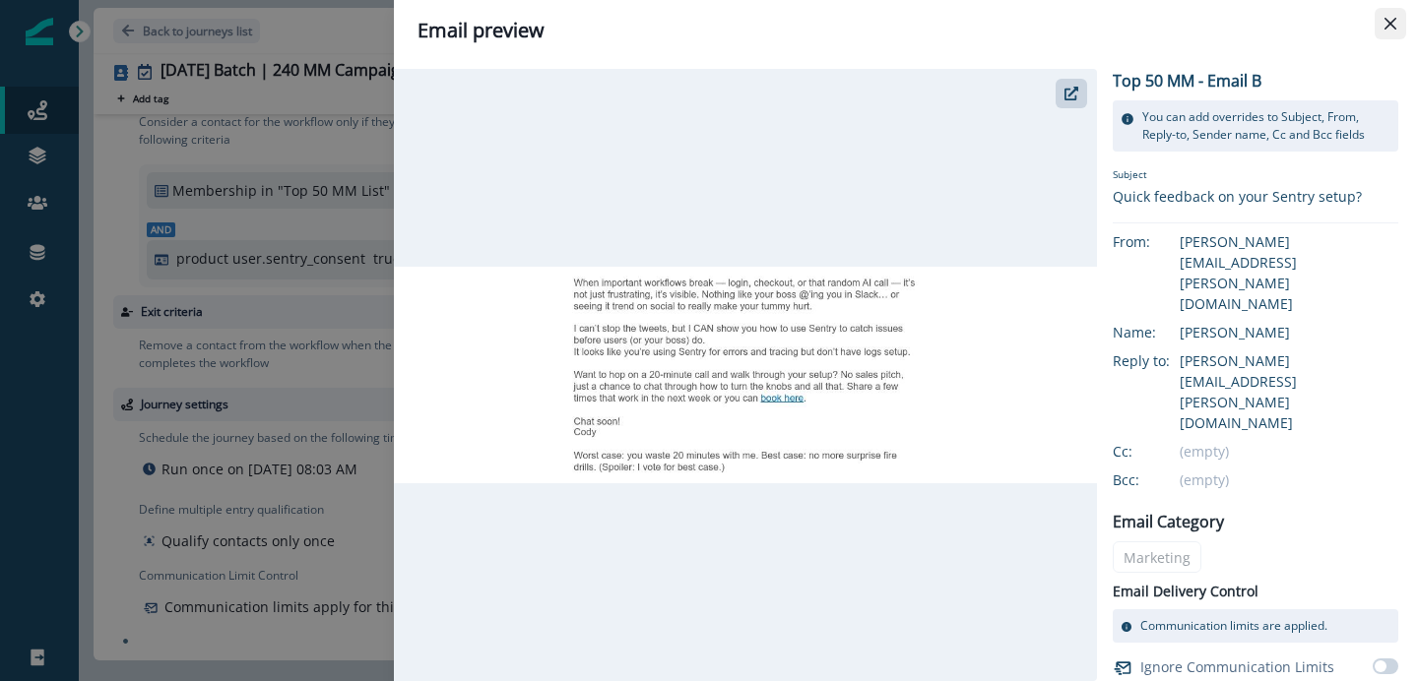
click at [1392, 25] on icon "Close" at bounding box center [1391, 24] width 12 height 12
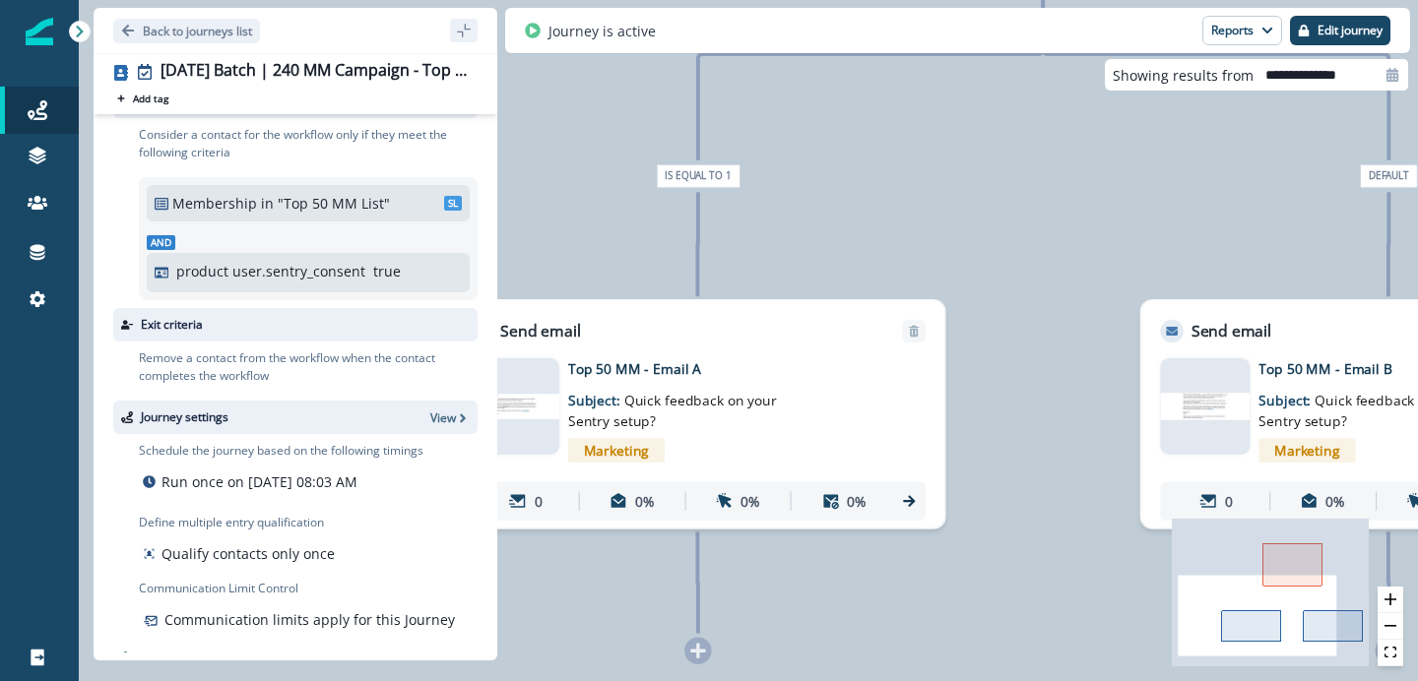
scroll to position [0, 0]
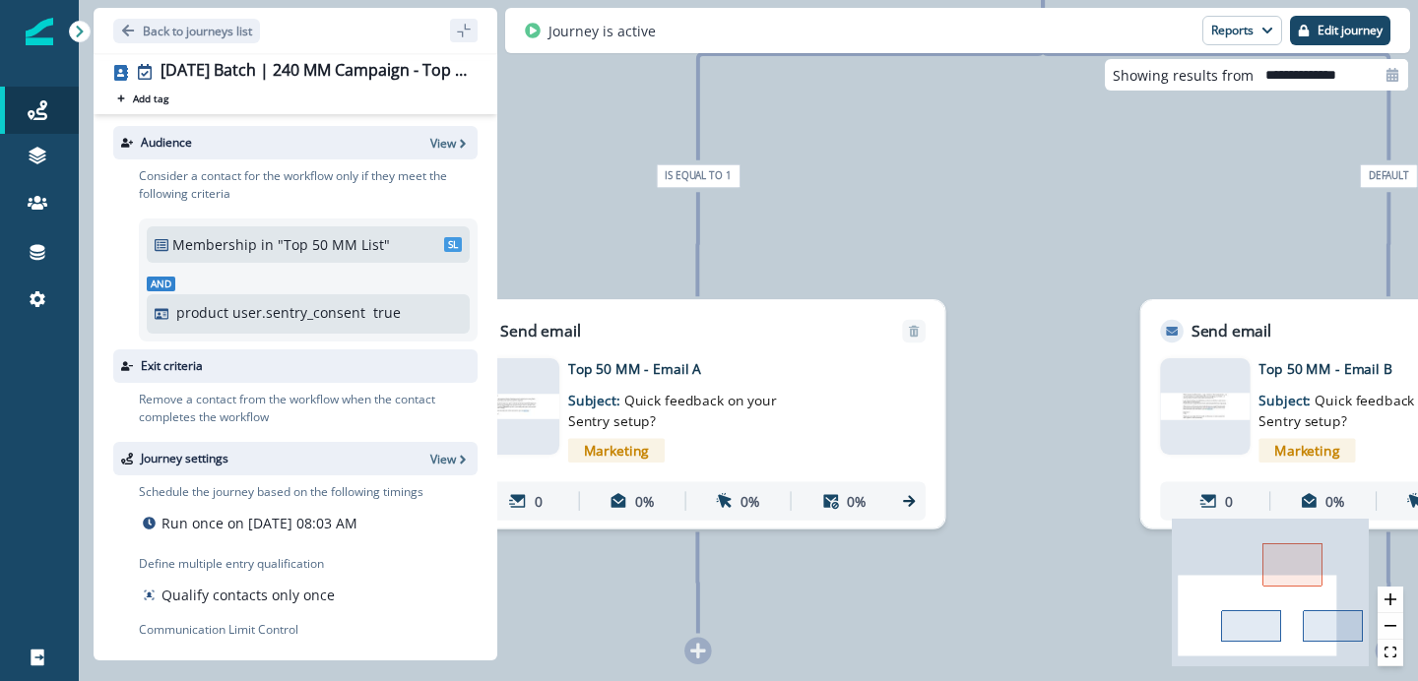
click at [873, 244] on div "0 contact has entered the journey Branch by token ab_test_two_groups with condi…" at bounding box center [748, 340] width 1339 height 681
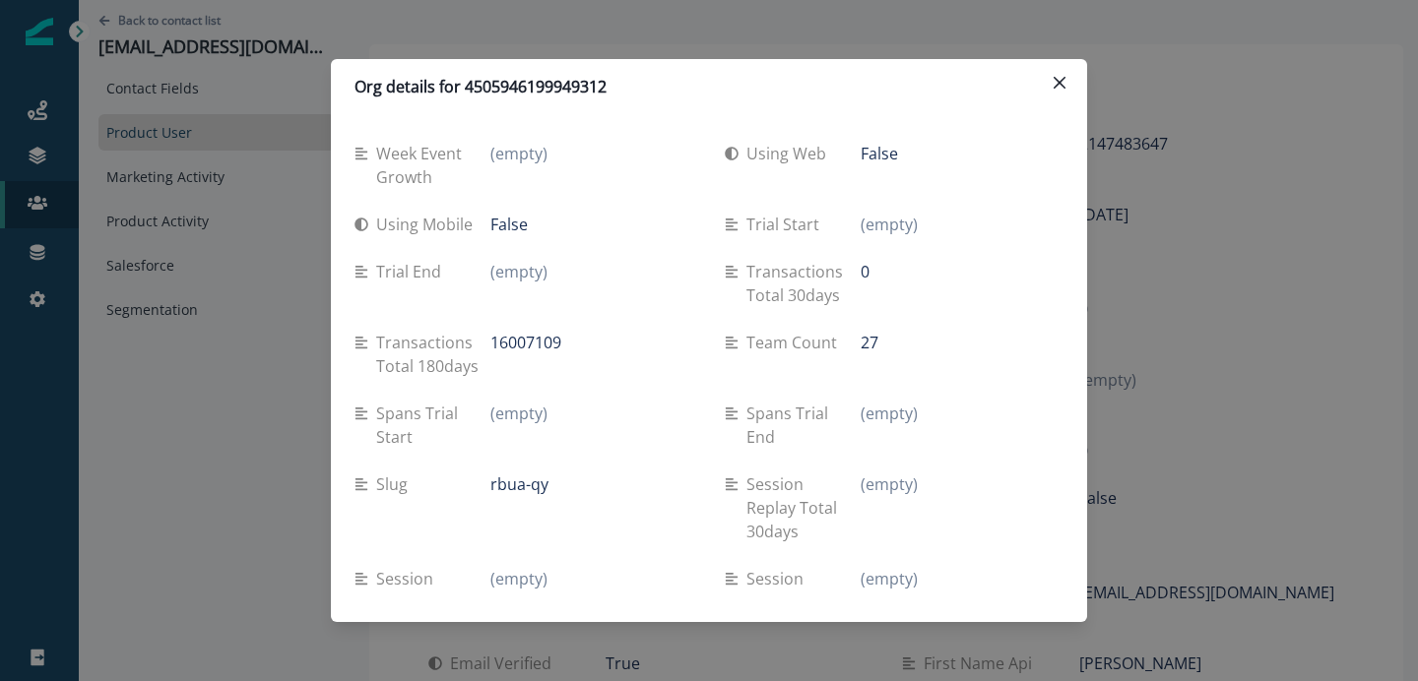
scroll to position [2231, 0]
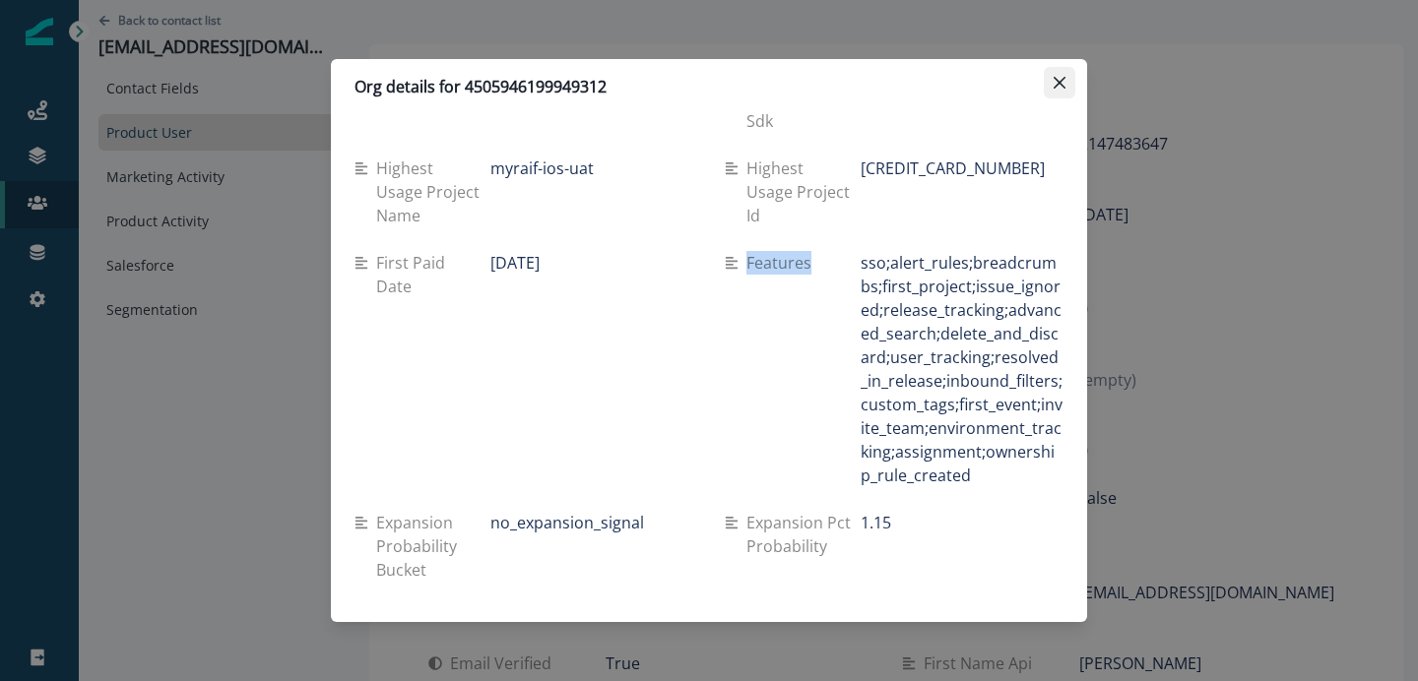
click at [1057, 83] on icon "Close" at bounding box center [1060, 83] width 12 height 12
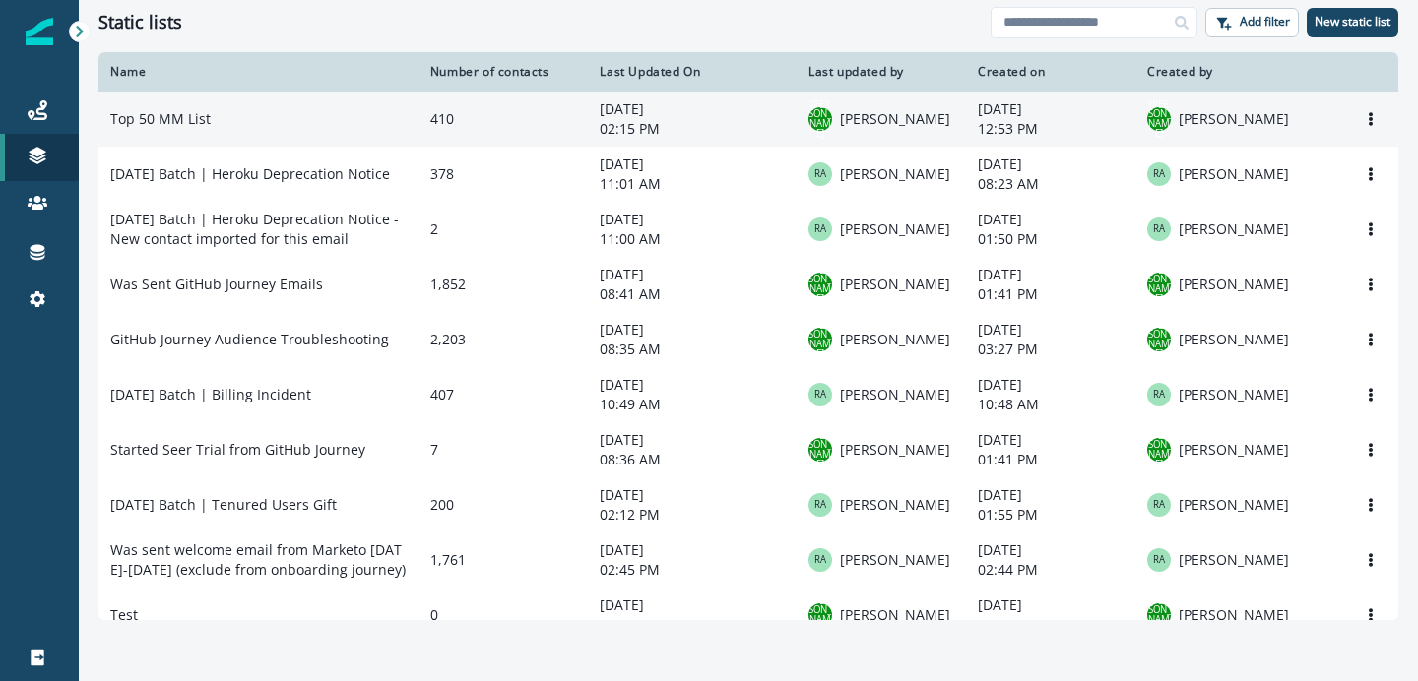
click at [273, 119] on td "Top 50 MM List" at bounding box center [258, 119] width 320 height 55
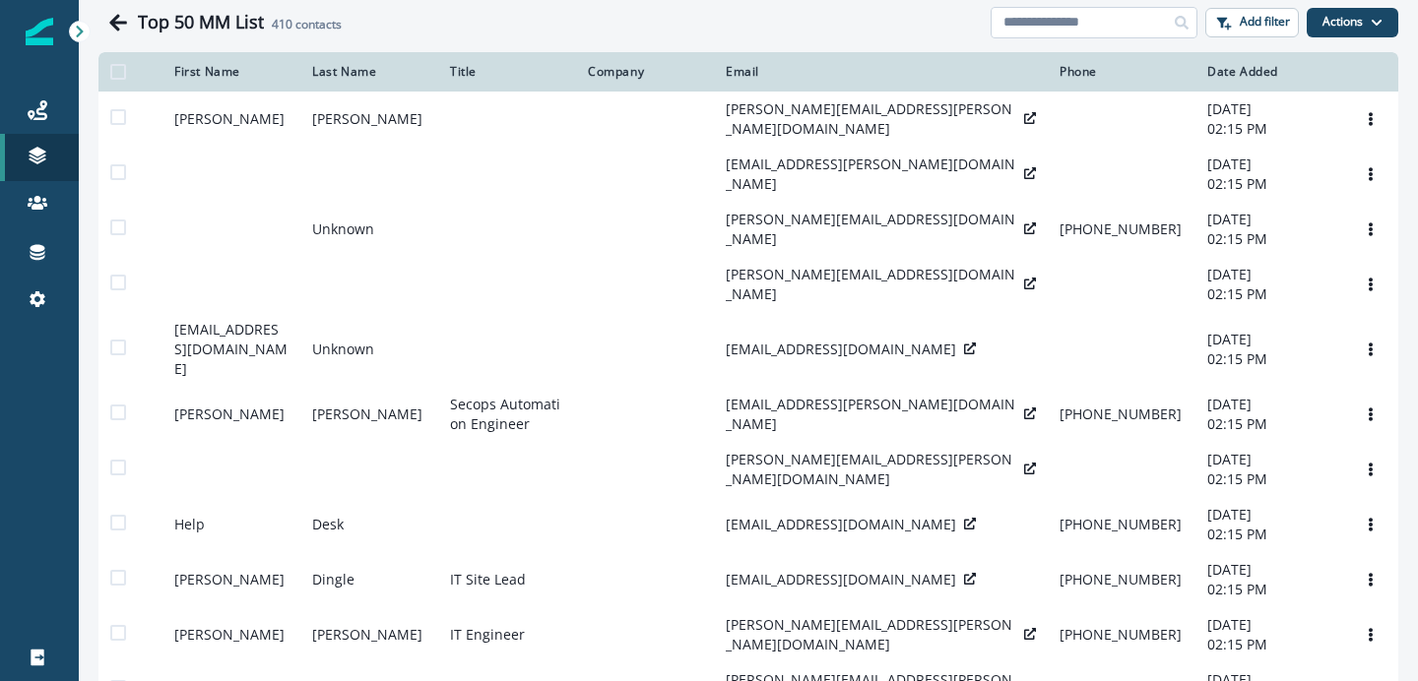
click at [1066, 30] on input at bounding box center [1094, 23] width 207 height 32
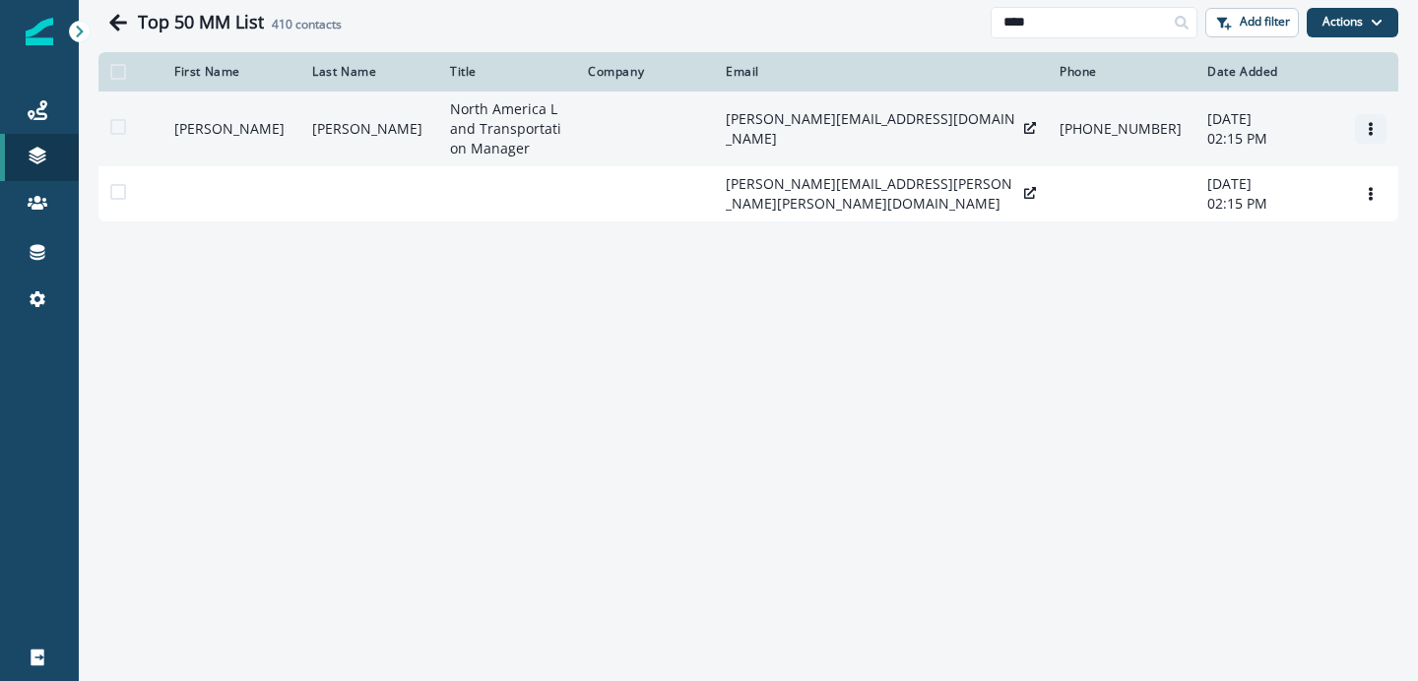
type input "****"
click at [1368, 123] on icon "Options" at bounding box center [1371, 129] width 14 height 14
click at [1285, 168] on button "Remove" at bounding box center [1276, 178] width 219 height 32
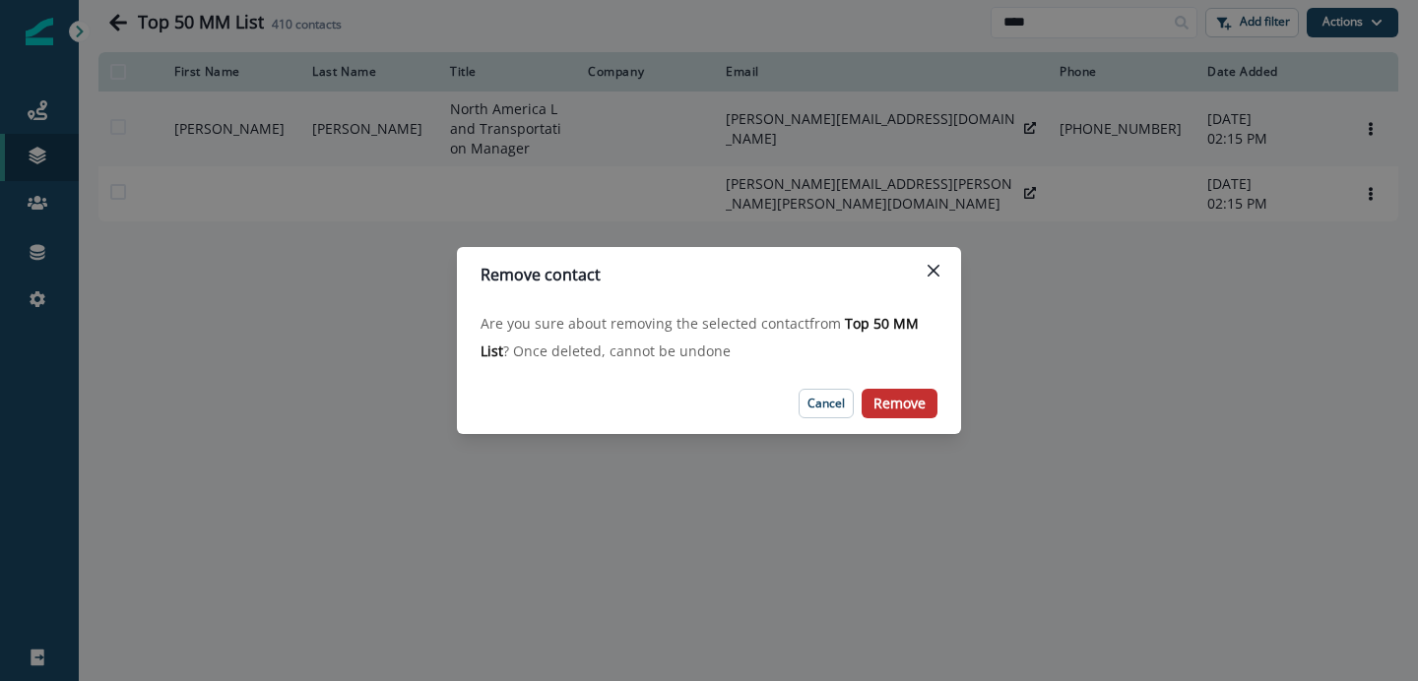
click at [919, 396] on p "Remove" at bounding box center [900, 404] width 52 height 17
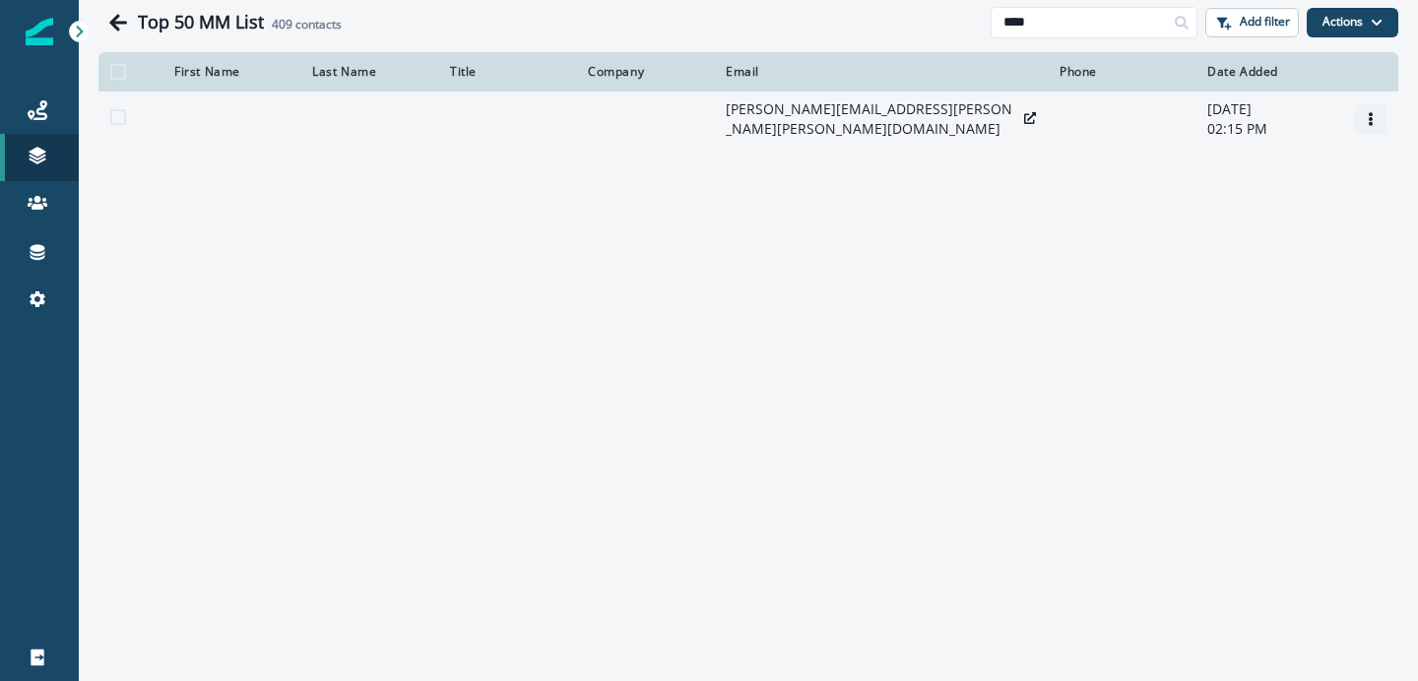
click at [1369, 126] on icon "Options" at bounding box center [1371, 119] width 14 height 14
click at [1299, 182] on button "Remove" at bounding box center [1276, 178] width 219 height 32
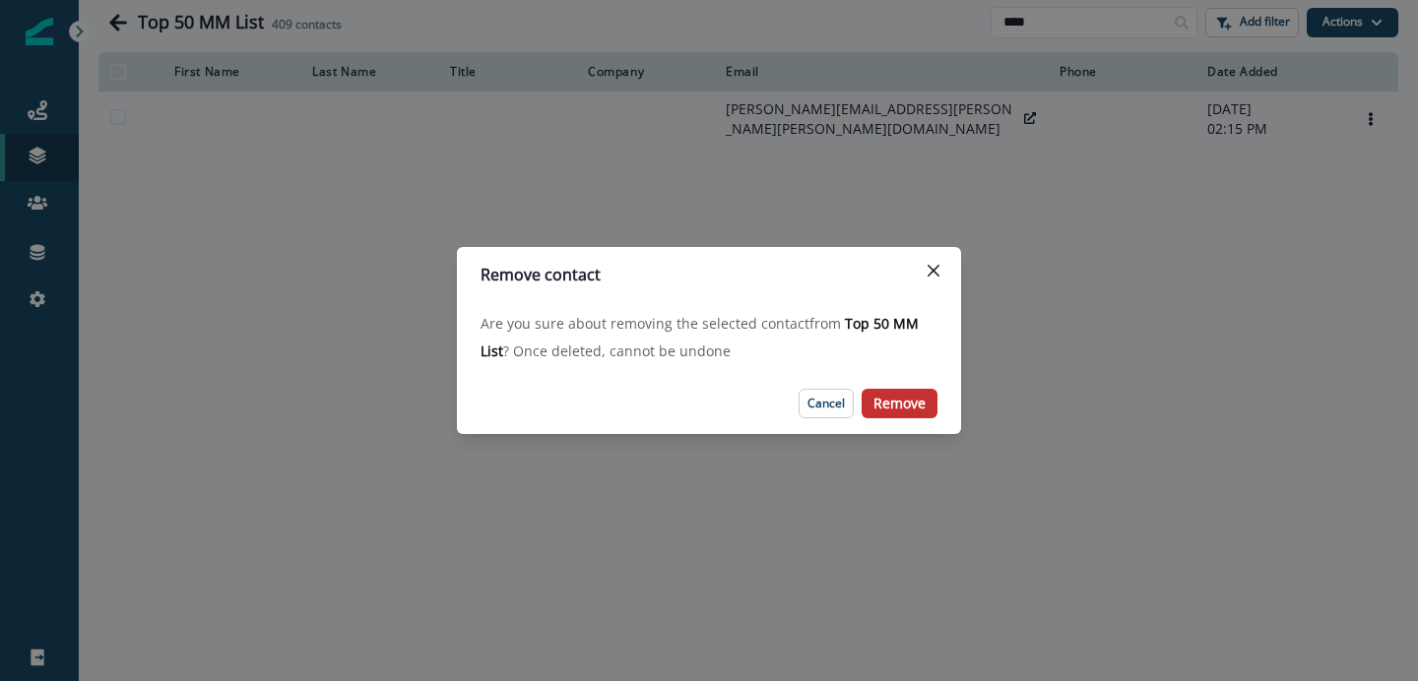
click at [922, 410] on p "Remove" at bounding box center [900, 404] width 52 height 17
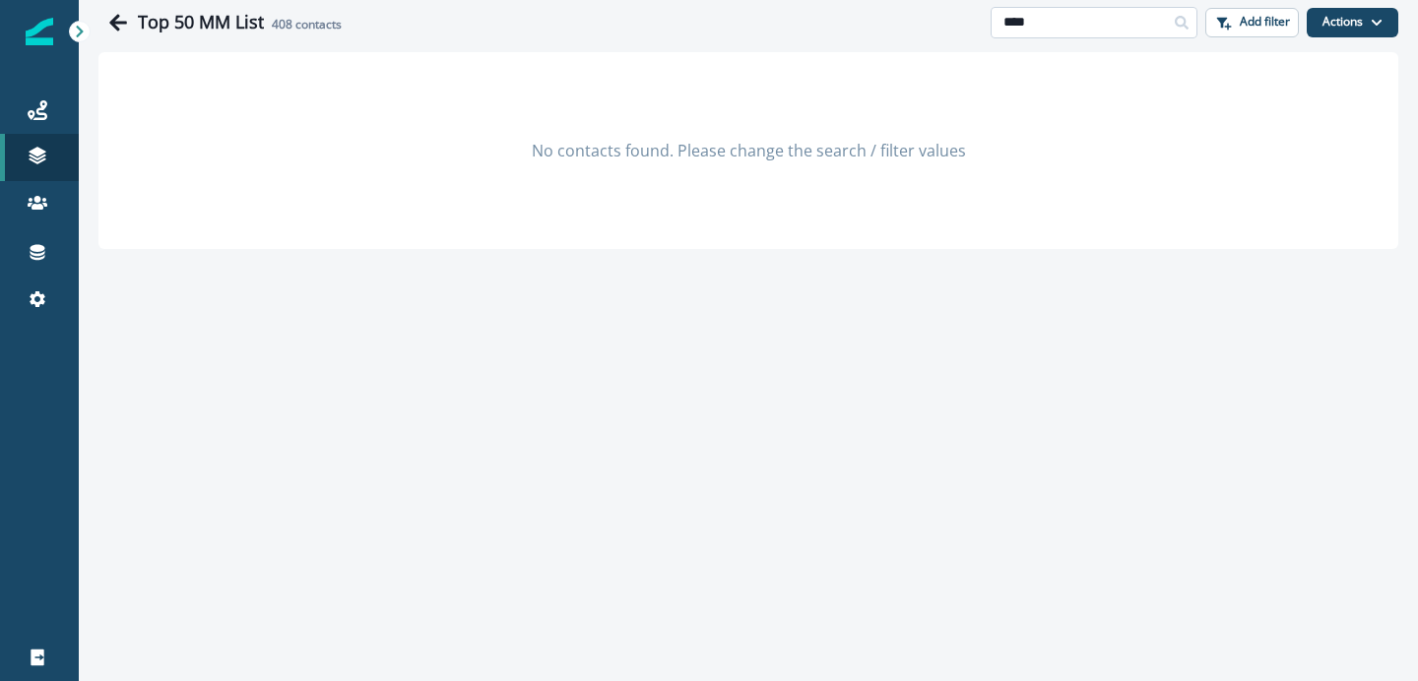
click at [1122, 22] on input "****" at bounding box center [1094, 23] width 207 height 32
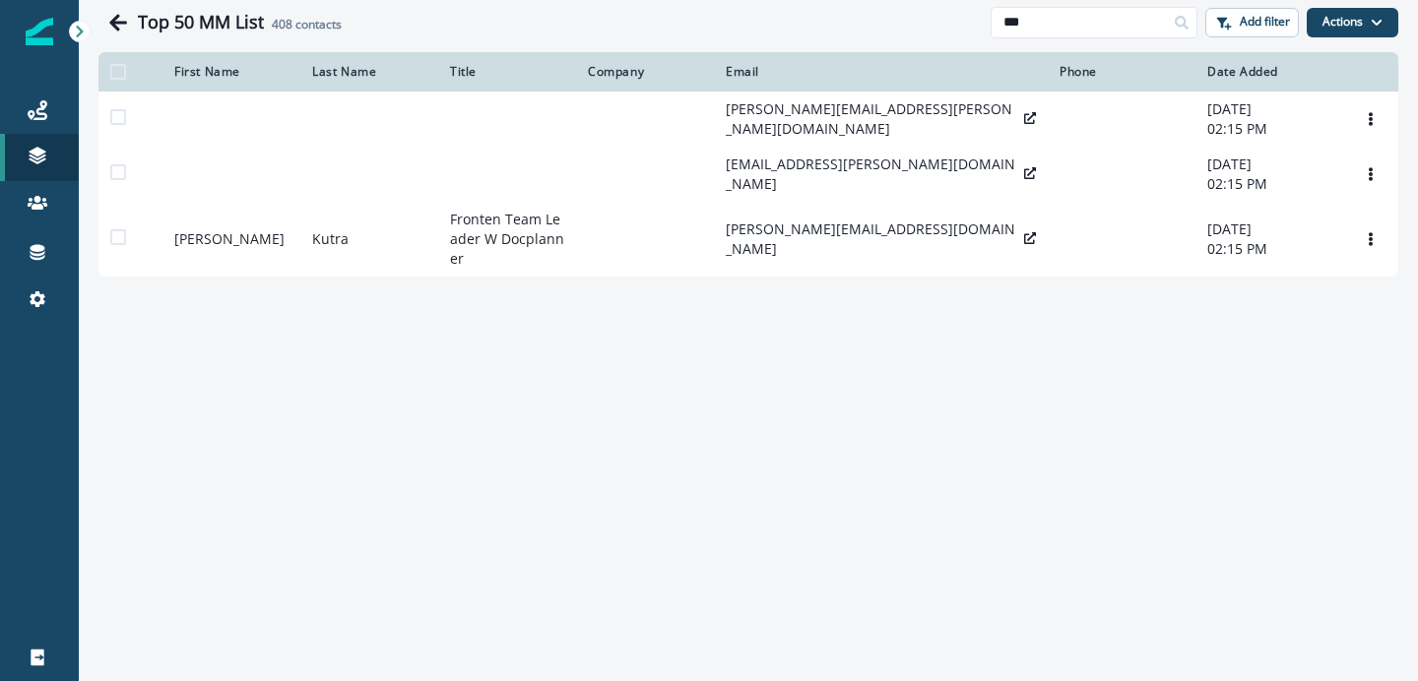
type input "***"
click at [900, 35] on div "Top 50 MM List 408 contacts" at bounding box center [544, 22] width 892 height 39
click at [1108, 17] on input "***" at bounding box center [1094, 23] width 207 height 32
click at [875, 39] on div "Top 50 MM List 408 contacts" at bounding box center [544, 22] width 892 height 39
